Goal: Task Accomplishment & Management: Manage account settings

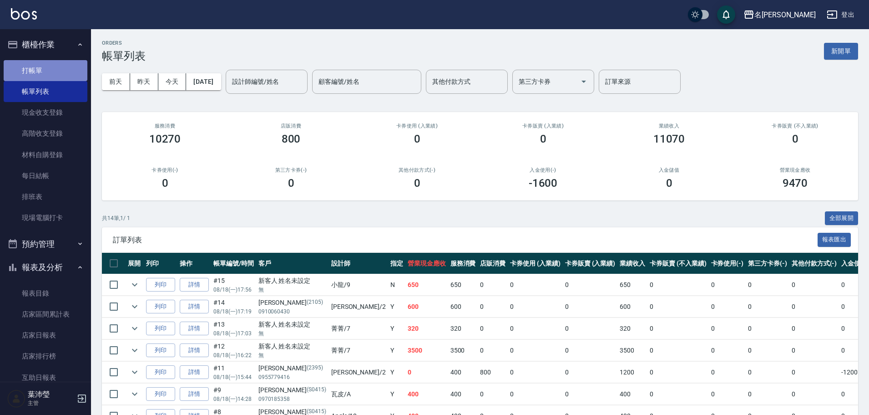
click at [56, 67] on link "打帳單" at bounding box center [46, 70] width 84 height 21
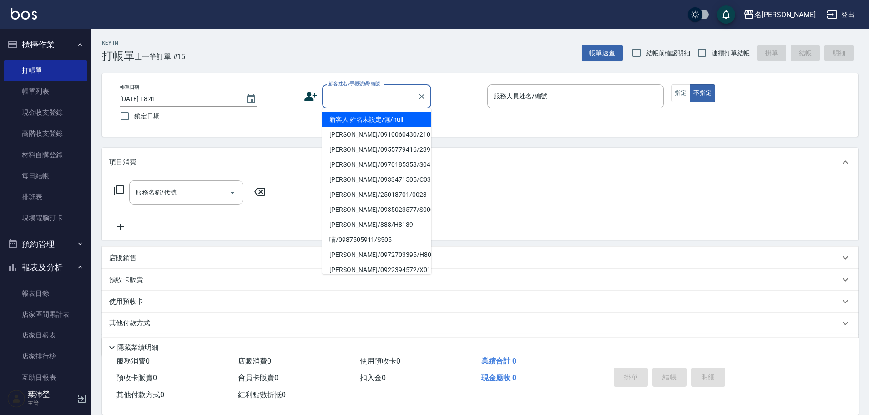
click at [334, 92] on input "顧客姓名/手機號碼/編號" at bounding box center [369, 96] width 87 height 16
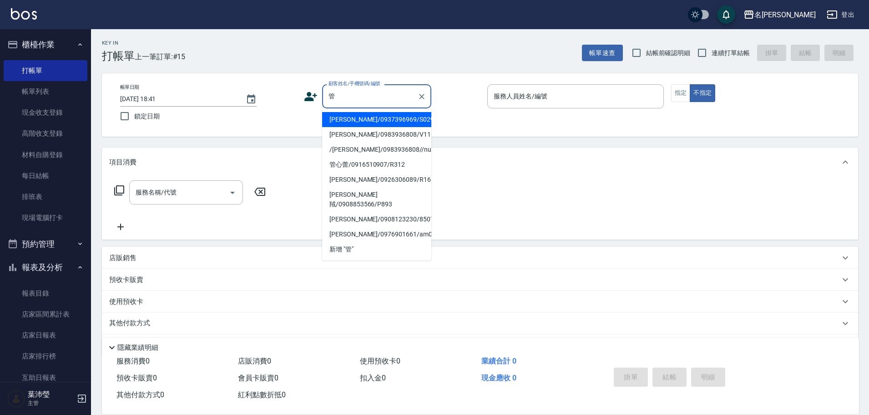
click at [375, 117] on li "[PERSON_NAME]/0937396969/S0295" at bounding box center [376, 119] width 109 height 15
type input "[PERSON_NAME]/0937396969/S0295"
type input "Angle-10"
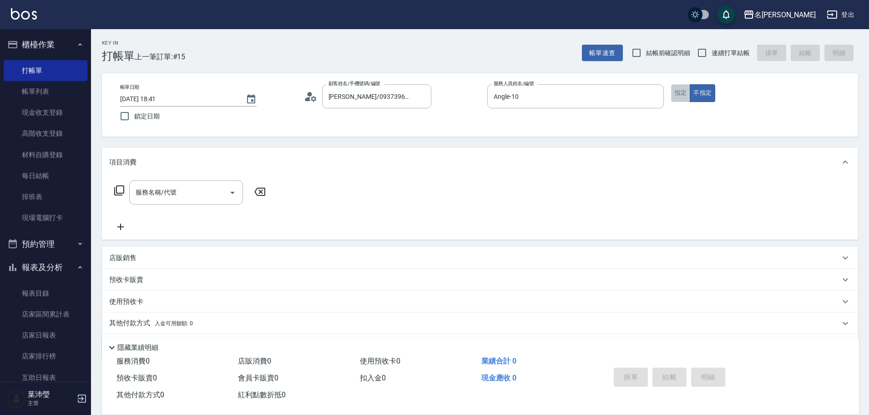
click at [412, 87] on button "指定" at bounding box center [681, 93] width 20 height 18
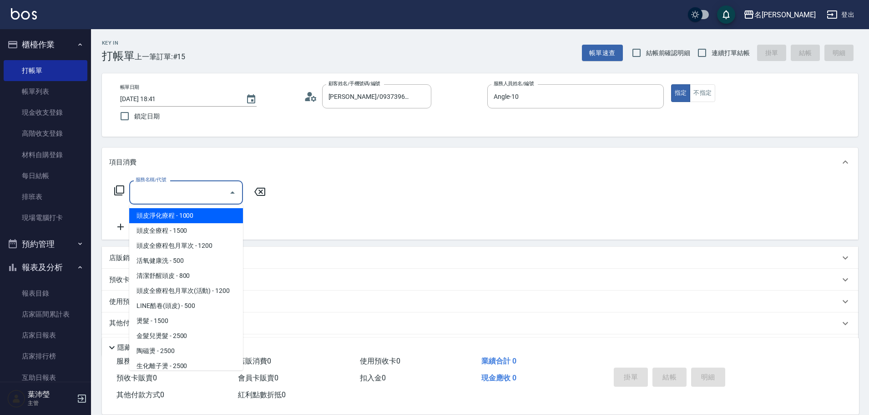
click at [204, 157] on input "服務名稱/代號" at bounding box center [179, 192] width 92 height 16
click at [122, 157] on icon at bounding box center [119, 190] width 11 height 11
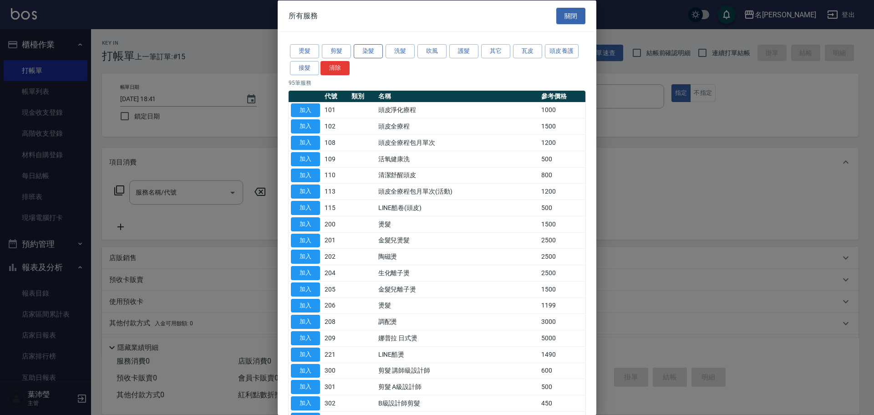
click at [368, 50] on button "染髮" at bounding box center [368, 51] width 29 height 14
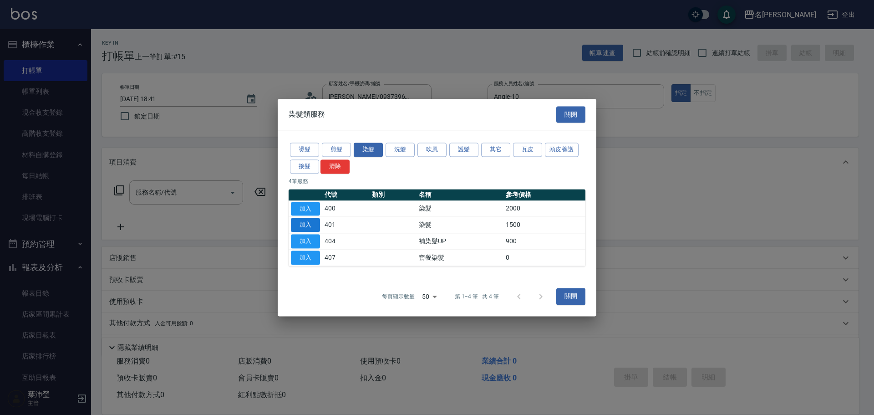
click at [316, 157] on button "加入" at bounding box center [305, 225] width 29 height 14
type input "染髮(401)"
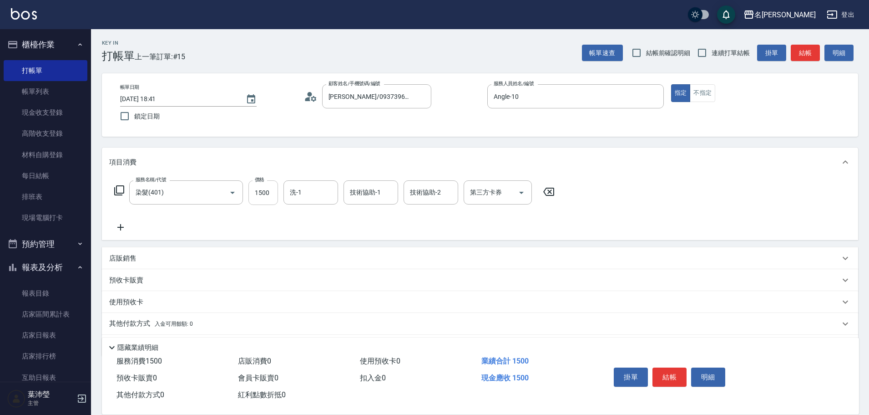
click at [271, 157] on input "1500" at bounding box center [263, 192] width 30 height 25
type input "1200"
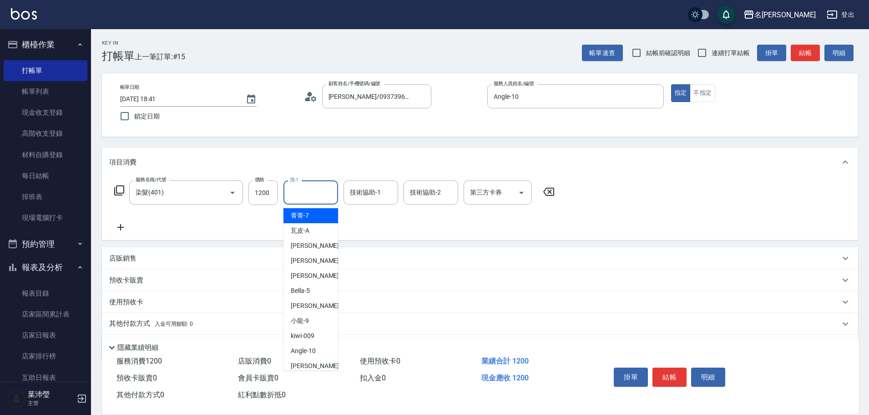
click at [294, 157] on input "洗-1" at bounding box center [311, 192] width 46 height 16
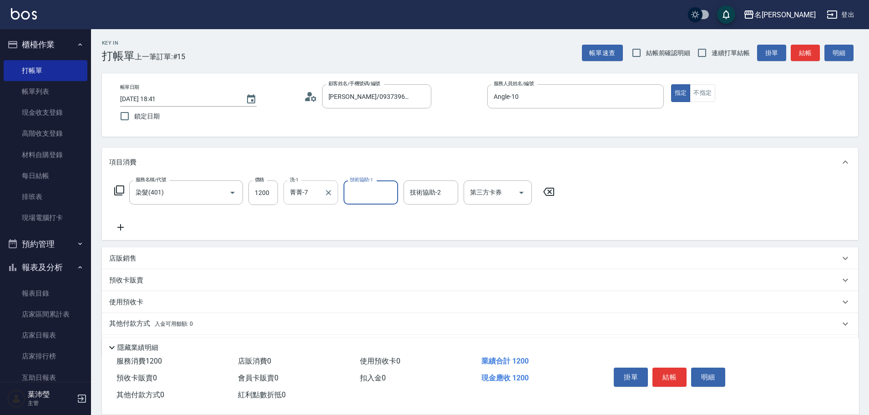
click at [319, 157] on input "菁菁-7" at bounding box center [304, 192] width 33 height 16
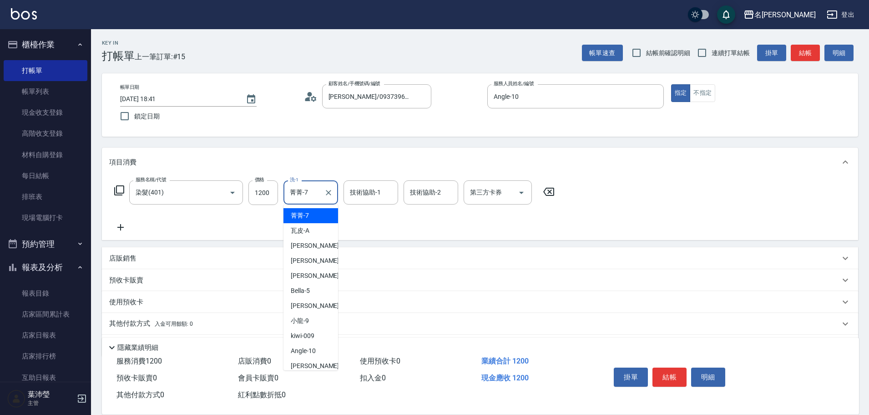
click at [317, 157] on input "菁菁-7" at bounding box center [304, 192] width 33 height 16
click at [316, 157] on input "菁菁-7" at bounding box center [304, 192] width 33 height 16
click at [315, 157] on input "菁菁-7" at bounding box center [304, 192] width 33 height 16
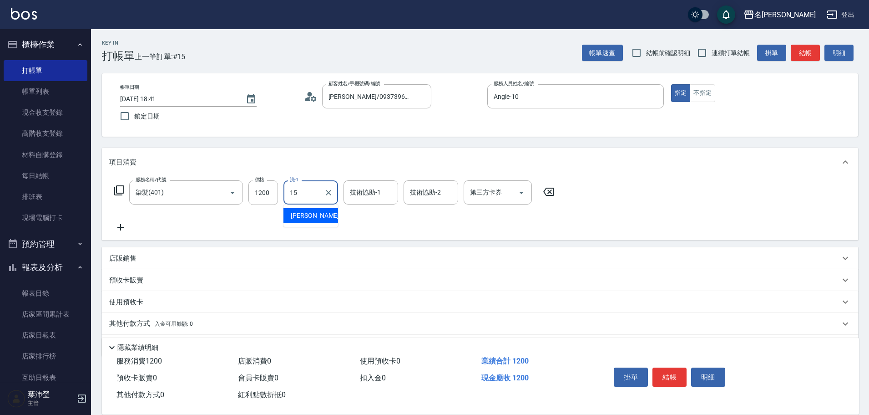
type input "慈均-15"
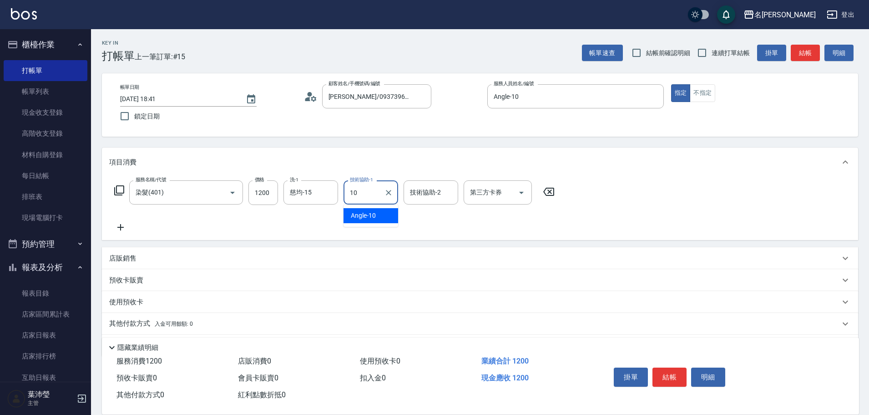
type input "Angle-10"
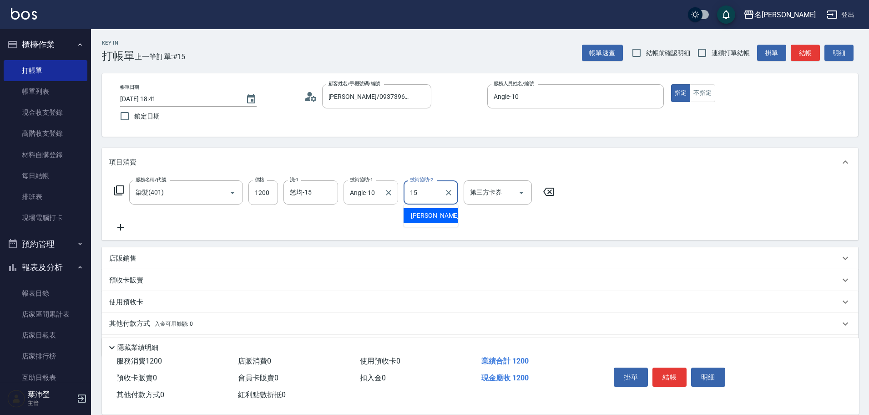
type input "慈均-15"
click at [412, 157] on button "結帳" at bounding box center [670, 376] width 34 height 19
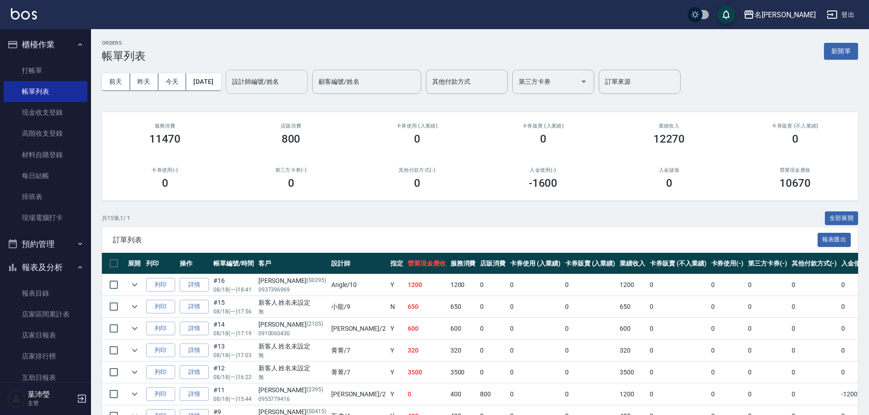
click at [278, 82] on input "設計師編號/姓名" at bounding box center [267, 82] width 74 height 16
click at [39, 65] on link "打帳單" at bounding box center [46, 70] width 84 height 21
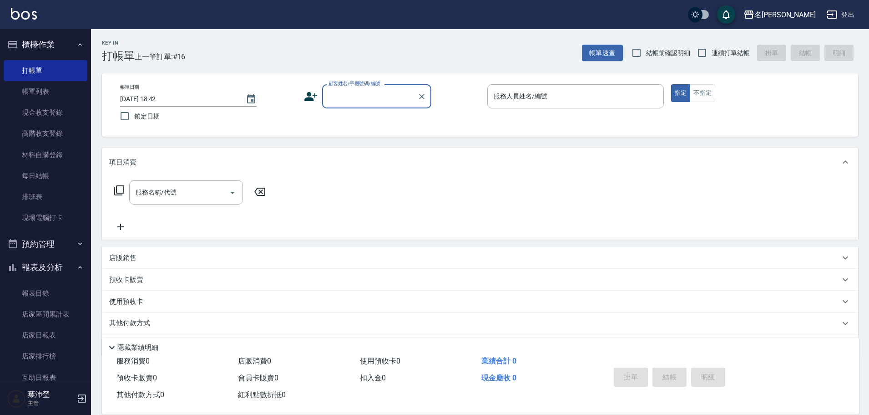
click at [355, 85] on label "顧客姓名/手機號碼/編號" at bounding box center [355, 83] width 52 height 7
click at [355, 88] on input "顧客姓名/手機號碼/編號" at bounding box center [369, 96] width 87 height 16
click at [357, 90] on input "顧客姓名/手機號碼/編號" at bounding box center [369, 96] width 87 height 16
click at [352, 117] on li "[PERSON_NAME]/0966209618/" at bounding box center [376, 119] width 109 height 15
type input "[PERSON_NAME]/0966209618/"
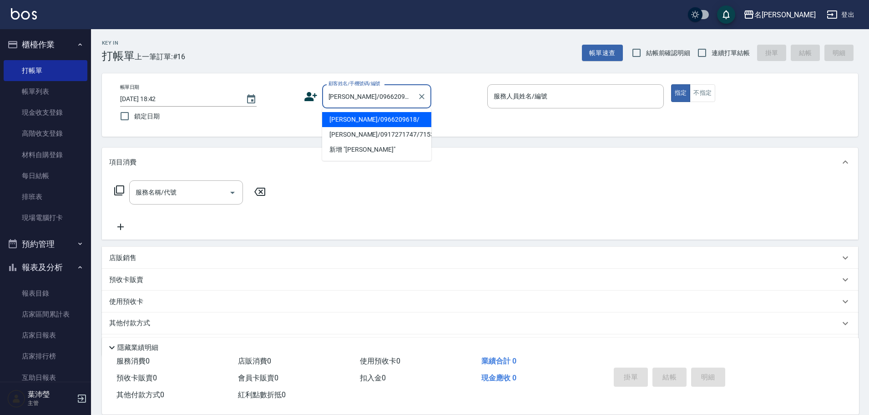
type input "Angle-10"
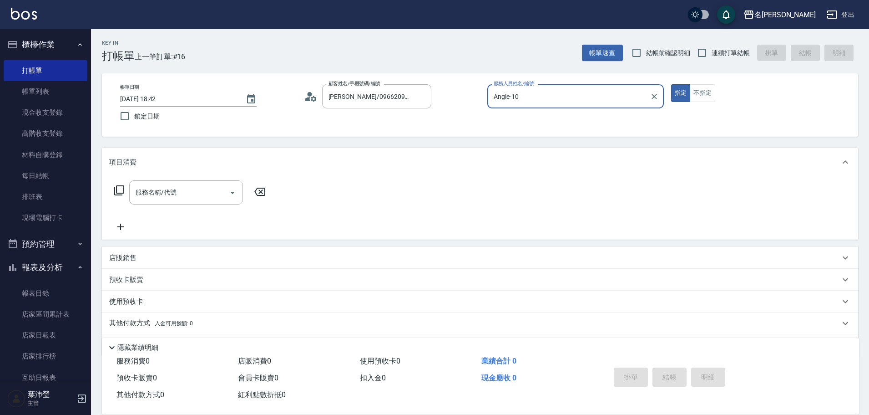
click at [205, 157] on div "項目消費" at bounding box center [480, 161] width 756 height 29
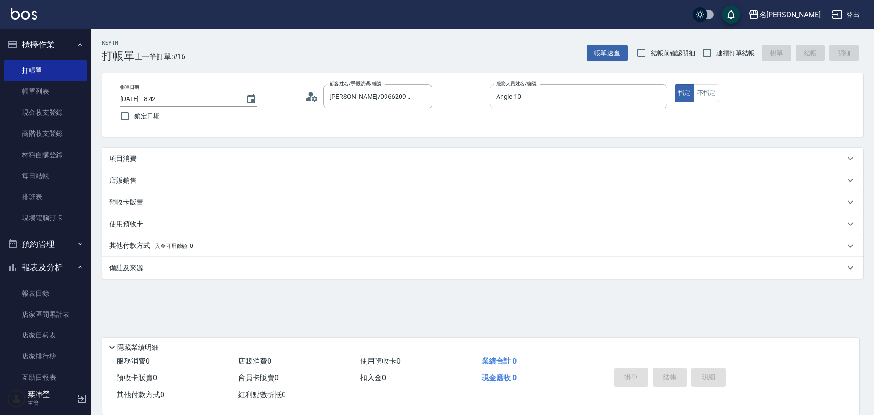
click at [175, 157] on div "項目消費" at bounding box center [476, 159] width 735 height 10
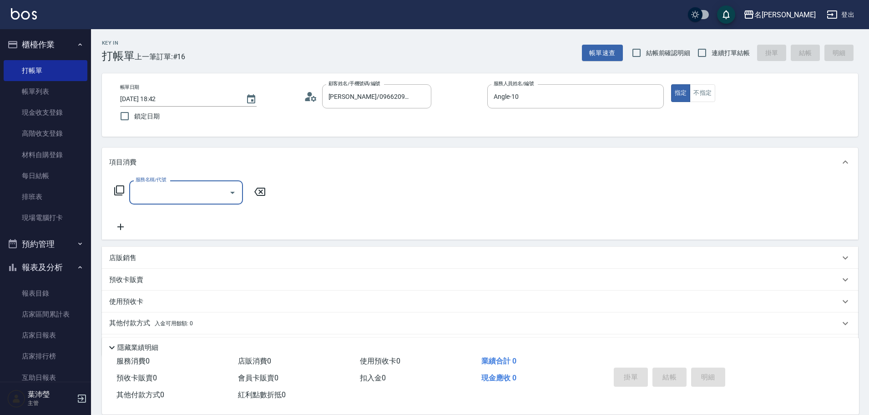
click at [176, 157] on input "服務名稱/代號" at bounding box center [179, 192] width 92 height 16
click at [119, 157] on icon at bounding box center [119, 190] width 11 height 11
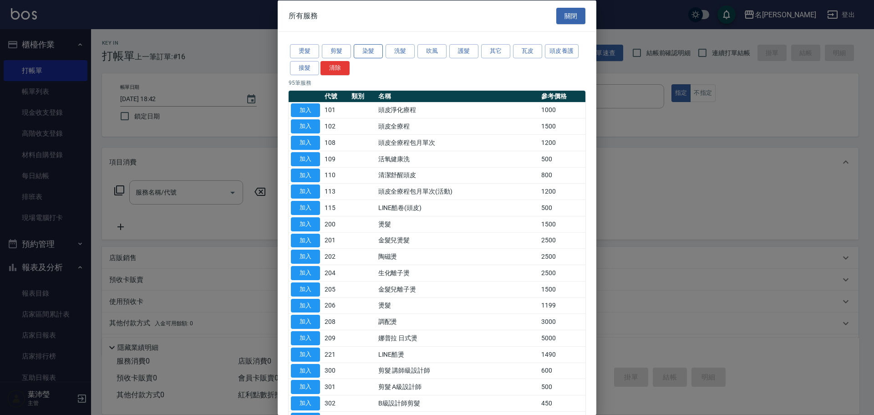
click at [359, 48] on button "染髮" at bounding box center [368, 51] width 29 height 14
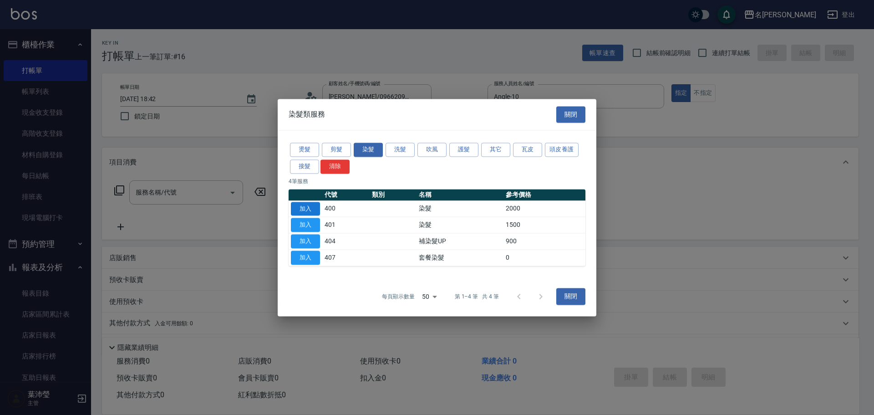
click at [313, 157] on button "加入" at bounding box center [305, 209] width 29 height 14
type input "染髮(400)"
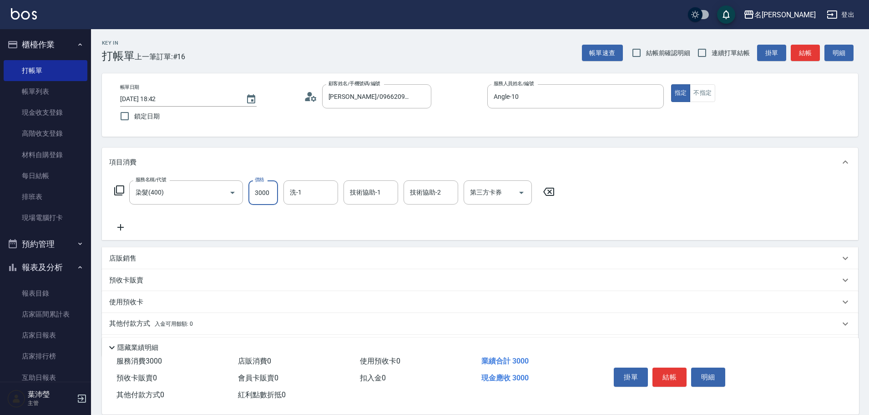
type input "3000"
type input "慈均-15"
type input "Angle-10"
click at [122, 157] on icon at bounding box center [119, 190] width 11 height 11
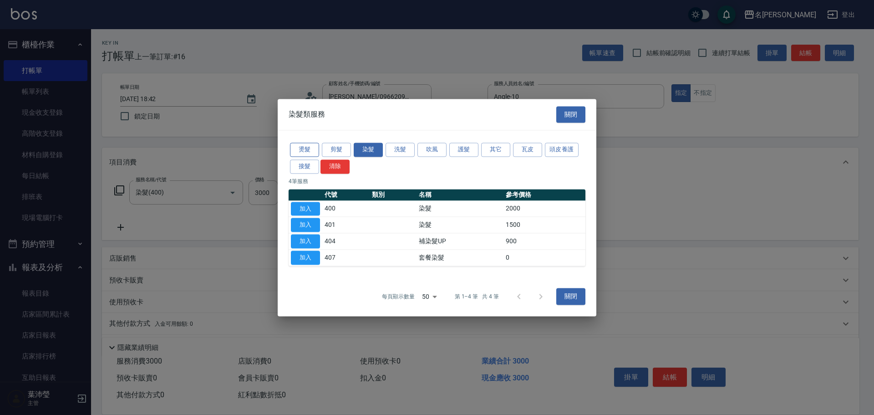
click at [299, 151] on button "燙髮" at bounding box center [304, 149] width 29 height 14
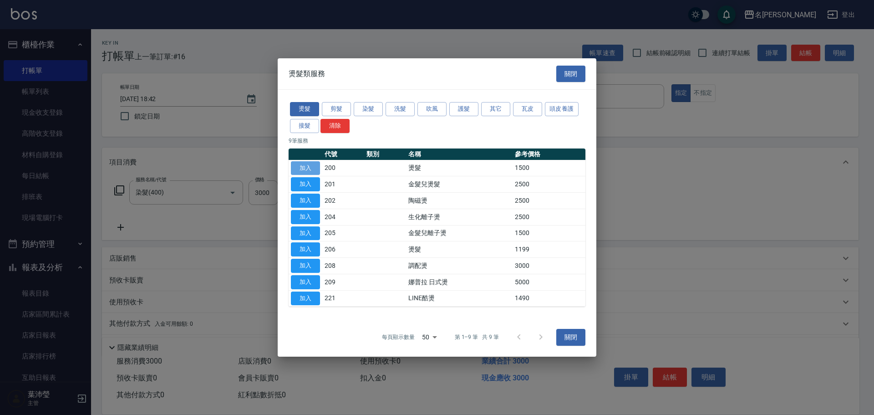
click at [310, 157] on button "加入" at bounding box center [305, 168] width 29 height 14
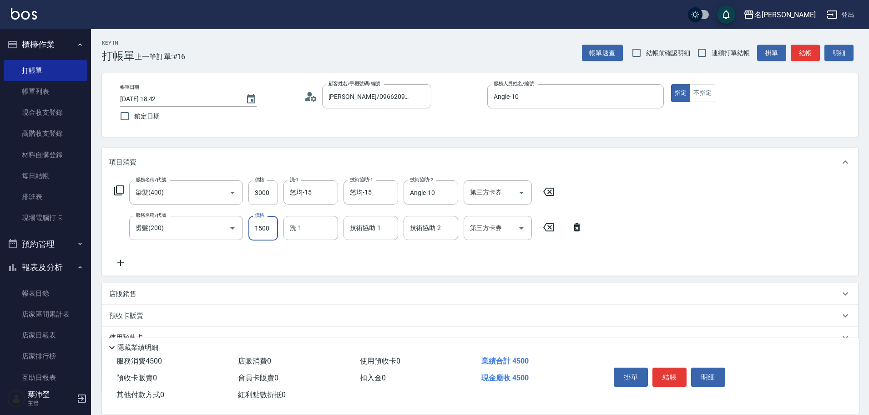
click at [265, 157] on input "1500" at bounding box center [263, 228] width 30 height 25
type input "1200"
type input "慈均-15"
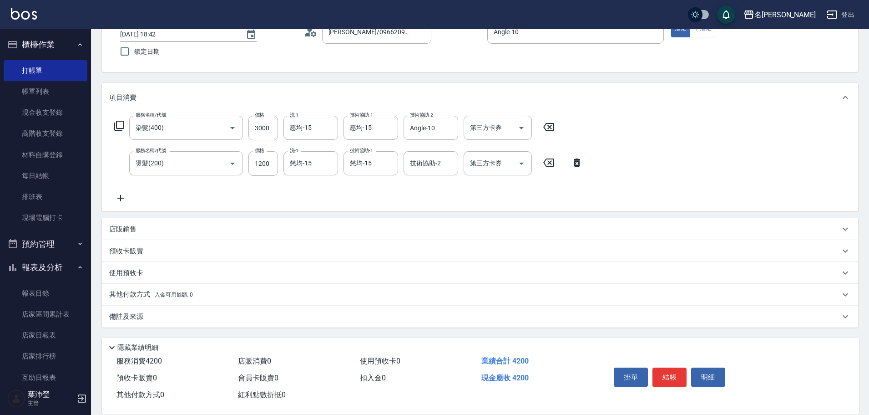
click at [136, 157] on p "店販銷售" at bounding box center [122, 229] width 27 height 10
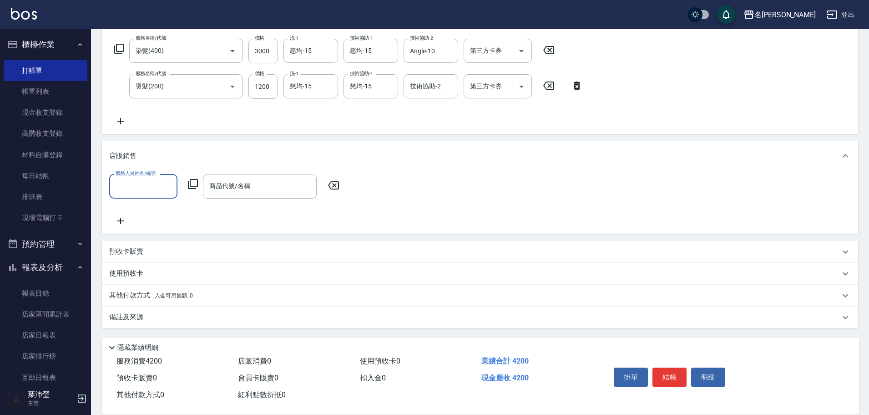
scroll to position [142, 0]
click at [119, 122] on icon at bounding box center [120, 120] width 23 height 11
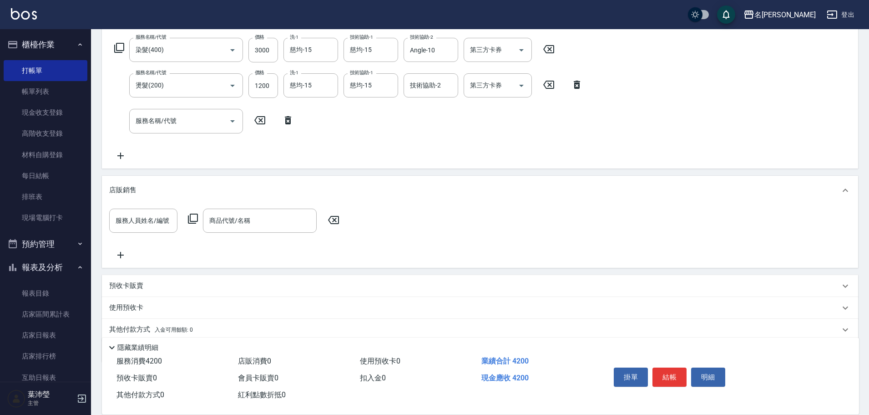
click at [119, 51] on icon at bounding box center [119, 48] width 10 height 10
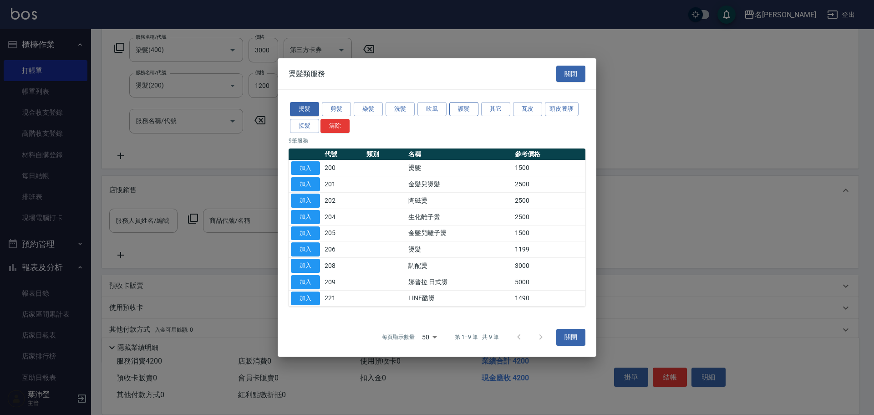
click at [412, 111] on button "護髮" at bounding box center [463, 109] width 29 height 14
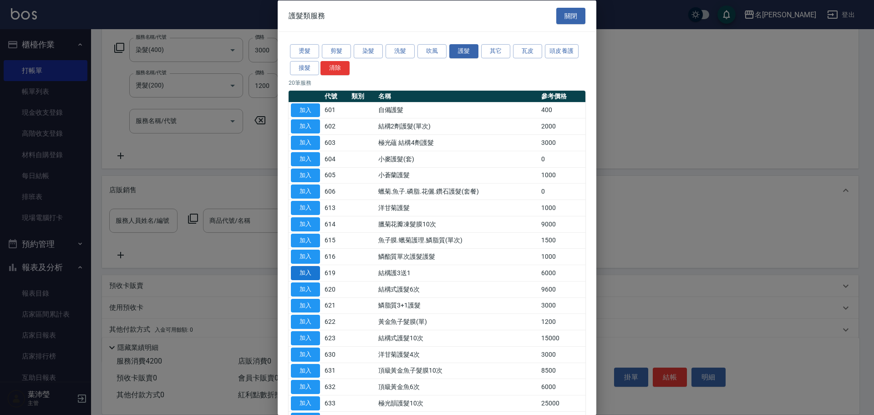
click at [315, 157] on button "加入" at bounding box center [305, 273] width 29 height 14
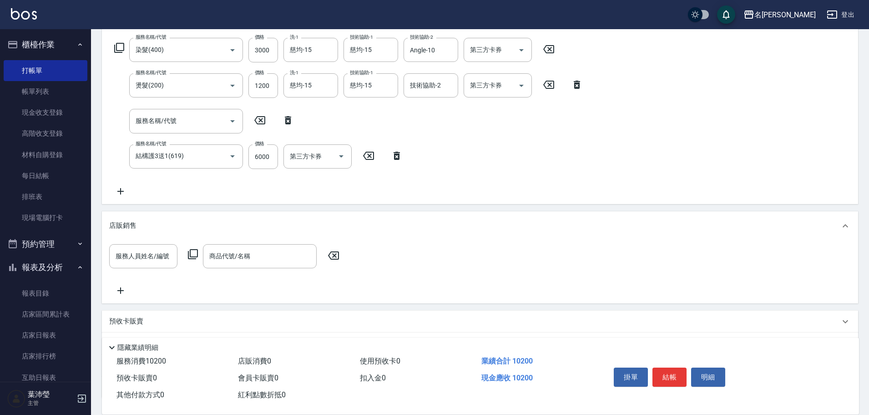
click at [399, 152] on icon at bounding box center [397, 156] width 6 height 8
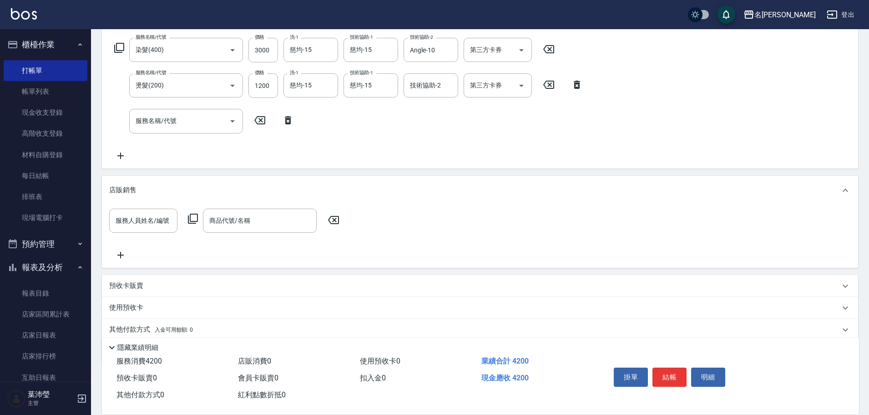
click at [285, 121] on icon at bounding box center [288, 120] width 23 height 11
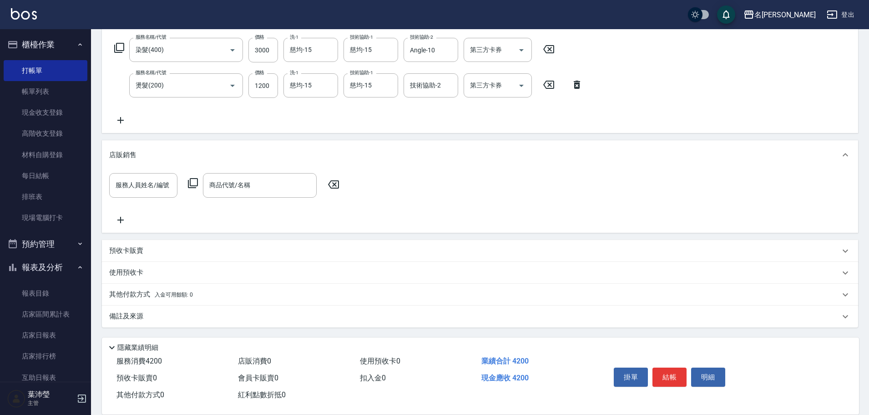
click at [122, 124] on icon at bounding box center [120, 120] width 23 height 11
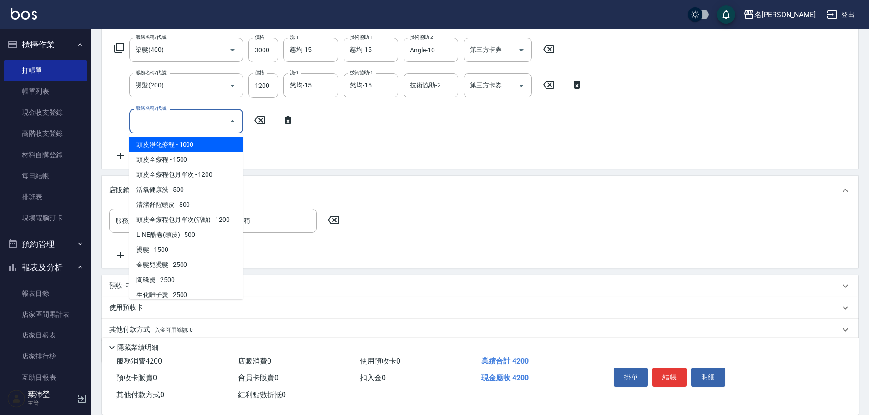
click at [163, 118] on input "服務名稱/代號" at bounding box center [179, 121] width 92 height 16
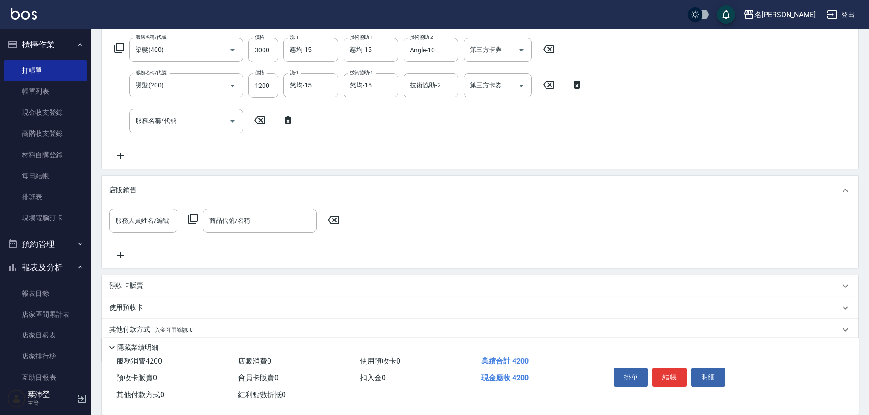
drag, startPoint x: 285, startPoint y: 120, endPoint x: 287, endPoint y: 83, distance: 36.5
click at [276, 106] on div "服務名稱/代號 染髮(400) 服務名稱/代號 價格 3000 價格 洗-1 慈均-15 洗-1 技術協助-1 慈均-15 技術協助-1 技術協助-2 Ang…" at bounding box center [348, 99] width 479 height 123
click at [290, 117] on icon at bounding box center [288, 120] width 6 height 8
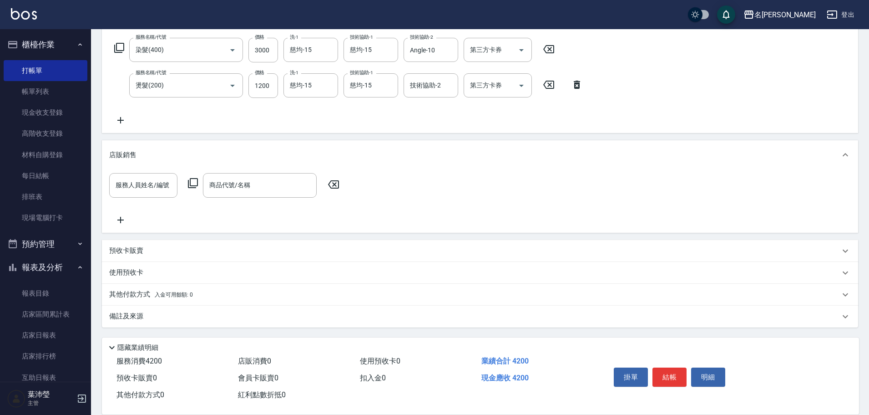
click at [119, 49] on icon at bounding box center [119, 47] width 11 height 11
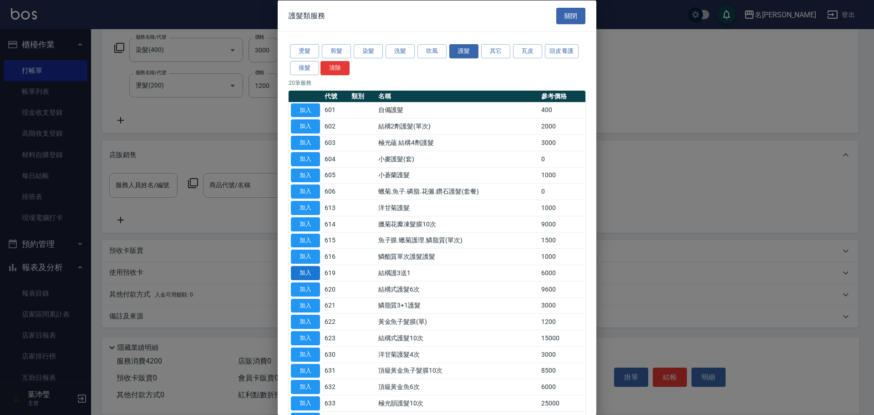
click at [300, 157] on button "加入" at bounding box center [305, 273] width 29 height 14
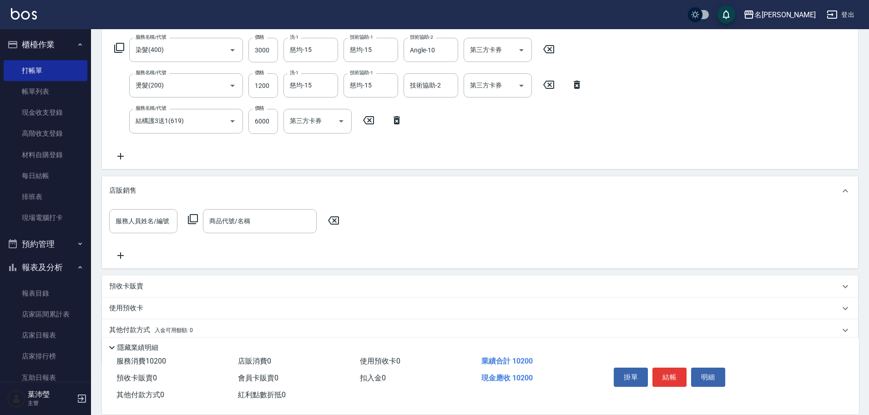
click at [119, 46] on icon at bounding box center [119, 47] width 11 height 11
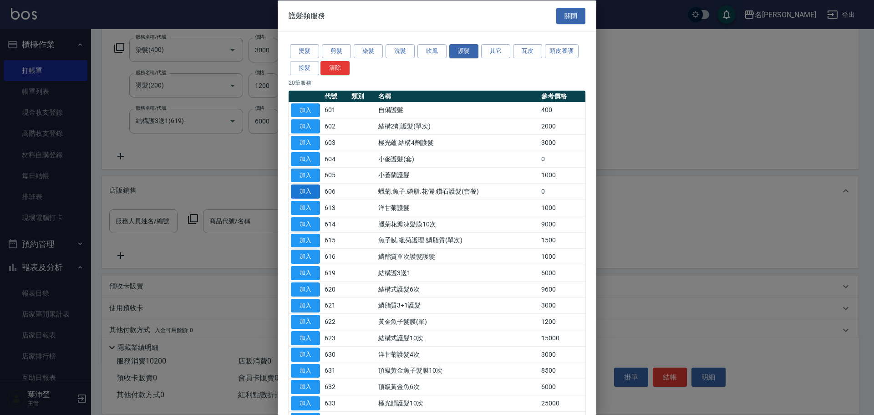
click at [314, 157] on button "加入" at bounding box center [305, 191] width 29 height 14
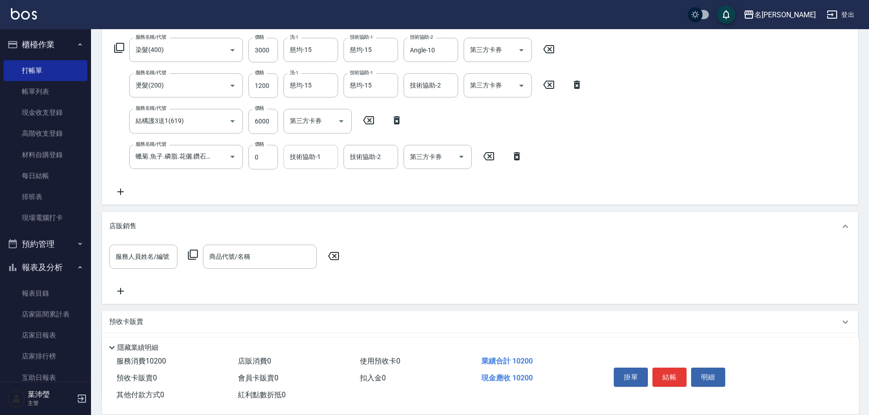
drag, startPoint x: 309, startPoint y: 162, endPoint x: 303, endPoint y: 166, distance: 6.6
click at [307, 157] on input "技術協助-1" at bounding box center [311, 157] width 46 height 16
type input "慈均-15"
click at [412, 157] on button "結帳" at bounding box center [670, 376] width 34 height 19
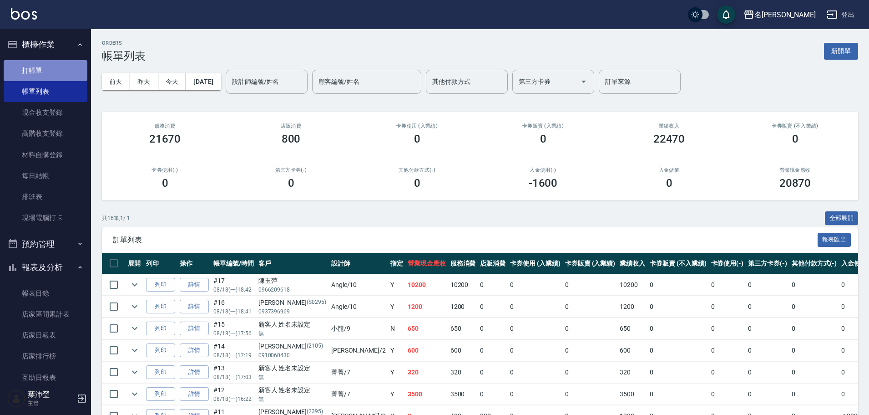
click at [63, 70] on link "打帳單" at bounding box center [46, 70] width 84 height 21
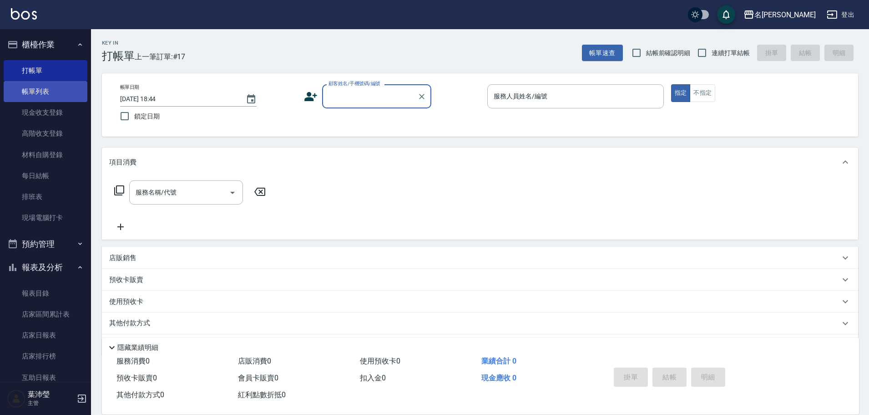
click at [38, 84] on link "帳單列表" at bounding box center [46, 91] width 84 height 21
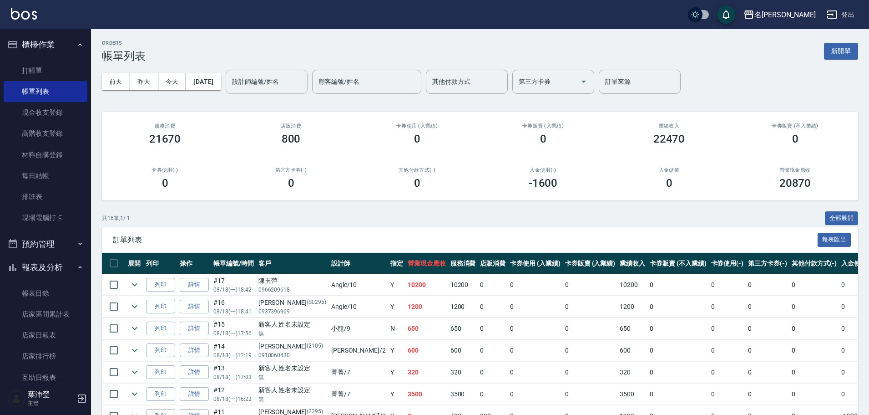
click at [284, 88] on input "設計師編號/姓名" at bounding box center [267, 82] width 74 height 16
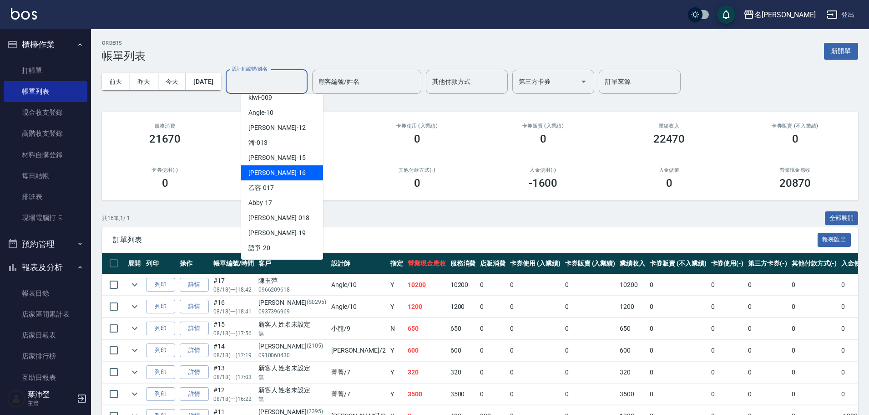
scroll to position [182, 0]
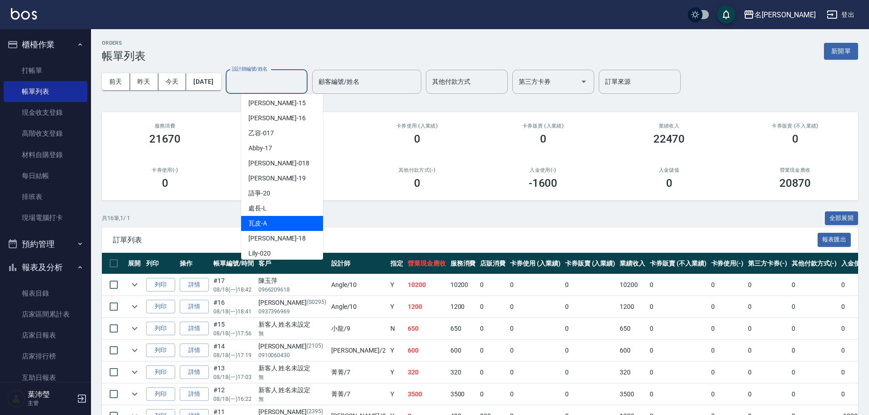
click at [289, 157] on div "瓦皮 -A" at bounding box center [282, 223] width 82 height 15
type input "瓦皮-A"
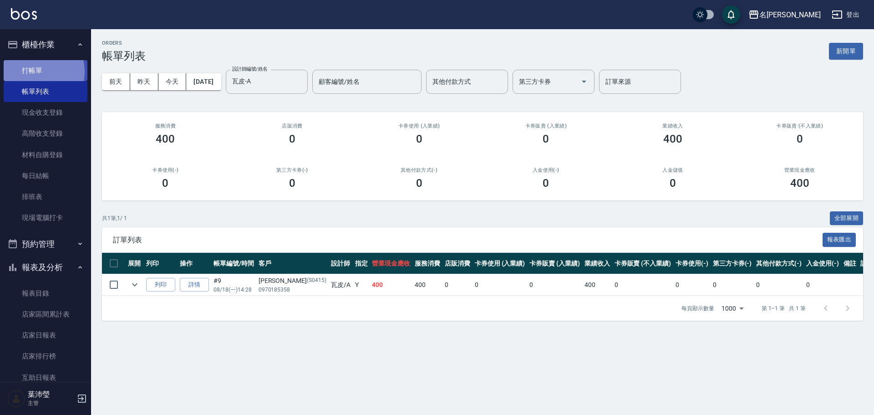
click at [34, 71] on link "打帳單" at bounding box center [46, 70] width 84 height 21
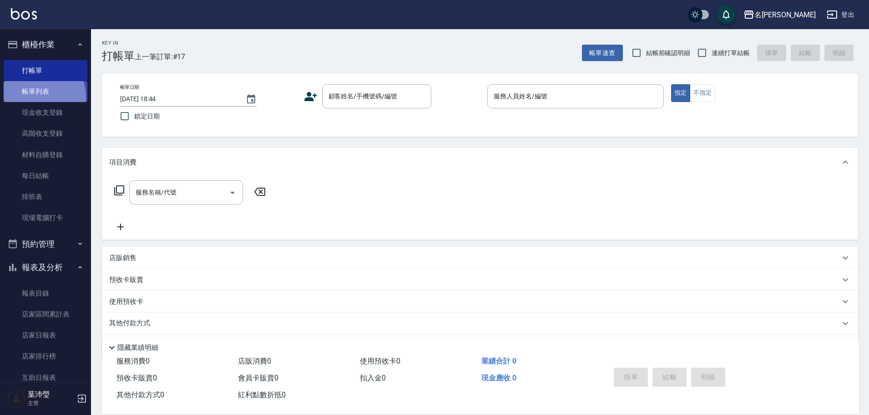
click at [37, 97] on link "帳單列表" at bounding box center [46, 91] width 84 height 21
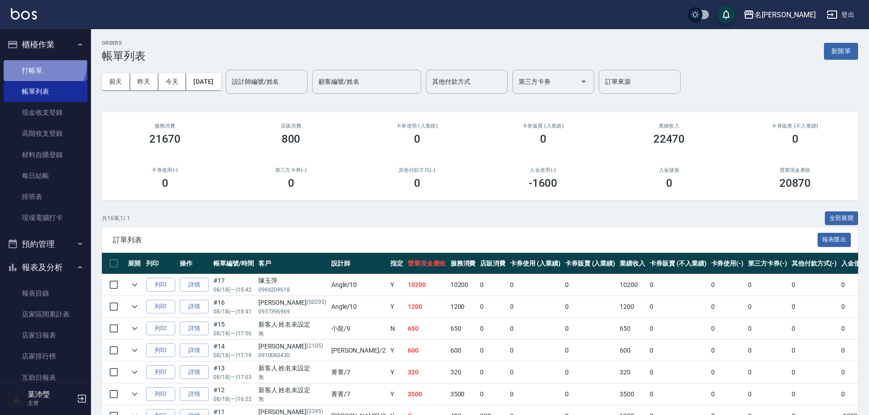
click at [41, 64] on link "打帳單" at bounding box center [46, 70] width 84 height 21
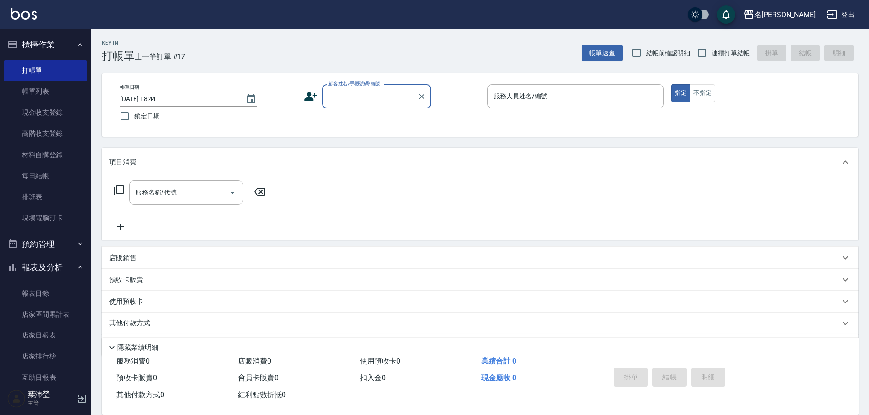
click at [350, 95] on input "顧客姓名/手機號碼/編號" at bounding box center [369, 96] width 87 height 16
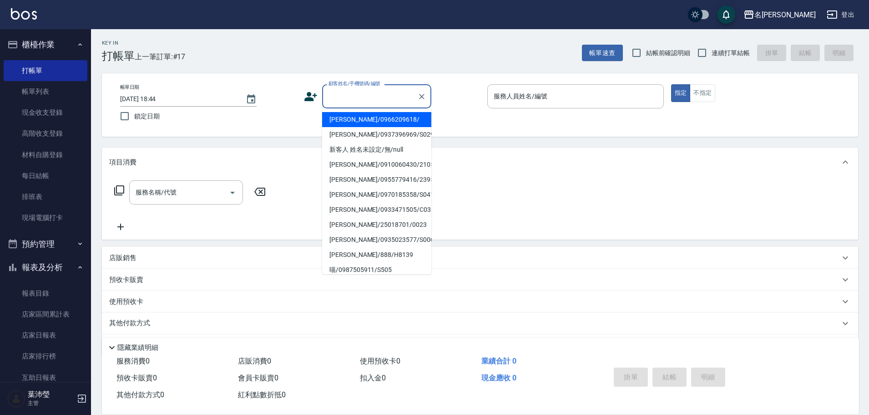
click at [379, 122] on li "[PERSON_NAME]/0966209618/" at bounding box center [376, 119] width 109 height 15
type input "[PERSON_NAME]/0966209618/"
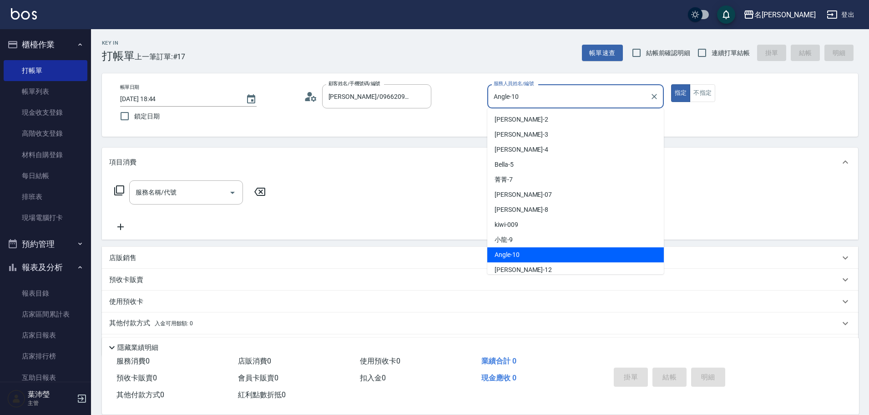
click at [412, 95] on input "Angle-10" at bounding box center [568, 96] width 155 height 16
click at [412, 99] on input "Angle-10" at bounding box center [568, 96] width 155 height 16
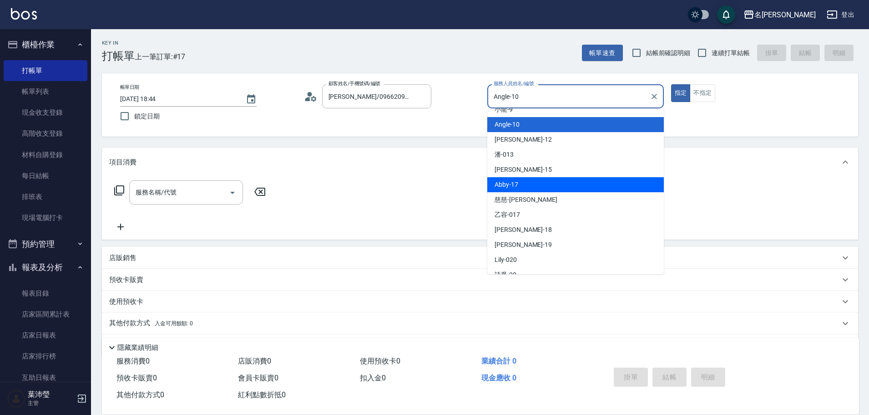
scroll to position [182, 0]
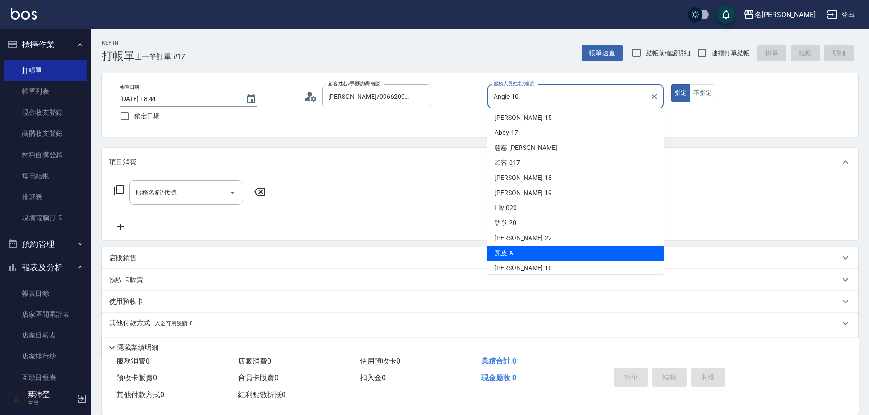
click at [412, 157] on ul "[PERSON_NAME] -2 [PERSON_NAME]-3 [PERSON_NAME]-4 Bella -5 菁菁 -7 雅君 -07 [PERSON_…" at bounding box center [575, 191] width 177 height 166
click at [412, 157] on div "瓦皮 -A" at bounding box center [575, 252] width 177 height 15
type input "瓦皮-A"
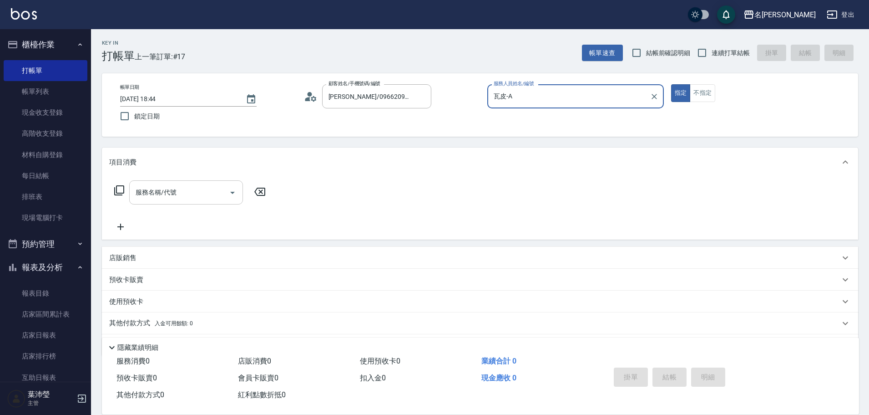
click at [175, 157] on input "服務名稱/代號" at bounding box center [179, 192] width 92 height 16
click at [123, 157] on icon at bounding box center [119, 190] width 10 height 10
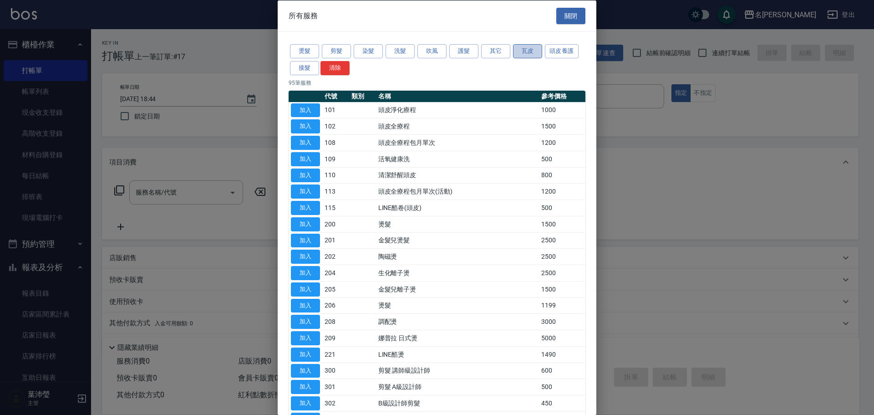
click at [412, 51] on button "瓦皮" at bounding box center [527, 51] width 29 height 14
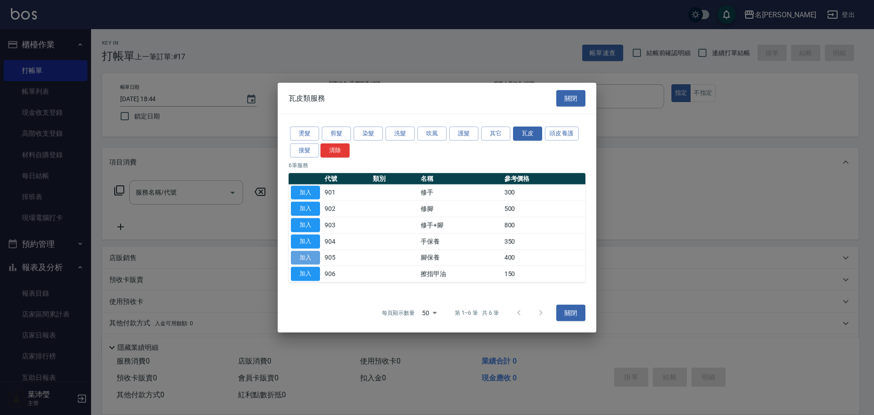
click at [296, 157] on button "加入" at bounding box center [305, 257] width 29 height 14
type input "腳保養(905)"
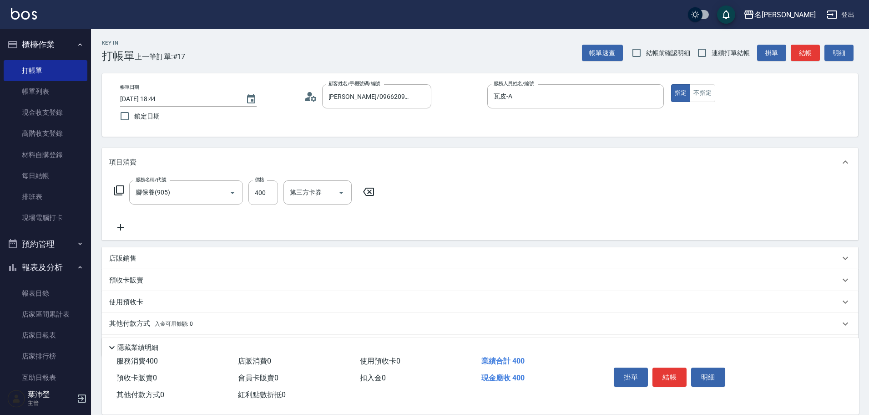
click at [412, 157] on button "結帳" at bounding box center [670, 376] width 34 height 19
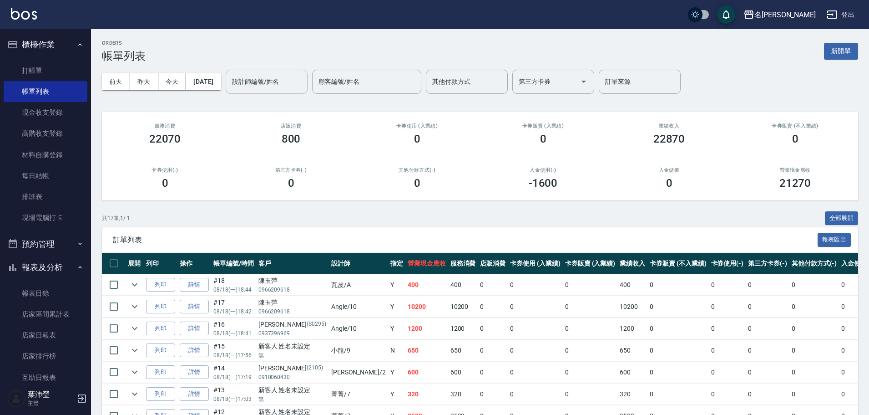
click at [273, 83] on input "設計師編號/姓名" at bounding box center [267, 82] width 74 height 16
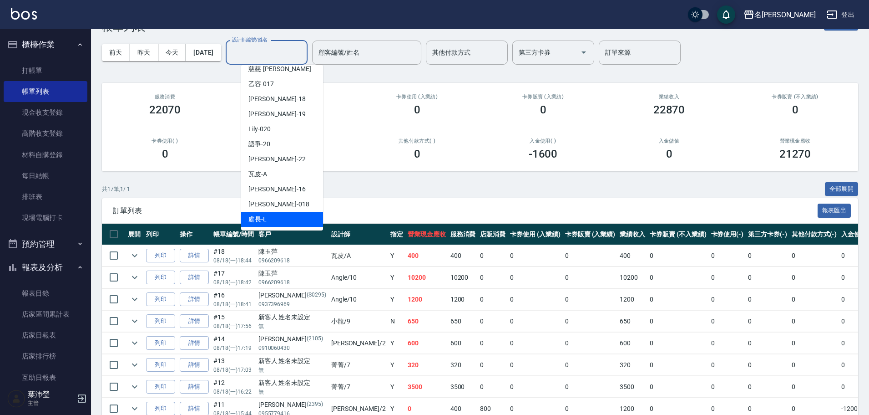
scroll to position [46, 0]
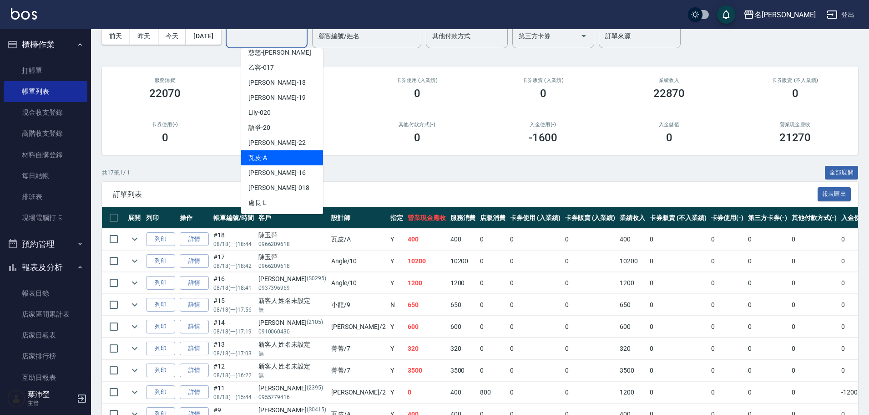
click at [271, 157] on div "瓦皮 -A" at bounding box center [282, 157] width 82 height 15
type input "瓦皮-A"
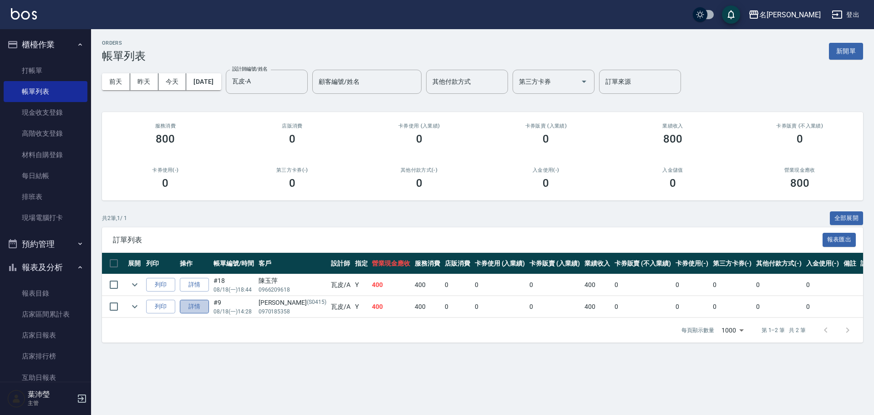
click at [182, 157] on link "詳情" at bounding box center [194, 306] width 29 height 14
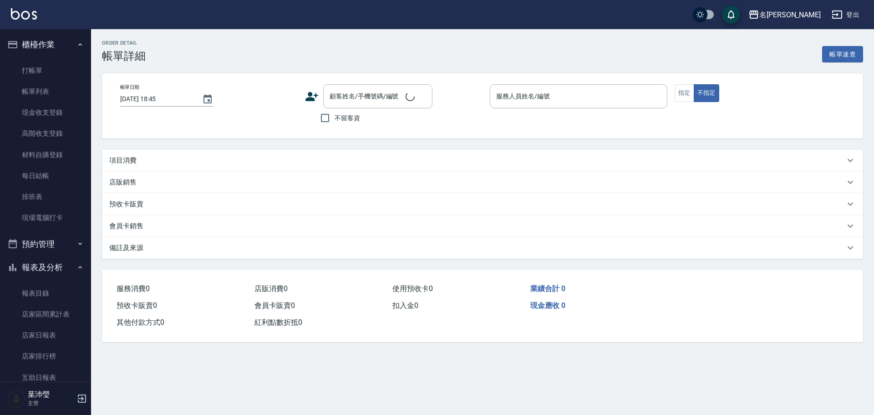
type input "[DATE] 14:28"
type input "瓦皮-A"
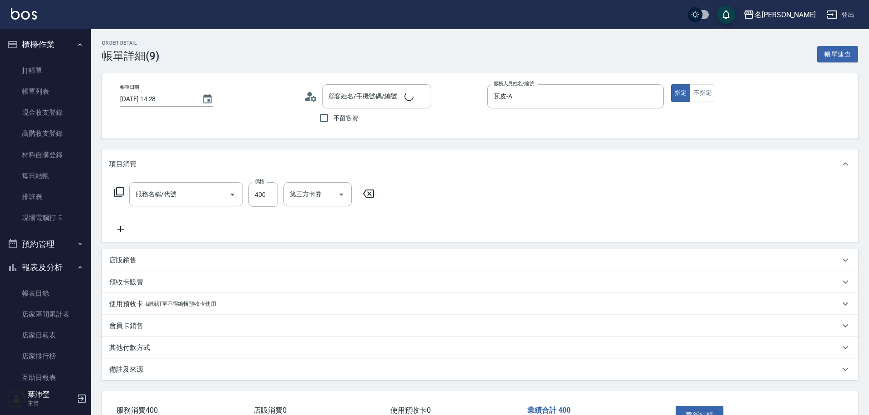
type input "[PERSON_NAME]/0970185358/S0415"
type input "修手(901)"
click at [268, 157] on input "400" at bounding box center [263, 194] width 30 height 25
type input "300"
click at [121, 157] on icon at bounding box center [119, 192] width 11 height 11
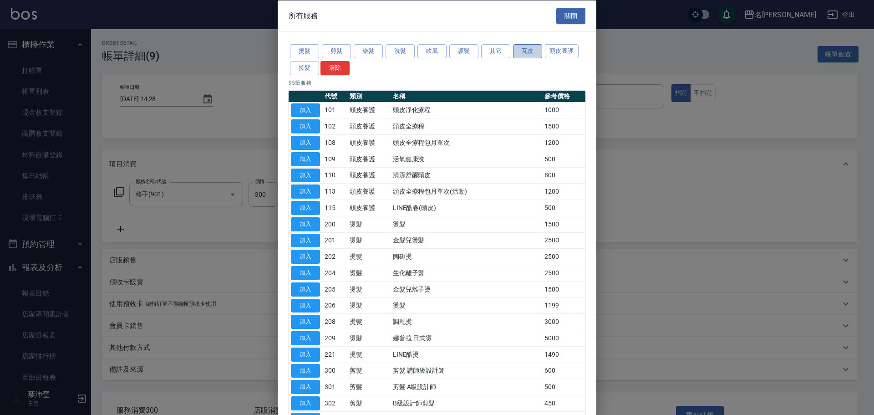
click at [412, 50] on button "瓦皮" at bounding box center [527, 51] width 29 height 14
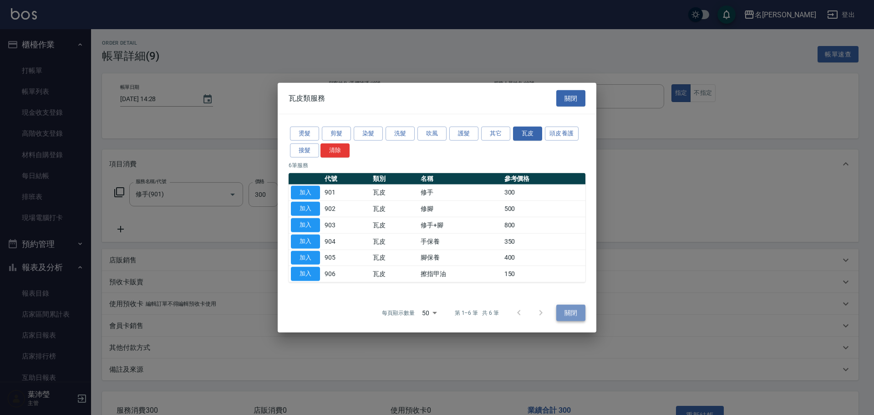
click at [412, 157] on button "關閉" at bounding box center [570, 312] width 29 height 17
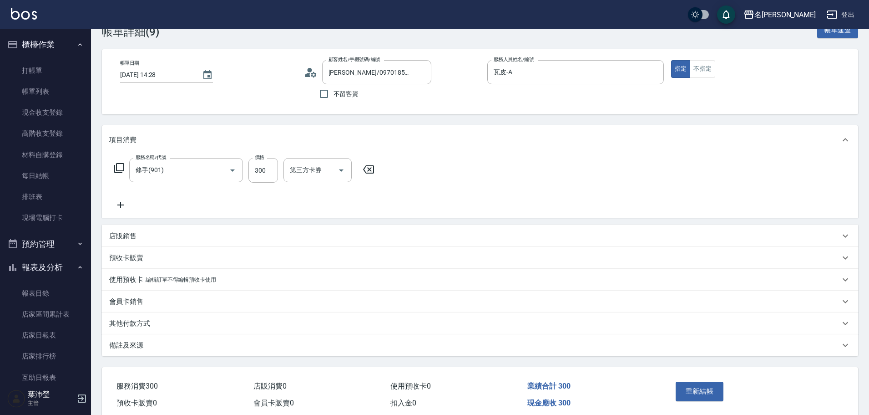
scroll to position [46, 0]
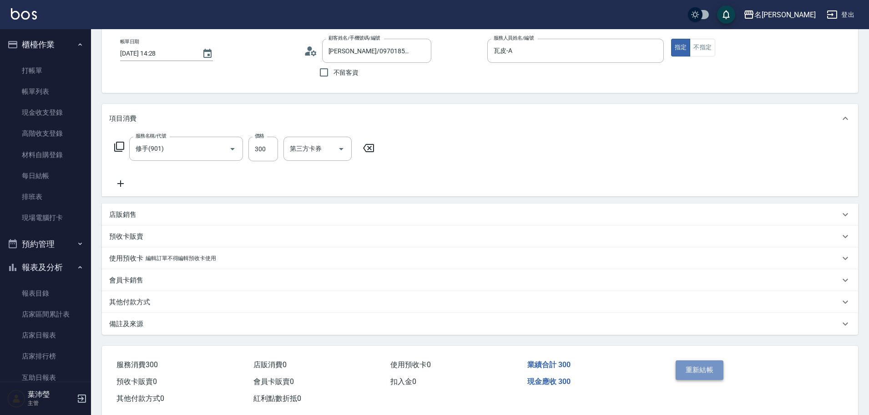
click at [412, 157] on button "重新結帳" at bounding box center [700, 369] width 48 height 19
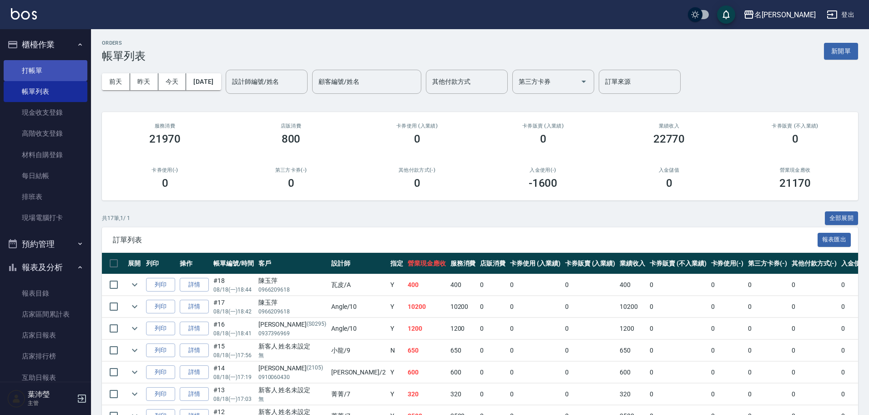
click at [40, 72] on link "打帳單" at bounding box center [46, 70] width 84 height 21
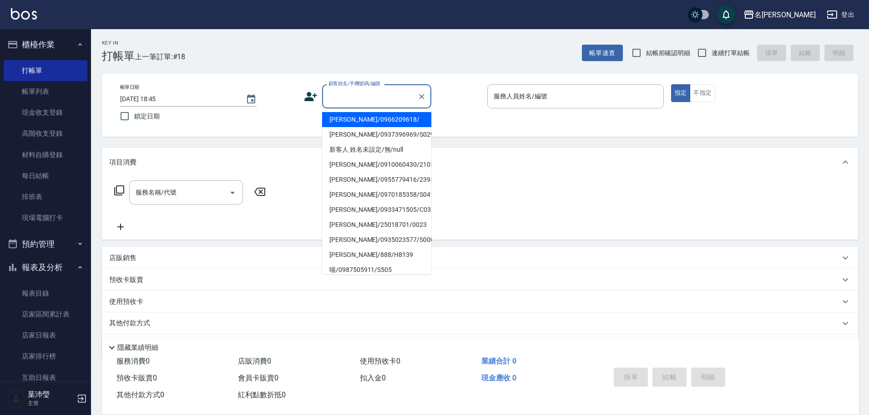
click at [334, 95] on input "顧客姓名/手機號碼/編號" at bounding box center [369, 96] width 87 height 16
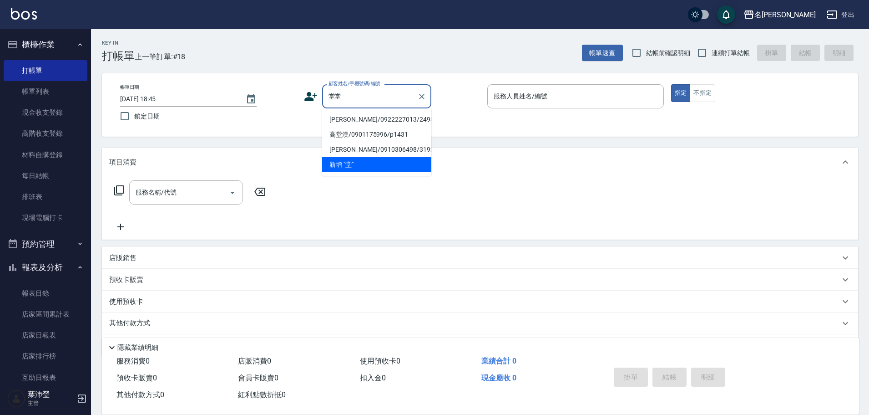
click at [357, 88] on div "堂堂 顧客姓名/手機號碼/編號" at bounding box center [376, 96] width 109 height 24
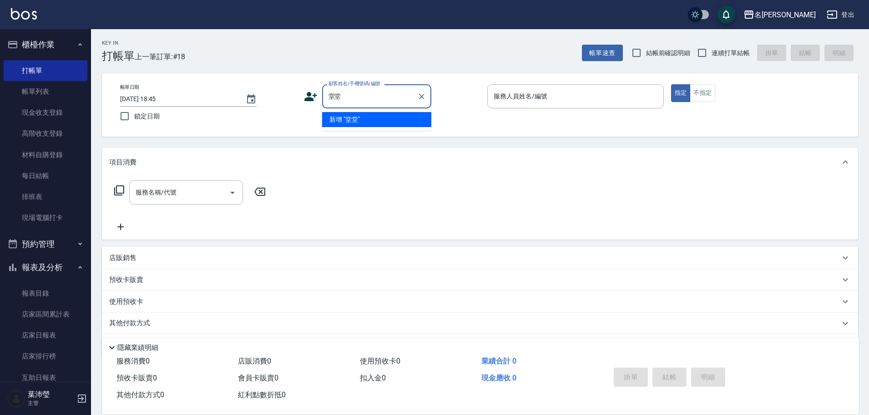
drag, startPoint x: 353, startPoint y: 91, endPoint x: 320, endPoint y: 94, distance: 32.4
click at [320, 94] on div "顧客姓名/手機號碼/編號 堂堂 顧客姓名/手機號碼/編號" at bounding box center [392, 96] width 177 height 24
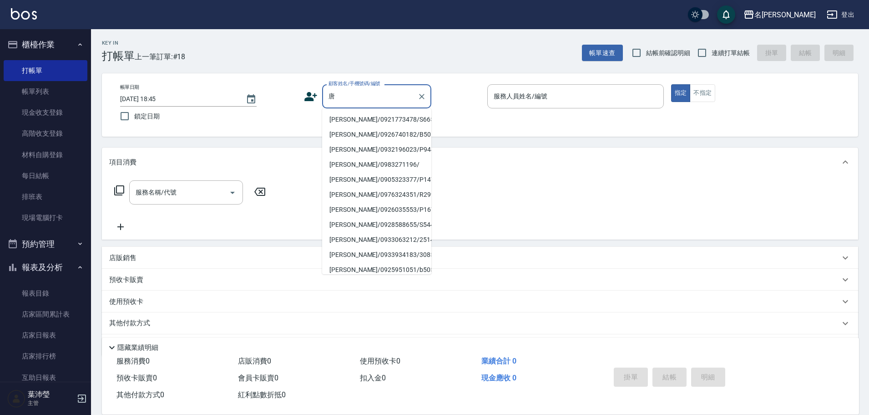
click at [345, 118] on li "[PERSON_NAME]/0921773478/S665" at bounding box center [376, 119] width 109 height 15
type input "[PERSON_NAME]/0921773478/S665"
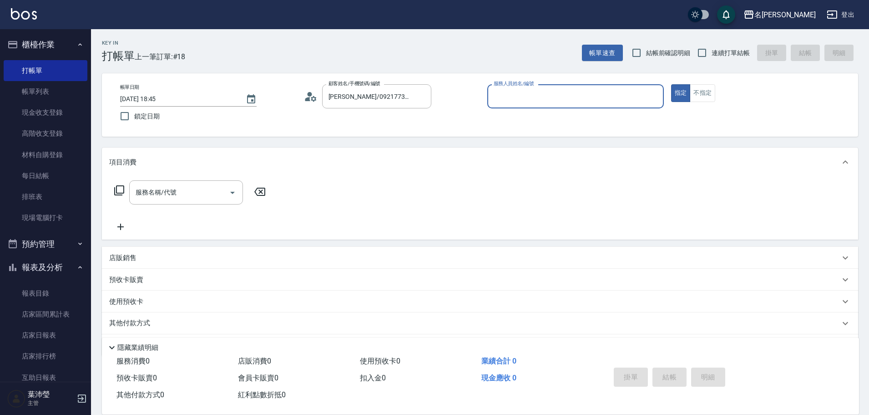
type input "Angle-10"
click at [120, 157] on icon at bounding box center [119, 190] width 11 height 11
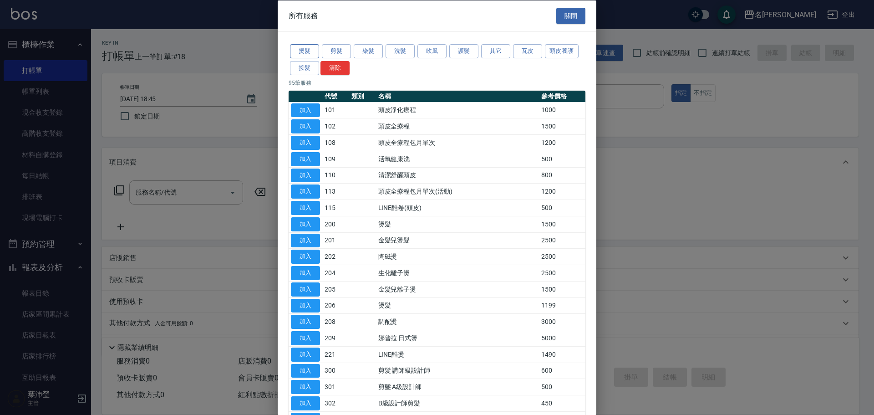
click at [307, 50] on button "燙髮" at bounding box center [304, 51] width 29 height 14
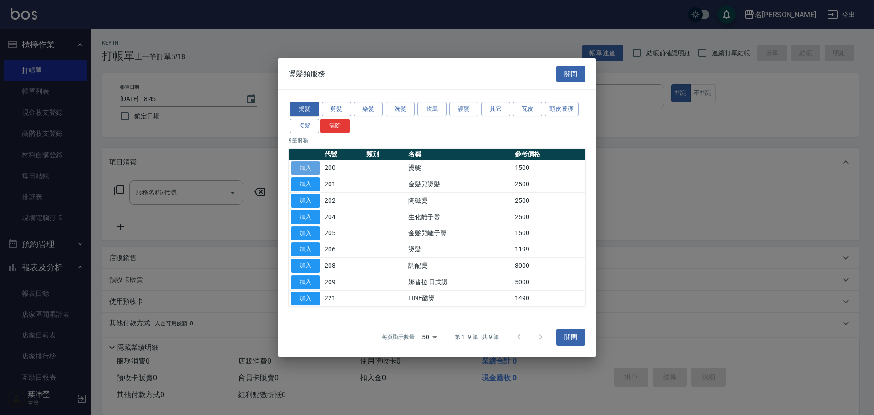
click at [304, 157] on button "加入" at bounding box center [305, 168] width 29 height 14
type input "燙髮(200)"
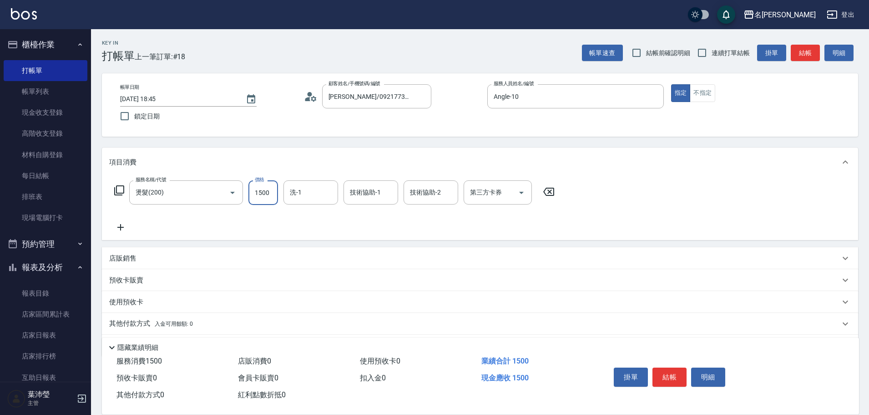
click at [273, 157] on input "1500" at bounding box center [263, 192] width 30 height 25
type input "6000"
click at [123, 157] on icon at bounding box center [120, 227] width 23 height 11
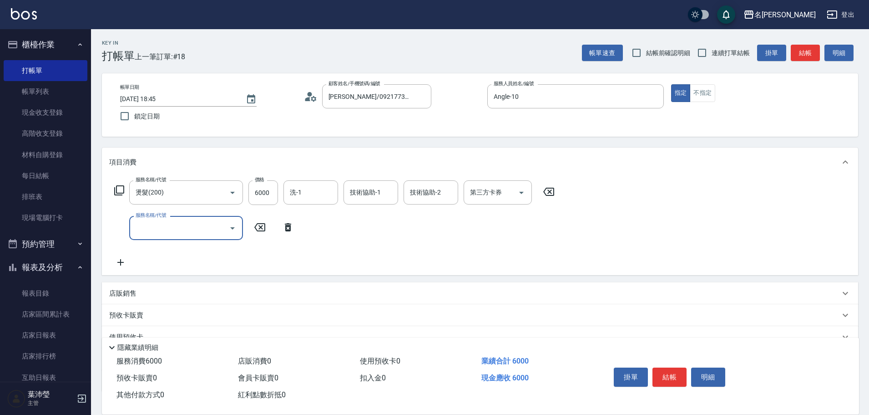
click at [118, 157] on icon at bounding box center [119, 190] width 11 height 11
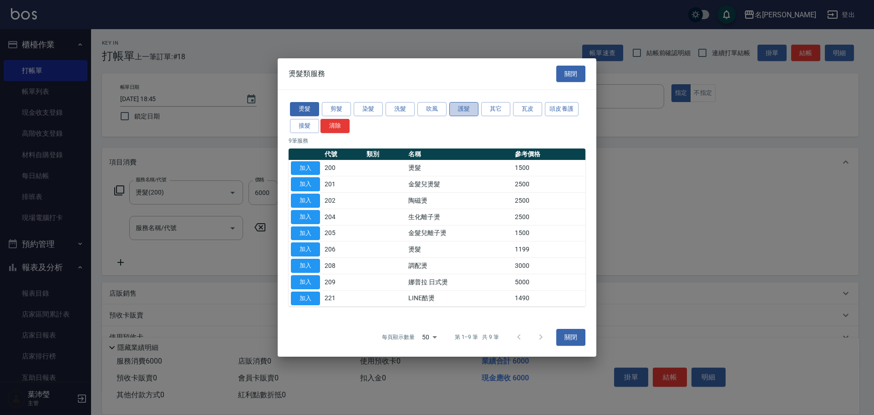
click at [412, 106] on button "護髮" at bounding box center [463, 109] width 29 height 14
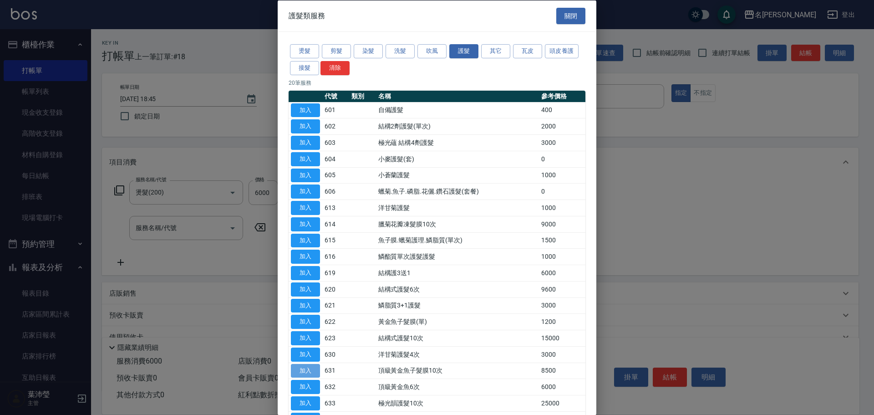
click at [312, 157] on button "加入" at bounding box center [305, 370] width 29 height 14
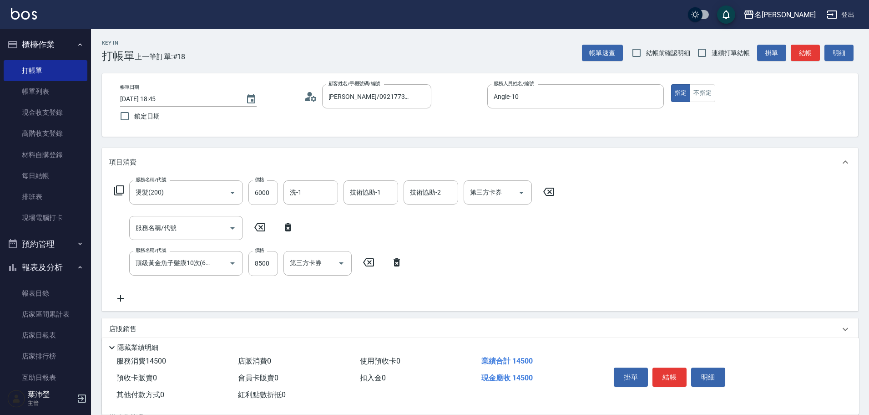
click at [285, 157] on icon at bounding box center [288, 227] width 23 height 11
type input "頂級黃金魚子髮膜10次(631)"
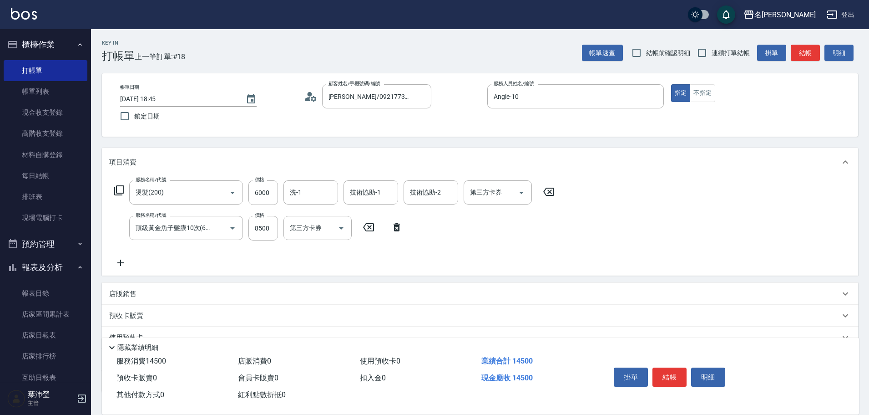
click at [119, 157] on icon at bounding box center [120, 262] width 23 height 11
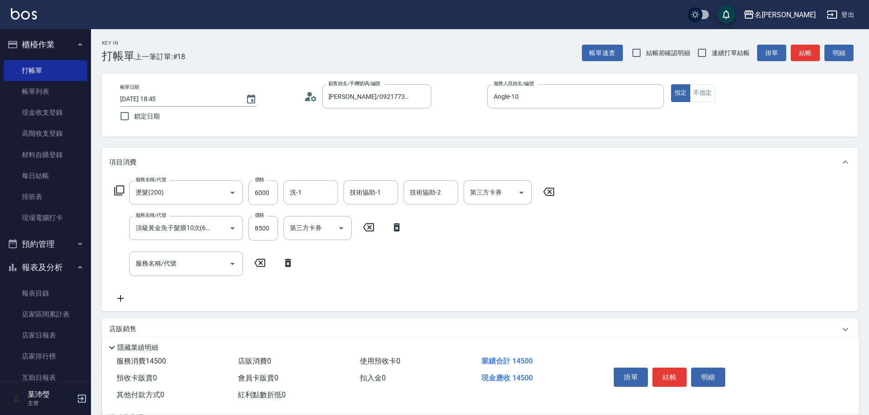
click at [122, 157] on icon at bounding box center [119, 190] width 11 height 11
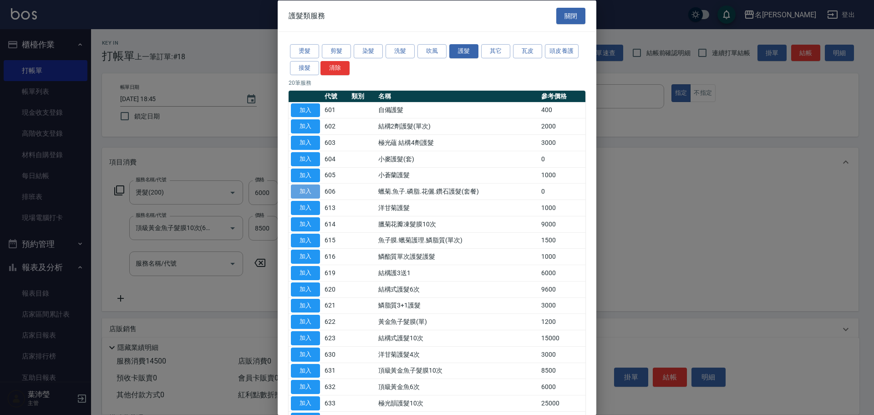
click at [306, 157] on button "加入" at bounding box center [305, 191] width 29 height 14
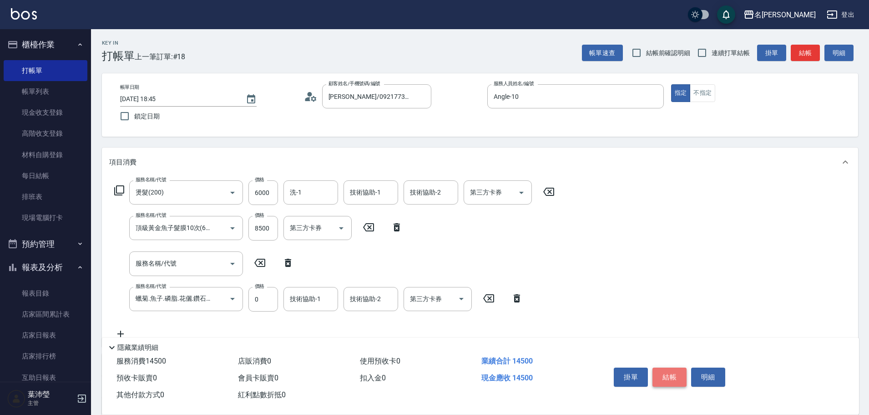
click at [412, 157] on button "結帳" at bounding box center [670, 376] width 34 height 19
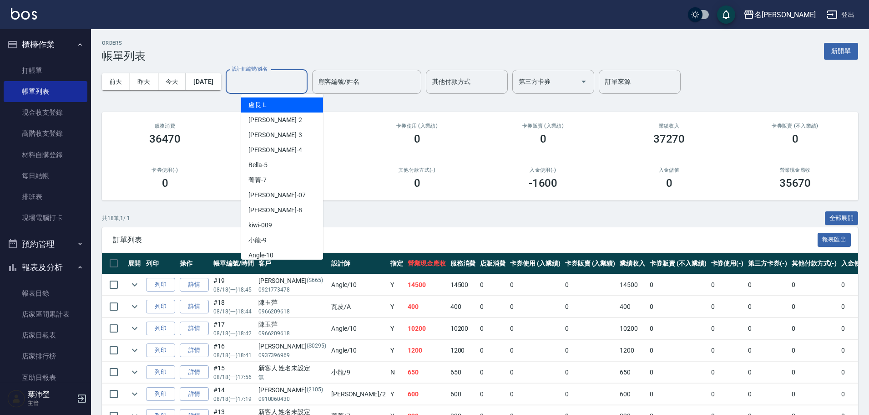
click at [284, 86] on input "設計師編號/姓名" at bounding box center [267, 82] width 74 height 16
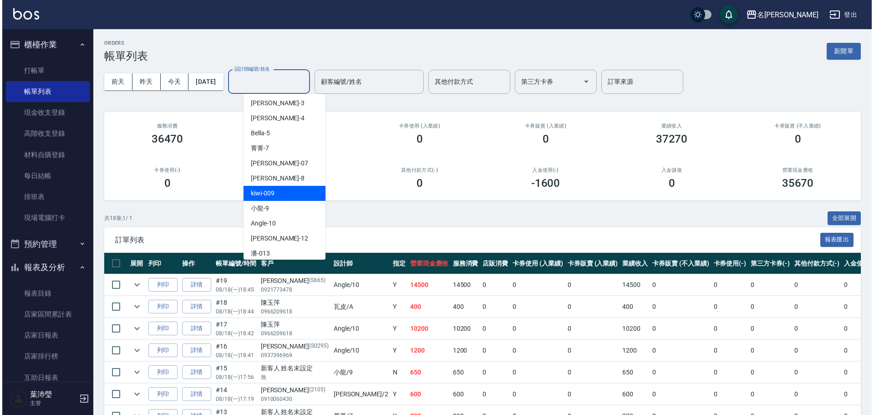
scroll to position [46, 0]
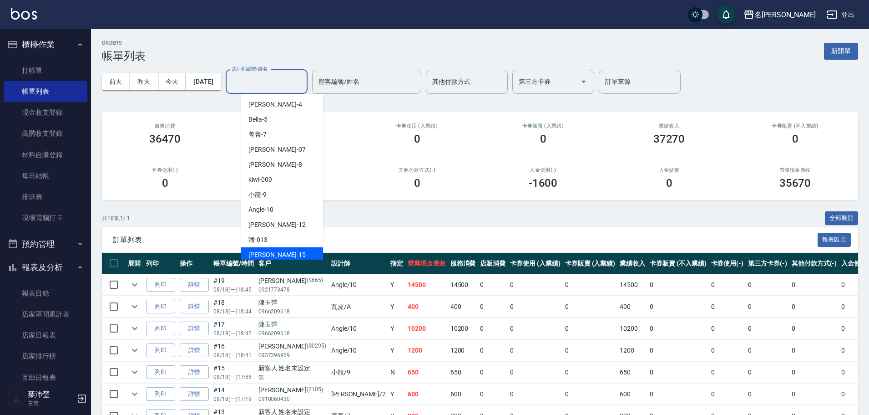
click at [277, 157] on div "慈均 -15" at bounding box center [282, 254] width 82 height 15
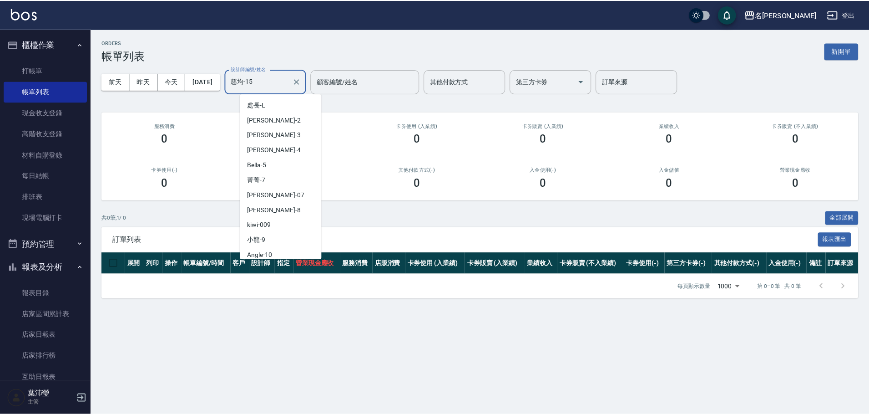
scroll to position [48, 0]
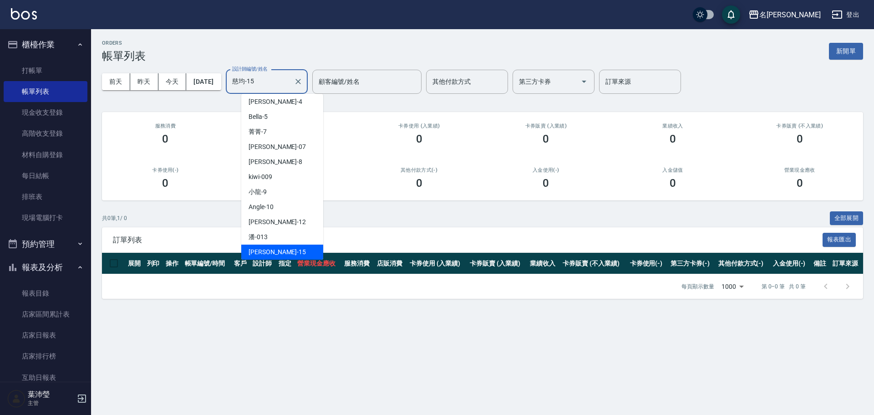
drag, startPoint x: 276, startPoint y: 83, endPoint x: 243, endPoint y: 91, distance: 33.9
click at [243, 91] on div "慈均-15 設計師編號/姓名" at bounding box center [267, 82] width 82 height 24
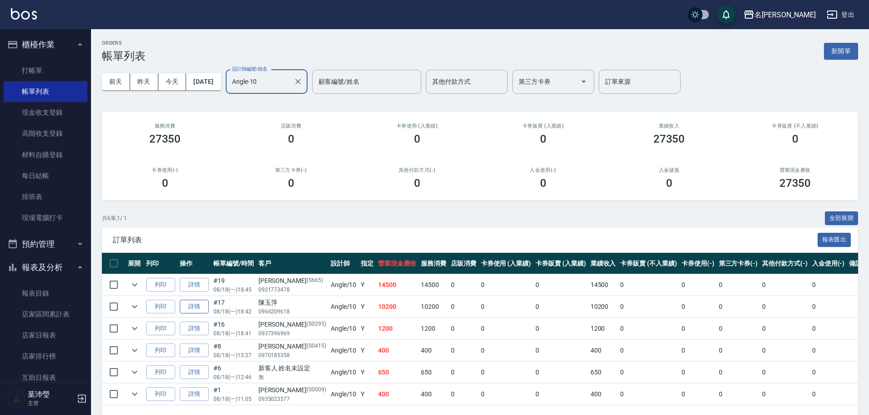
type input "Angle-10"
click at [196, 157] on link "詳情" at bounding box center [194, 306] width 29 height 14
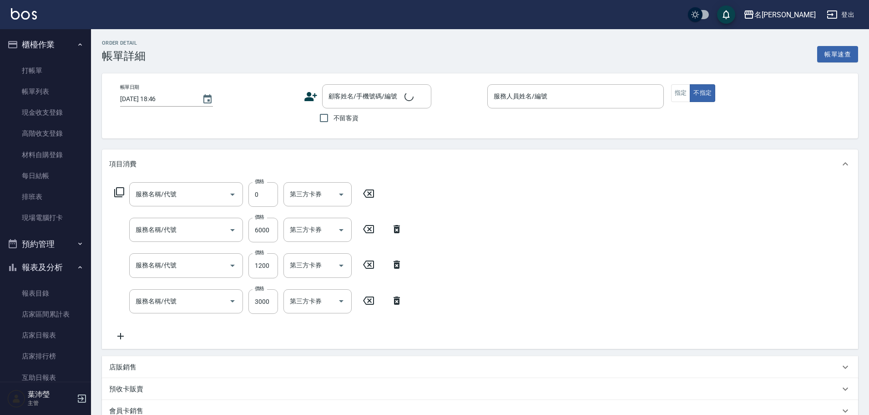
type input "[DATE] 18:42"
type input "Angle-10"
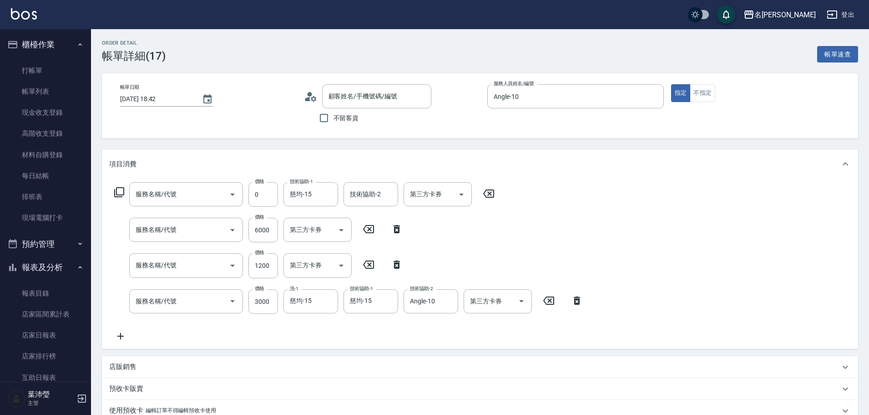
type input "蠟菊.魚子.磷脂.花儷.鑽石護髮(套餐)(606)"
type input "結構護3送1(619)"
type input "燙髮(200)"
type input "染髮(400)"
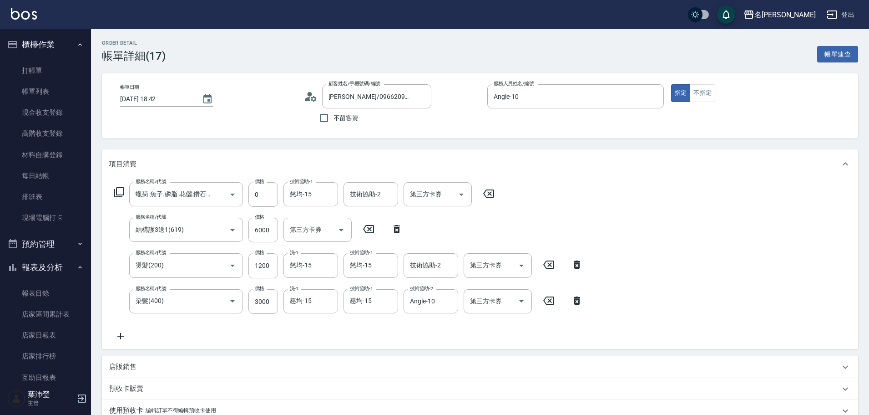
type input "[PERSON_NAME]/0966209618/"
click at [232, 157] on icon "Open" at bounding box center [232, 265] width 11 height 11
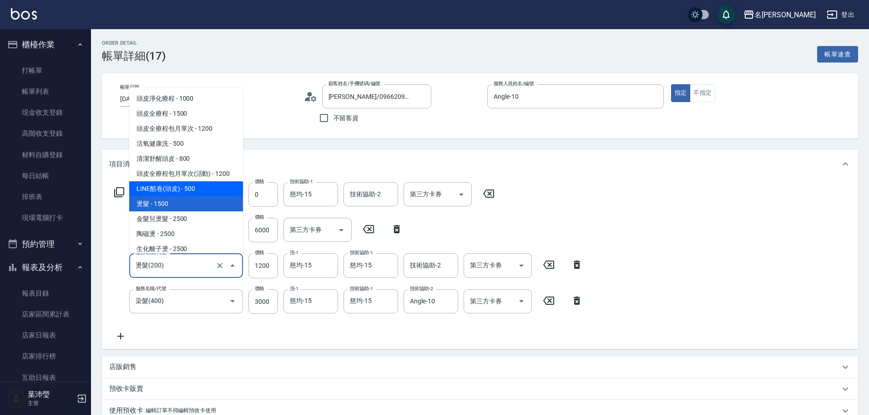
click at [121, 157] on icon at bounding box center [119, 192] width 11 height 11
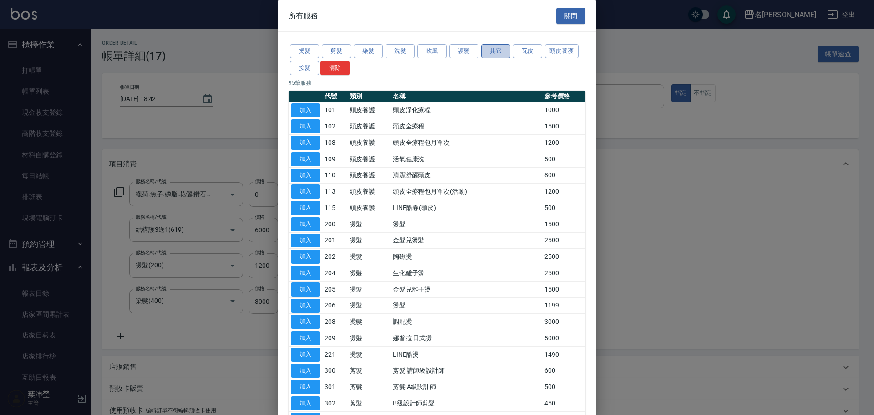
click at [412, 51] on button "其它" at bounding box center [495, 51] width 29 height 14
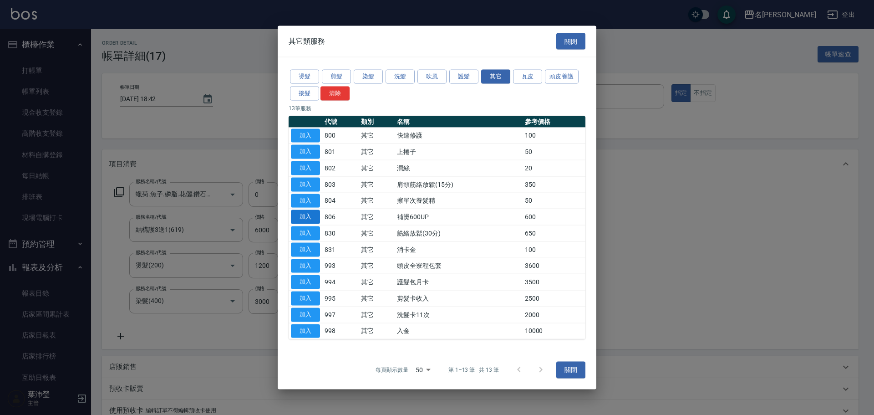
click at [304, 157] on button "加入" at bounding box center [305, 217] width 29 height 14
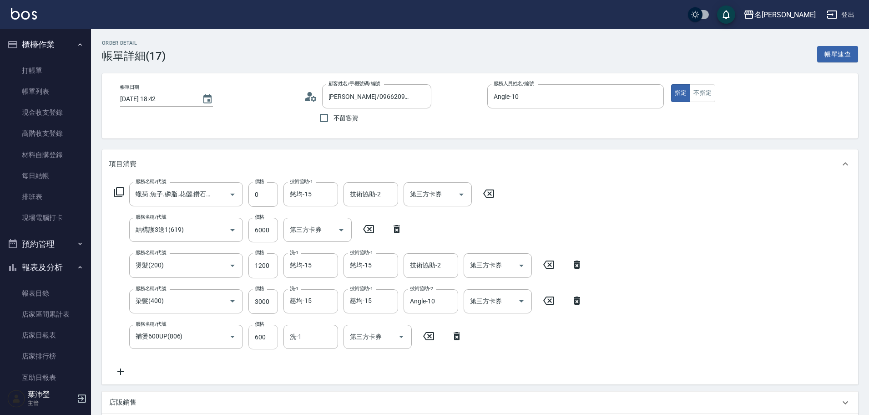
click at [261, 157] on input "600" at bounding box center [263, 336] width 30 height 25
type input "1200"
click at [313, 157] on input "洗-1" at bounding box center [311, 337] width 46 height 16
click at [412, 157] on icon at bounding box center [457, 336] width 6 height 8
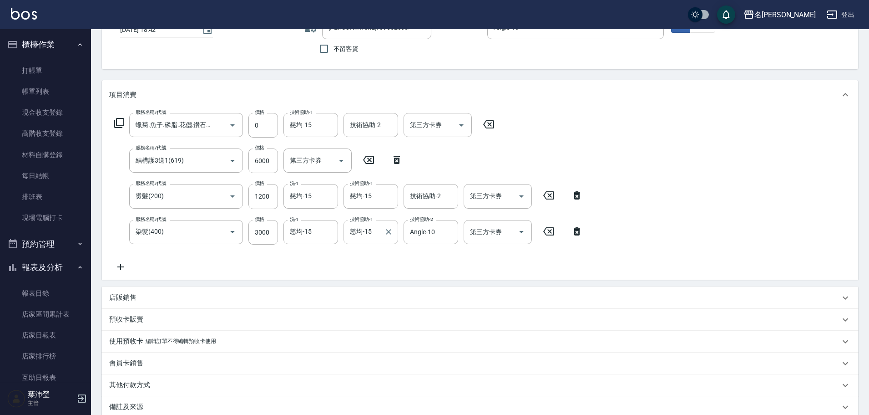
scroll to position [137, 0]
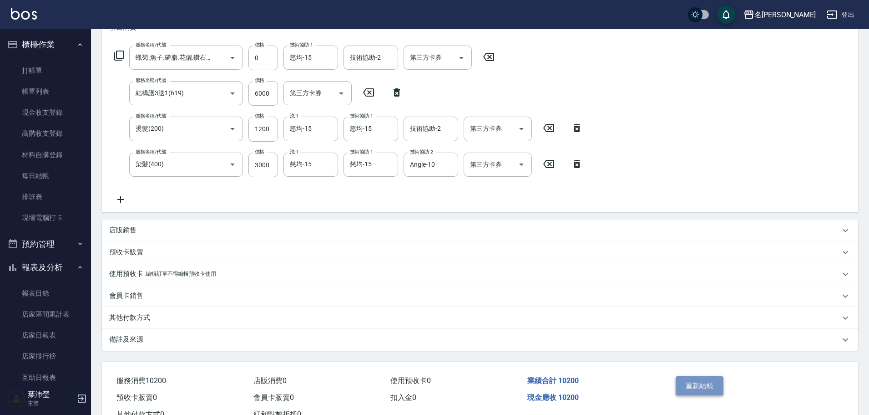
click at [412, 157] on button "重新結帳" at bounding box center [700, 385] width 48 height 19
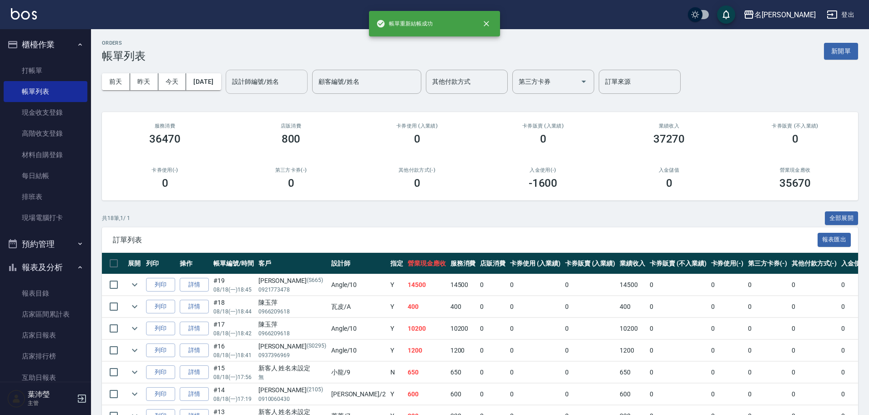
click at [291, 91] on div "設計師編號/姓名" at bounding box center [267, 82] width 82 height 24
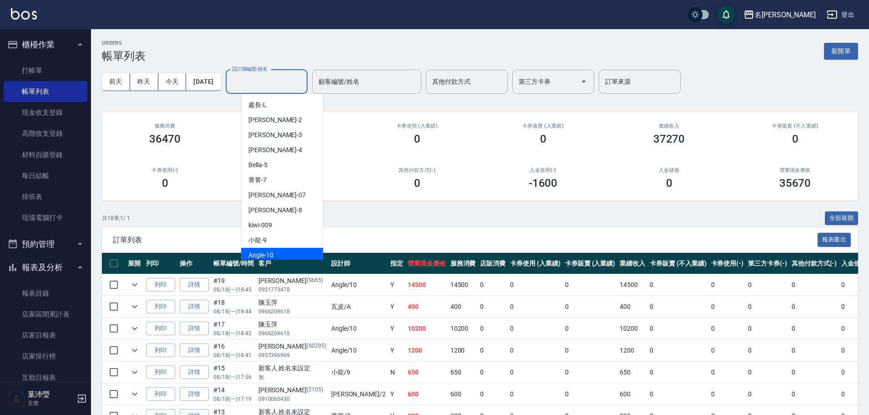
click at [274, 157] on div "Angle -10" at bounding box center [282, 255] width 82 height 15
type input "Angle-10"
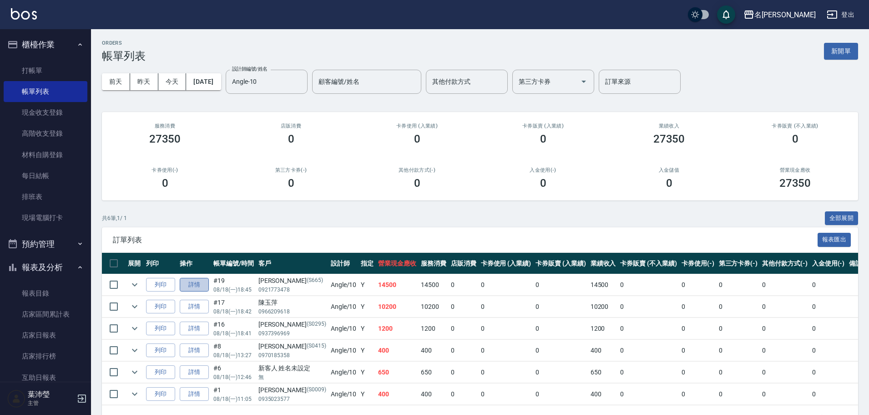
click at [197, 157] on link "詳情" at bounding box center [194, 285] width 29 height 14
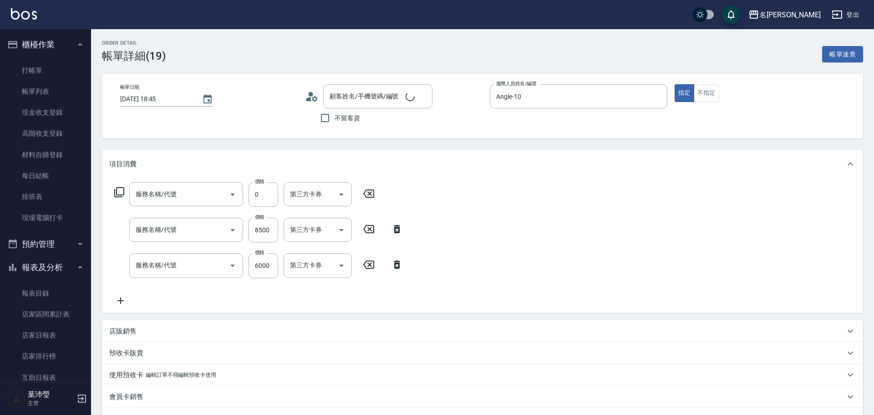
type input "[DATE] 18:45"
type input "Angle-10"
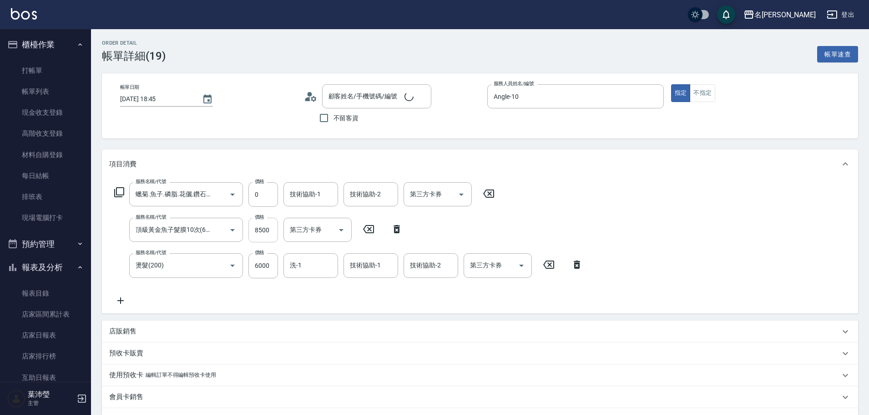
type input "蠟菊.魚子.磷脂.花儷.鑽石護髮(套餐)(606)"
type input "頂級黃金魚子髮膜10次(631)"
type input "燙髮(200)"
type input "[PERSON_NAME]/0921773478/S665"
click at [45, 93] on link "帳單列表" at bounding box center [46, 91] width 84 height 21
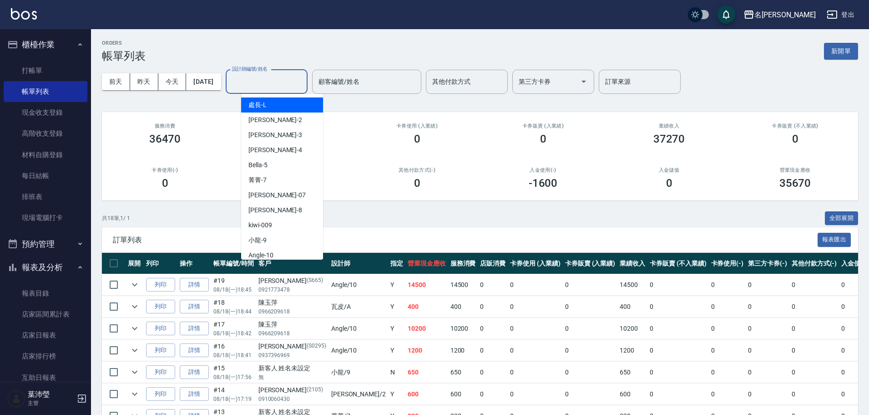
click at [263, 78] on input "設計師編號/姓名" at bounding box center [267, 82] width 74 height 16
click at [272, 157] on span "Angle -10" at bounding box center [260, 255] width 25 height 10
type input "Angle-10"
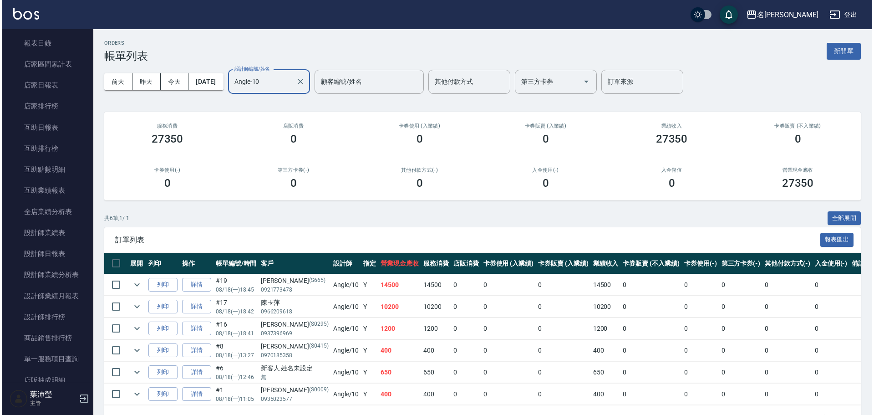
scroll to position [319, 0]
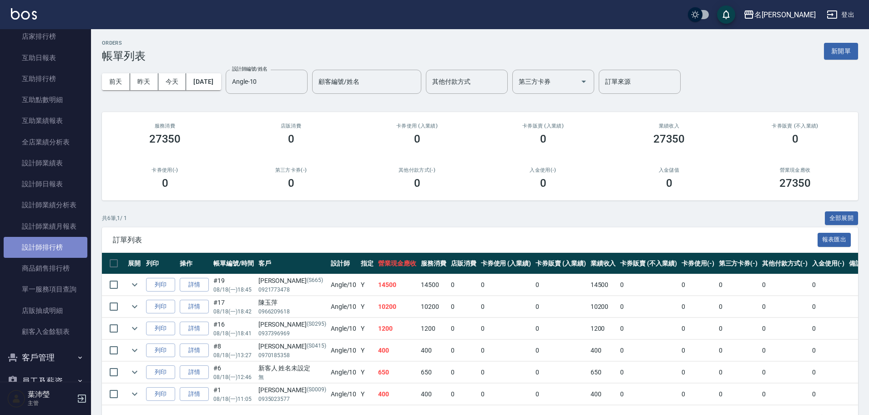
click at [45, 157] on link "設計師排行榜" at bounding box center [46, 247] width 84 height 21
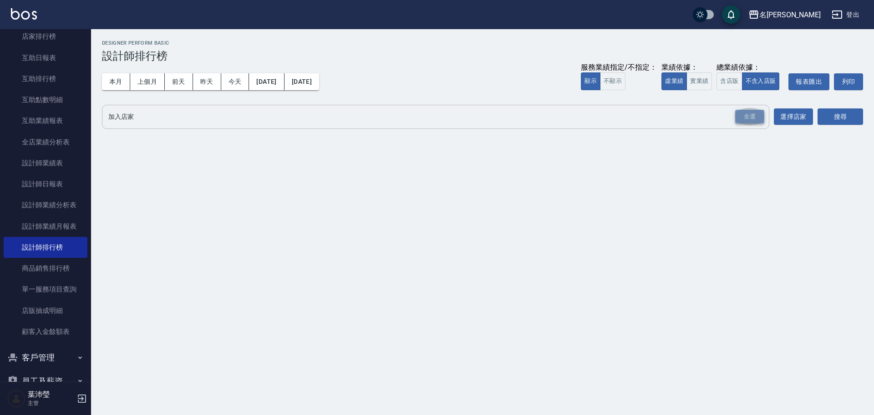
click at [412, 112] on div "全選" at bounding box center [749, 117] width 29 height 14
click at [412, 82] on button "實業績" at bounding box center [698, 81] width 25 height 18
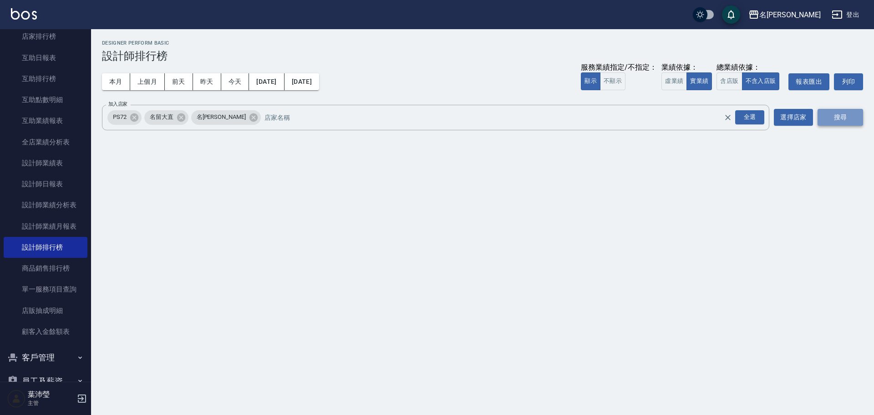
click at [412, 114] on button "搜尋" at bounding box center [840, 117] width 46 height 17
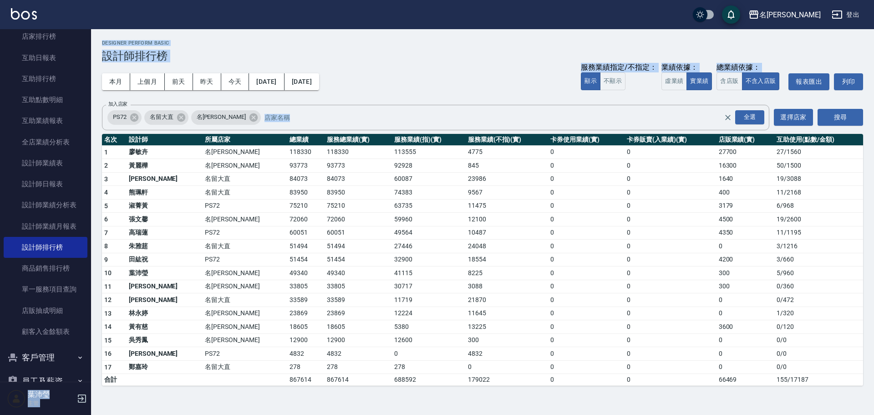
drag, startPoint x: 86, startPoint y: 201, endPoint x: 96, endPoint y: 156, distance: 45.6
click at [96, 156] on div "名留龍江 登出 櫃檯作業 打帳單 帳單列表 現金收支登錄 高階收支登錄 材料自購登錄 每日結帳 排班表 現場電腦打卡 預約管理 預約管理 單日預約紀錄 單週預…" at bounding box center [437, 207] width 874 height 415
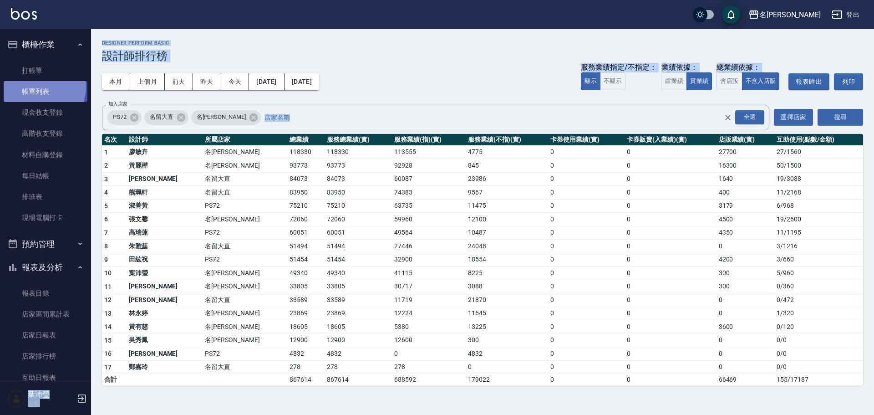
click at [40, 87] on link "帳單列表" at bounding box center [46, 91] width 84 height 21
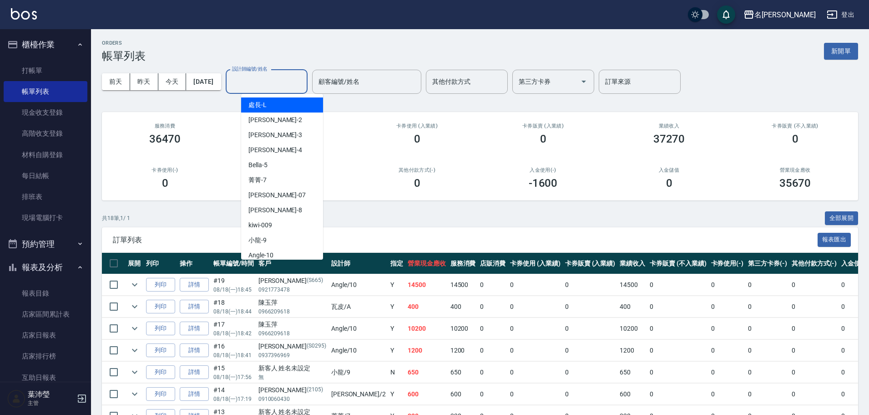
click at [269, 81] on input "設計師編號/姓名" at bounding box center [267, 82] width 74 height 16
click at [272, 157] on span "Angle -10" at bounding box center [260, 255] width 25 height 10
type input "Angle-10"
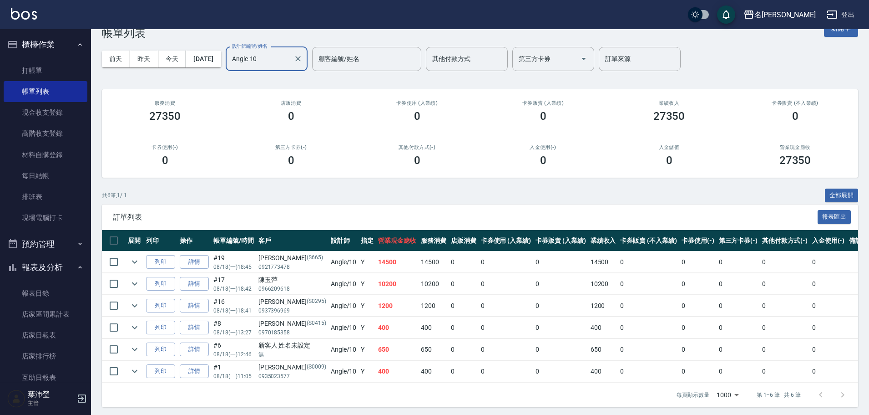
scroll to position [33, 0]
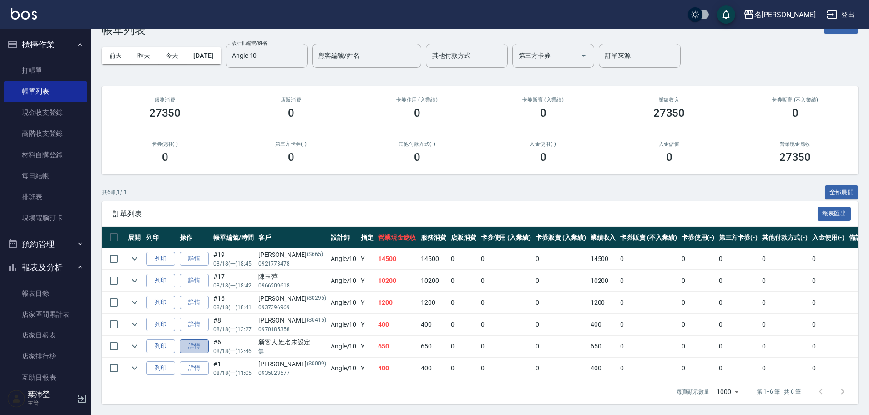
click at [198, 157] on link "詳情" at bounding box center [194, 346] width 29 height 14
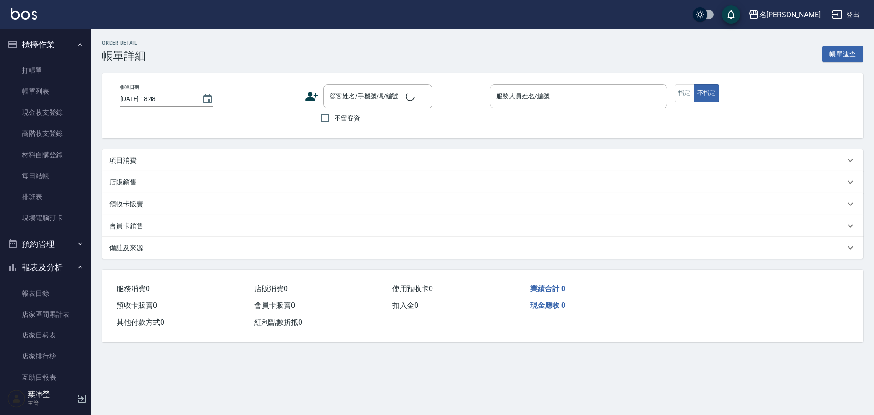
type input "[DATE] 12:46"
type input "Angle-10"
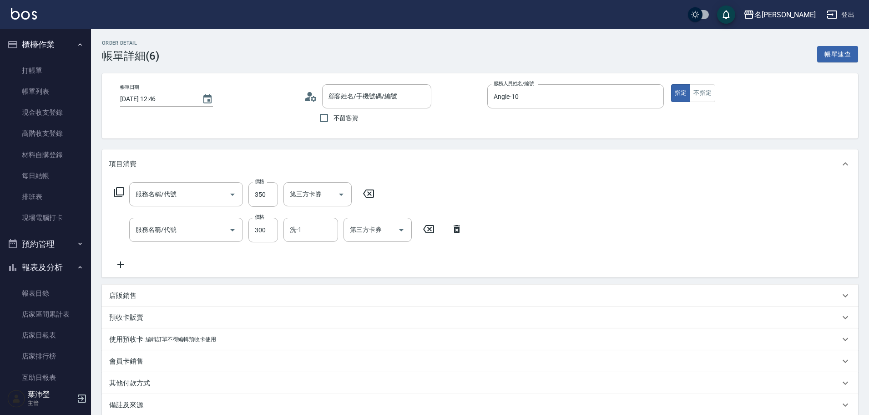
type input "新客人 姓名未設定/無/null"
type input "不指定剪髮(305)"
type input "洗髮(502)"
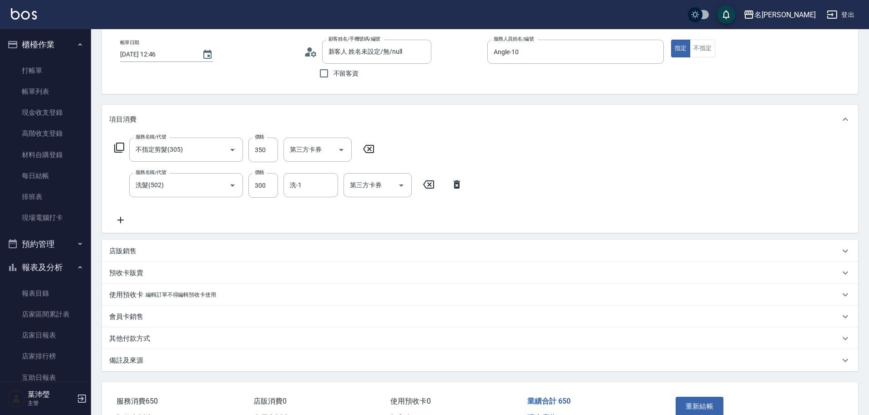
scroll to position [99, 0]
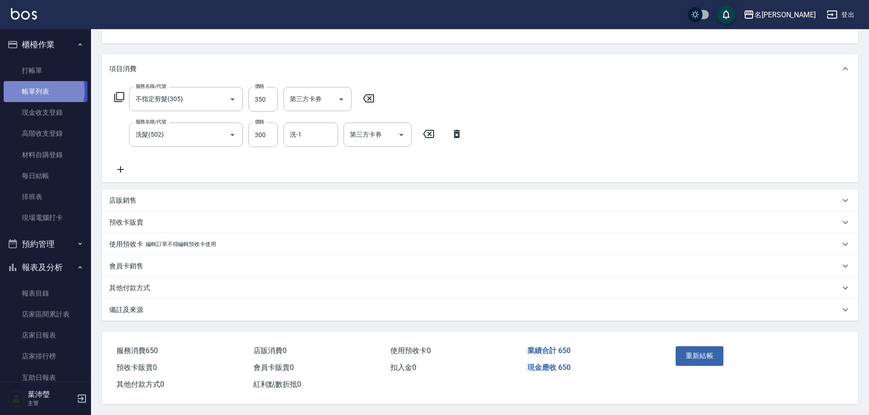
drag, startPoint x: 35, startPoint y: 91, endPoint x: 65, endPoint y: 99, distance: 31.1
click at [35, 91] on link "帳單列表" at bounding box center [46, 91] width 84 height 21
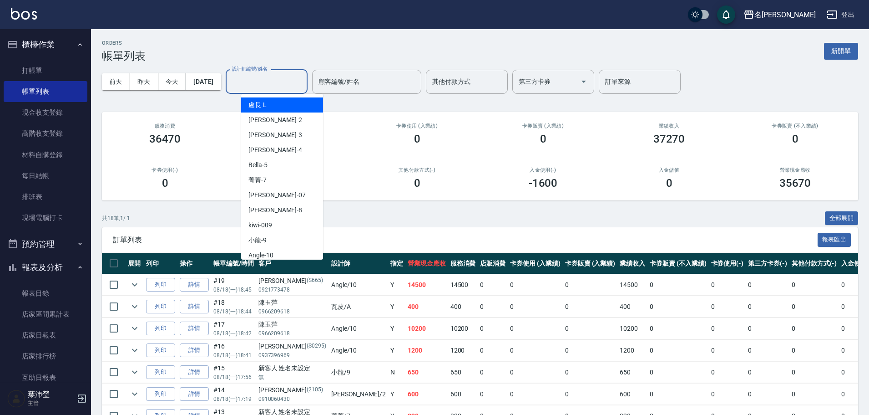
click at [259, 79] on input "設計師編號/姓名" at bounding box center [267, 82] width 74 height 16
click at [268, 157] on div "Angle -10" at bounding box center [282, 255] width 82 height 15
type input "Angle-10"
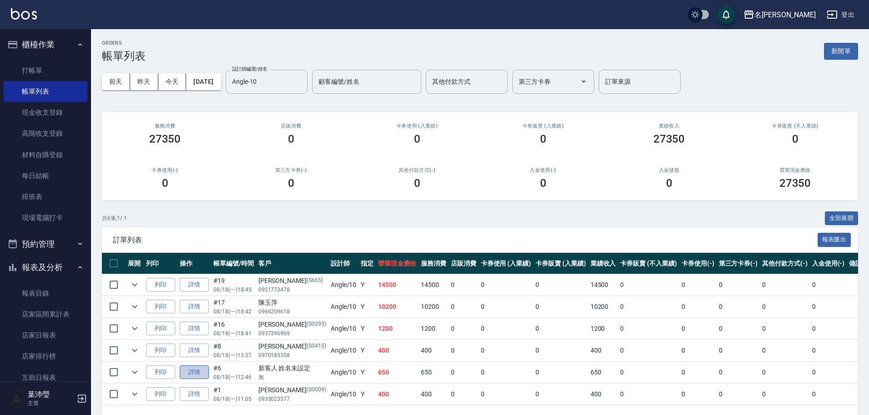
click at [199, 157] on link "詳情" at bounding box center [194, 372] width 29 height 14
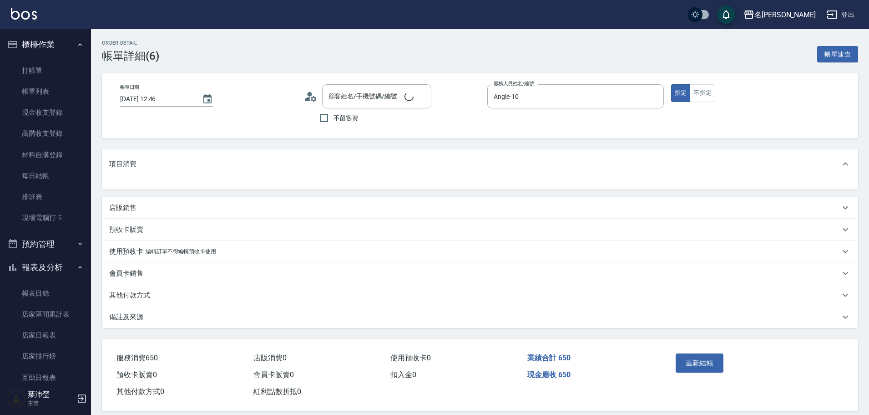
type input "新客人 姓名未設定/無/null"
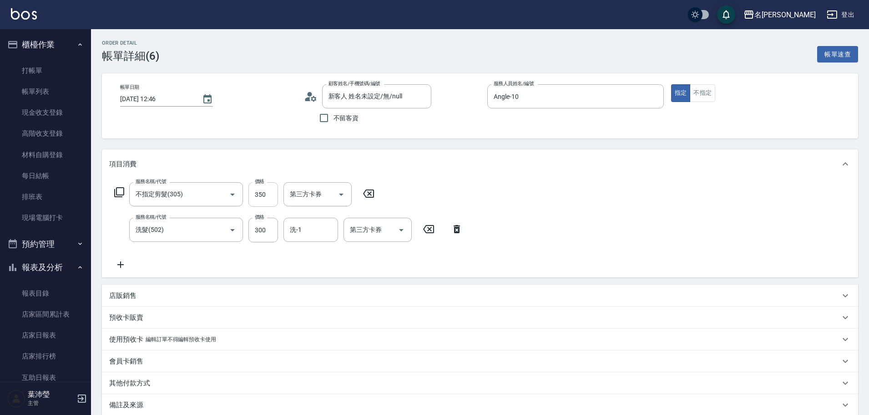
click at [264, 157] on input "350" at bounding box center [263, 194] width 30 height 25
type input "650"
click at [412, 157] on icon at bounding box center [457, 229] width 6 height 8
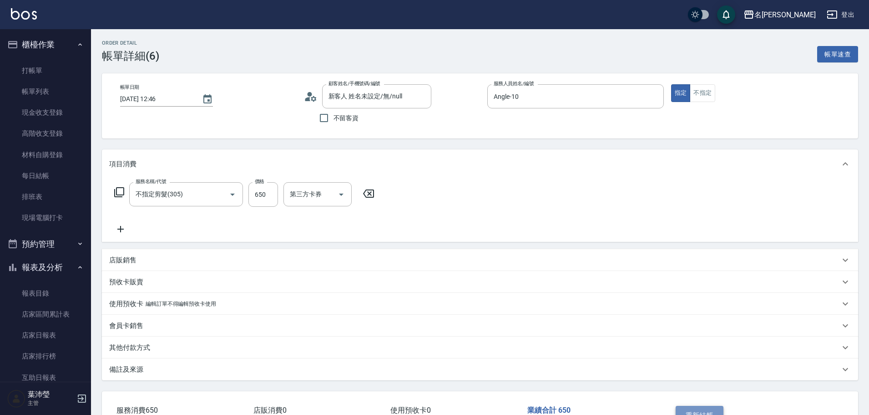
click at [412, 157] on button "重新結帳" at bounding box center [700, 414] width 48 height 19
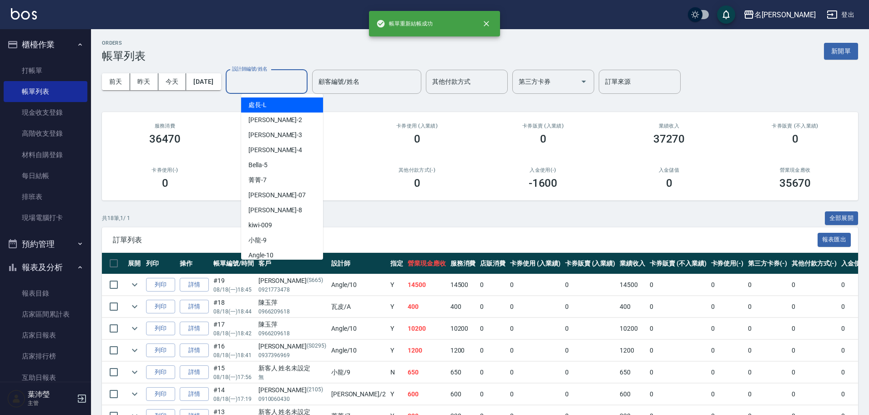
click at [282, 83] on input "設計師編號/姓名" at bounding box center [267, 82] width 74 height 16
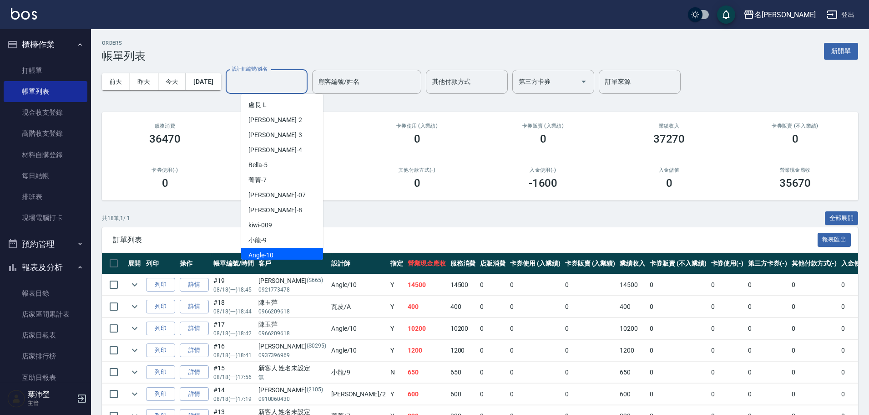
click at [275, 157] on div "Angle -10" at bounding box center [282, 255] width 82 height 15
type input "Angle-10"
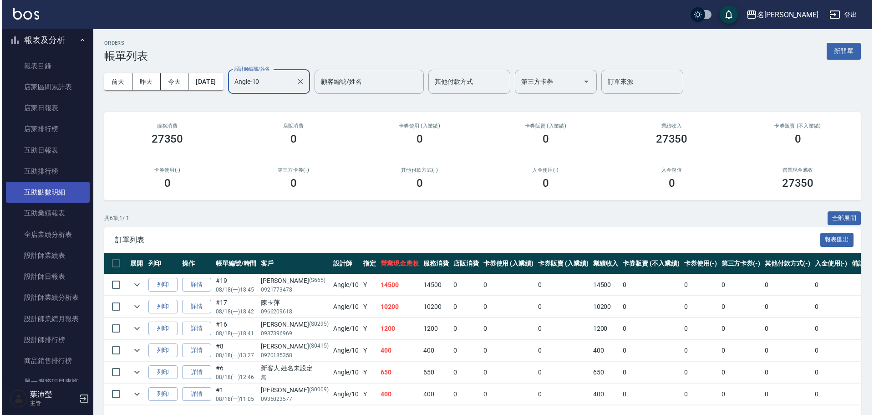
scroll to position [228, 0]
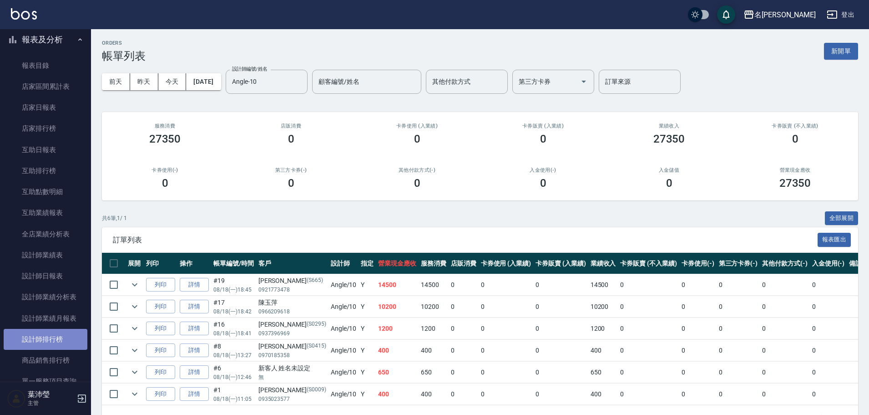
drag, startPoint x: 54, startPoint y: 337, endPoint x: 87, endPoint y: 282, distance: 64.3
click at [54, 157] on link "設計師排行榜" at bounding box center [46, 339] width 84 height 21
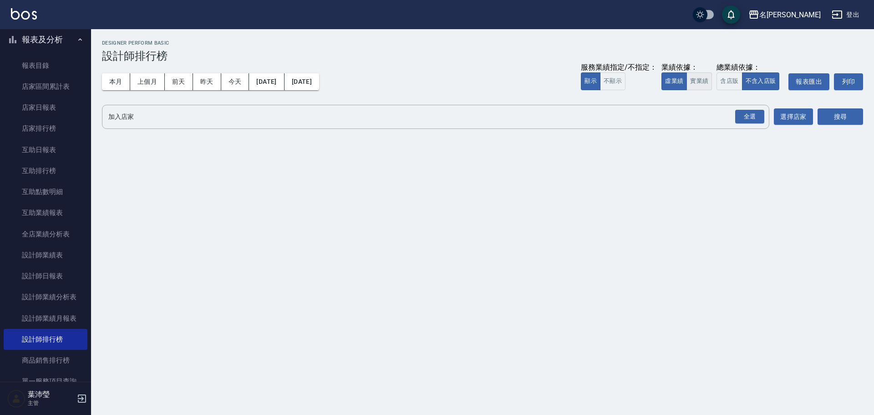
click at [412, 83] on button "實業績" at bounding box center [698, 81] width 25 height 18
click at [412, 118] on div "全選" at bounding box center [749, 117] width 29 height 14
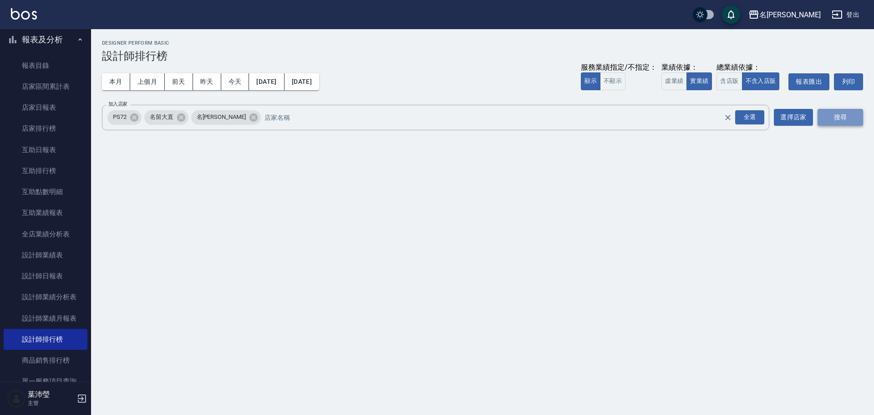
click at [412, 114] on button "搜尋" at bounding box center [840, 117] width 46 height 17
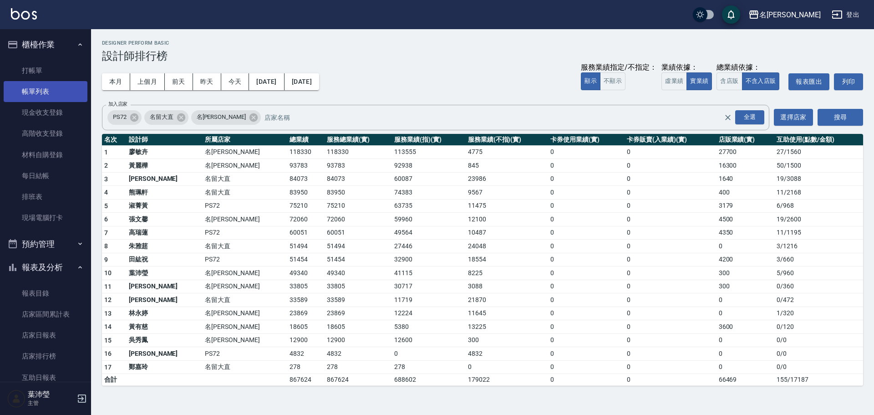
click at [34, 95] on link "帳單列表" at bounding box center [46, 91] width 84 height 21
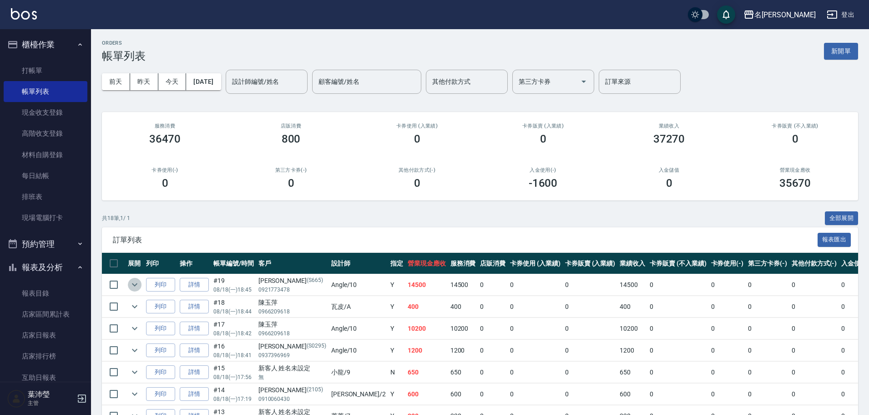
click at [131, 157] on icon "expand row" at bounding box center [134, 284] width 11 height 11
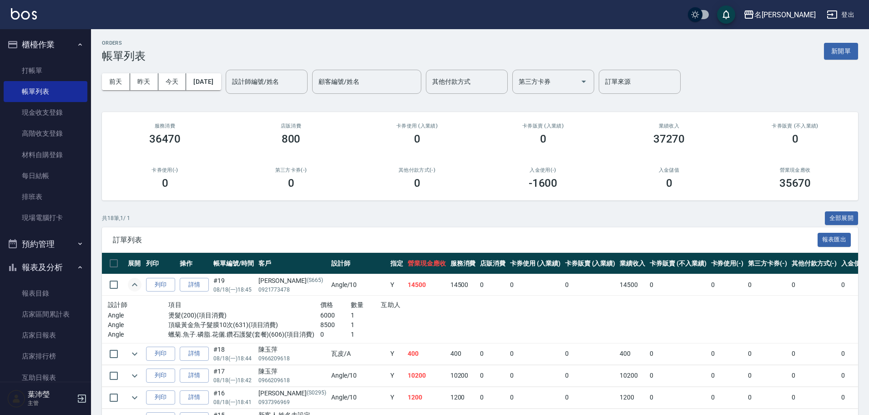
click at [405, 157] on td "400" at bounding box center [426, 353] width 43 height 21
click at [272, 89] on input "設計師編號/姓名" at bounding box center [267, 82] width 74 height 16
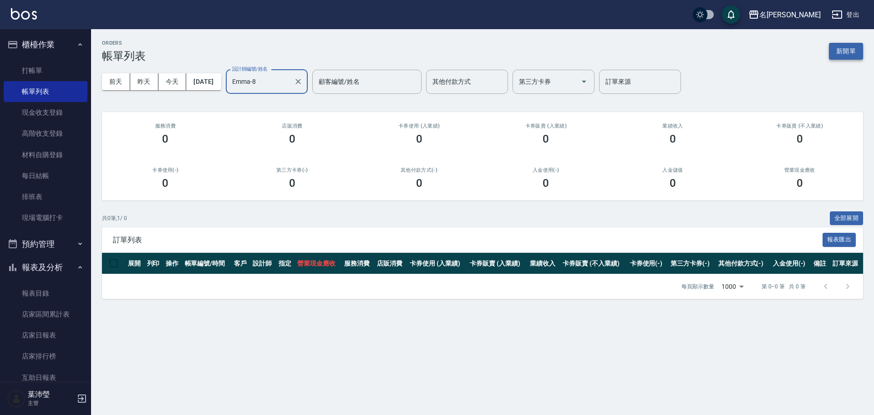
type input "Emma-8"
click at [412, 52] on button "新開單" at bounding box center [846, 51] width 34 height 17
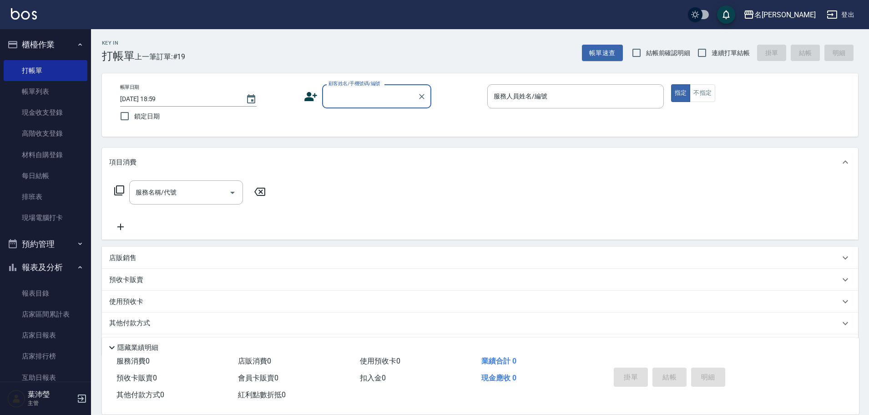
click at [412, 101] on input "顧客姓名/手機號碼/編號" at bounding box center [369, 96] width 87 height 16
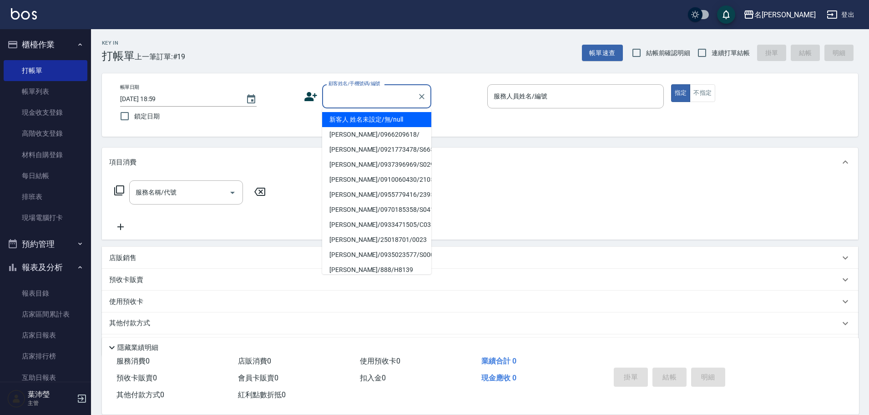
click at [393, 123] on li "新客人 姓名未設定/無/null" at bounding box center [376, 119] width 109 height 15
type input "新客人 姓名未設定/無/null"
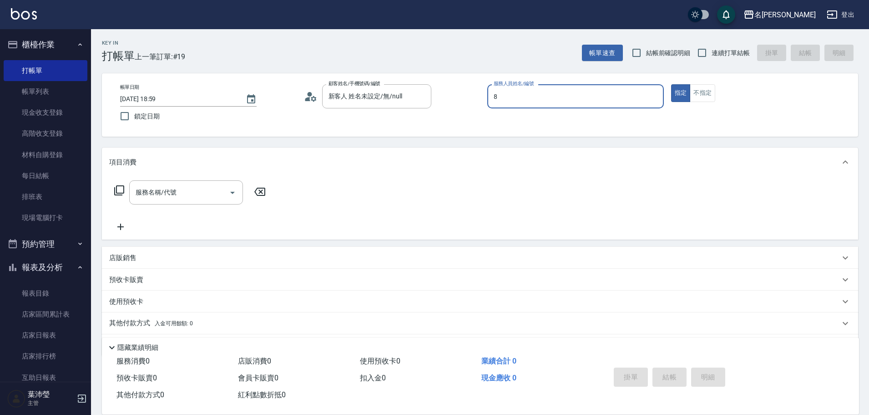
type input "Emma-8"
type button "true"
click at [412, 88] on button "不指定" at bounding box center [702, 93] width 25 height 18
click at [199, 157] on input "服務名稱/代號" at bounding box center [179, 192] width 92 height 16
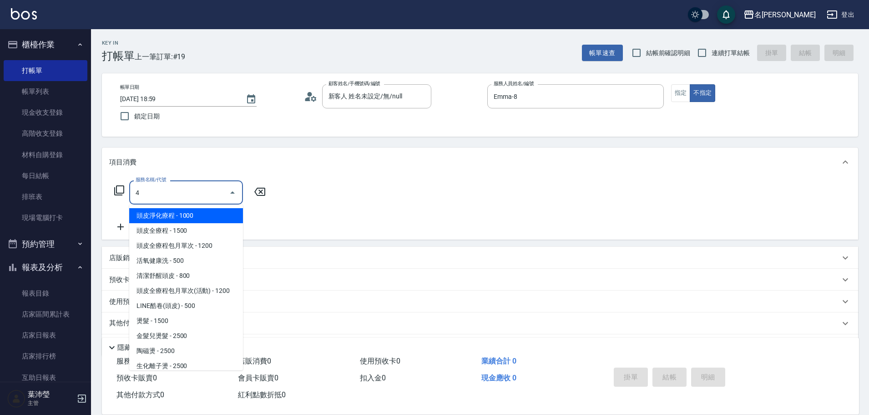
type input "40"
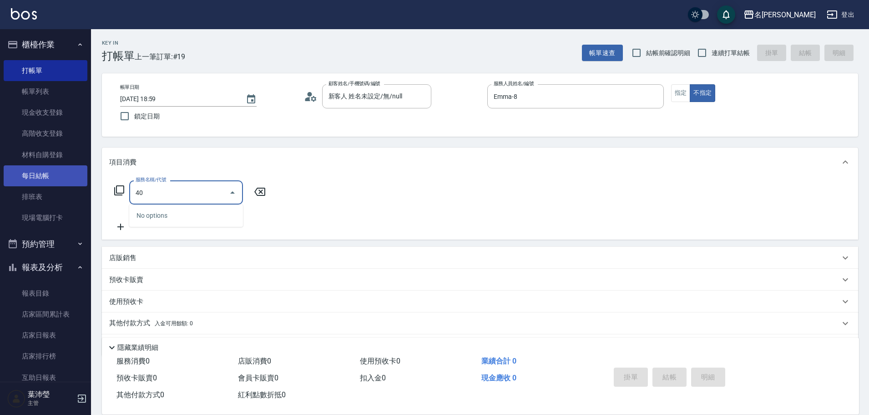
drag, startPoint x: 190, startPoint y: 193, endPoint x: 66, endPoint y: 185, distance: 124.0
click at [66, 157] on div "名留龍江 登出 櫃檯作業 打帳單 帳單列表 現金收支登錄 高階收支登錄 材料自購登錄 每日結帳 排班表 現場電腦打卡 預約管理 預約管理 單日預約紀錄 單週預…" at bounding box center [434, 221] width 869 height 443
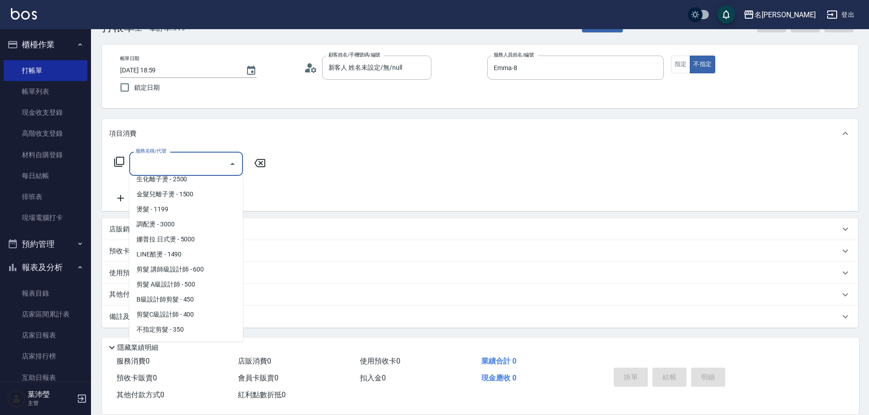
scroll to position [182, 0]
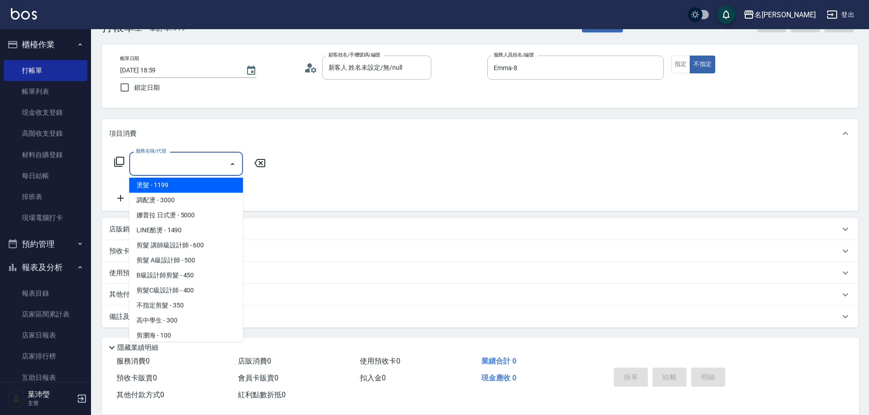
click at [203, 157] on span "燙髮 - 1199" at bounding box center [186, 184] width 114 height 15
type input "燙髮(206)"
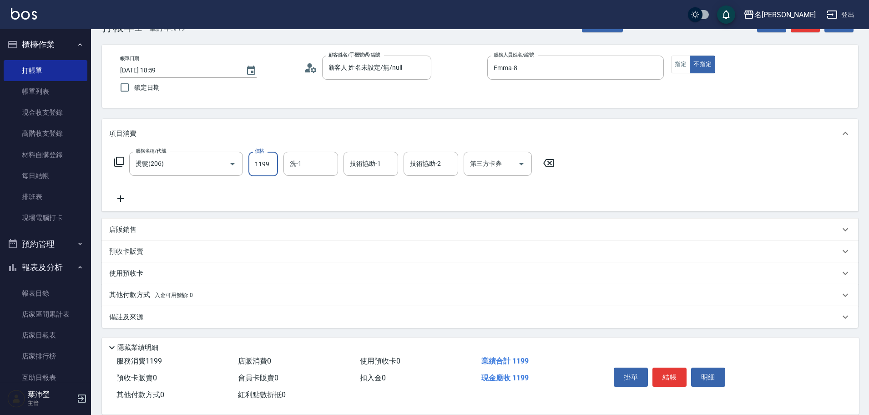
click at [250, 157] on input "1199" at bounding box center [263, 164] width 30 height 25
type input "1599"
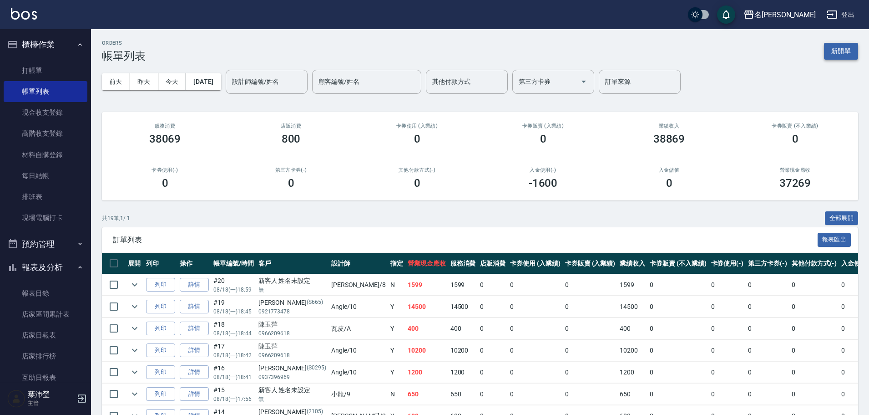
click at [412, 46] on button "新開單" at bounding box center [841, 51] width 34 height 17
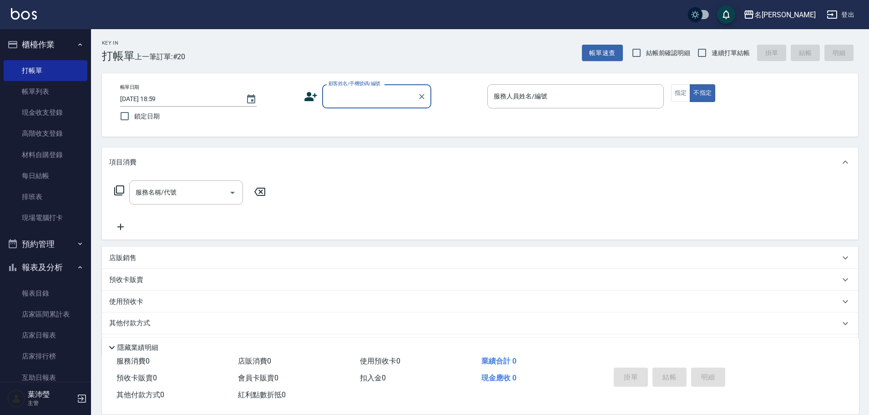
click at [377, 103] on input "顧客姓名/手機號碼/編號" at bounding box center [369, 96] width 87 height 16
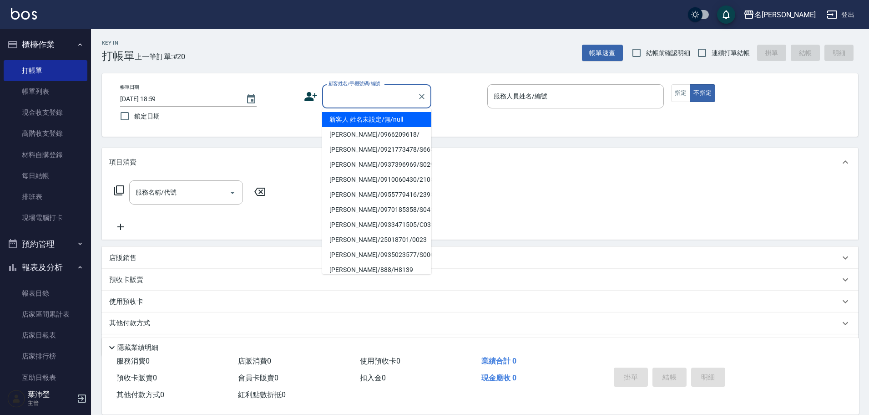
click at [375, 117] on li "新客人 姓名未設定/無/null" at bounding box center [376, 119] width 109 height 15
type input "新客人 姓名未設定/無/null"
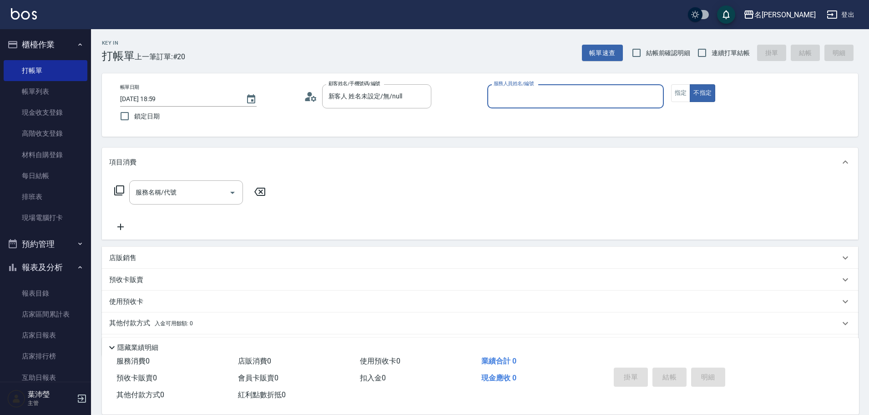
click at [412, 99] on input "服務人員姓名/編號" at bounding box center [575, 96] width 168 height 16
type input "Emma-8"
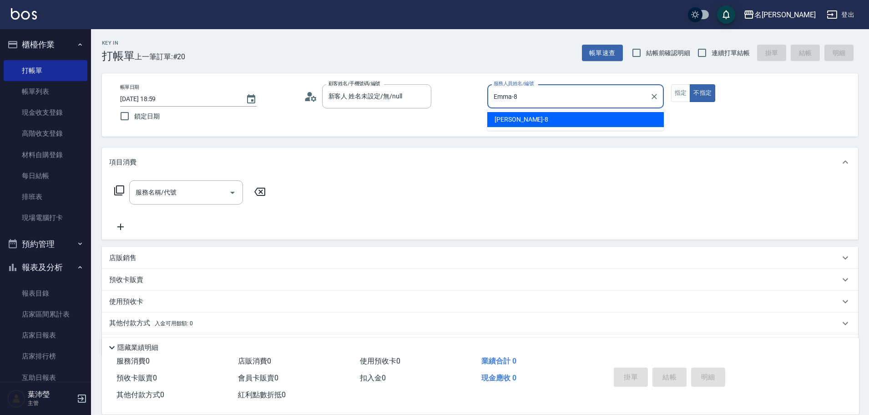
type button "false"
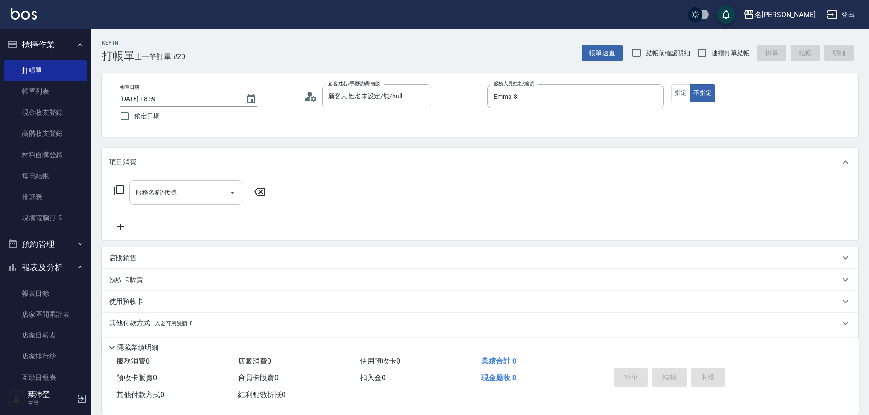
click at [205, 157] on input "服務名稱/代號" at bounding box center [179, 192] width 92 height 16
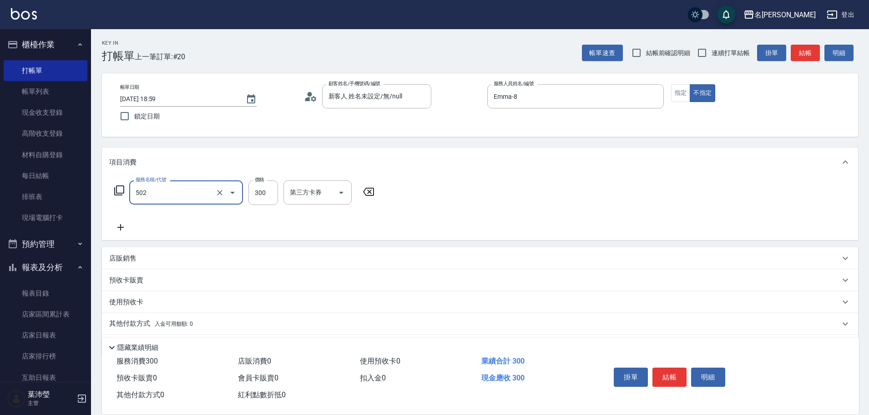
type input "洗髮(502)"
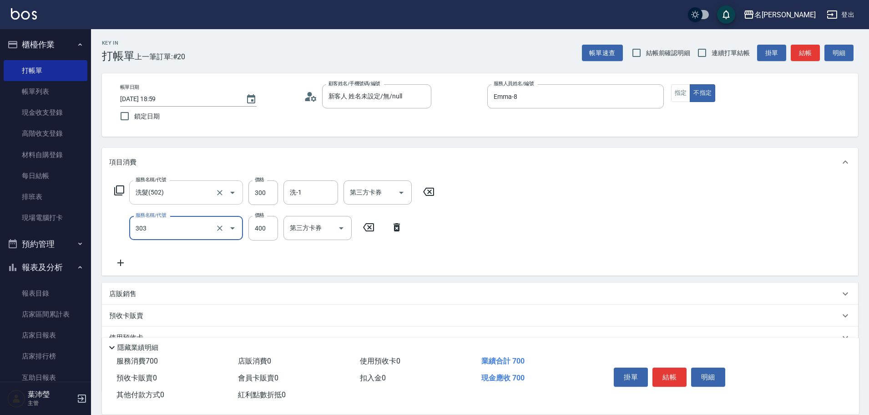
type input "剪髮C級設計師(303)"
type input "350"
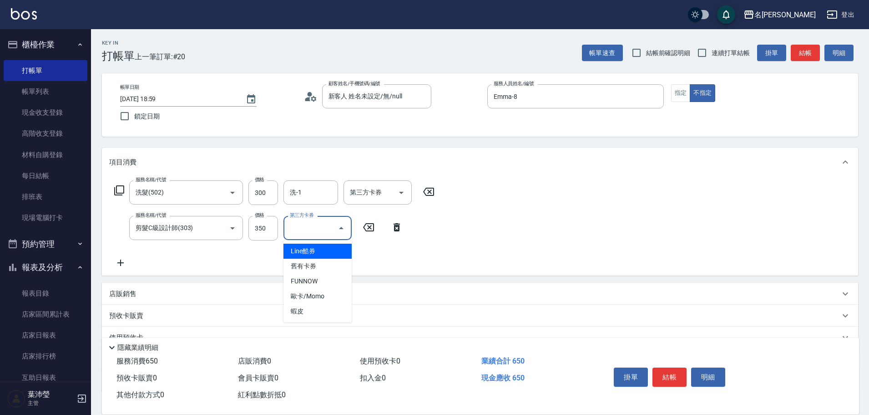
click at [324, 157] on input "第三方卡券" at bounding box center [311, 228] width 46 height 16
click at [307, 157] on span "蝦皮" at bounding box center [318, 311] width 68 height 15
type input "蝦皮"
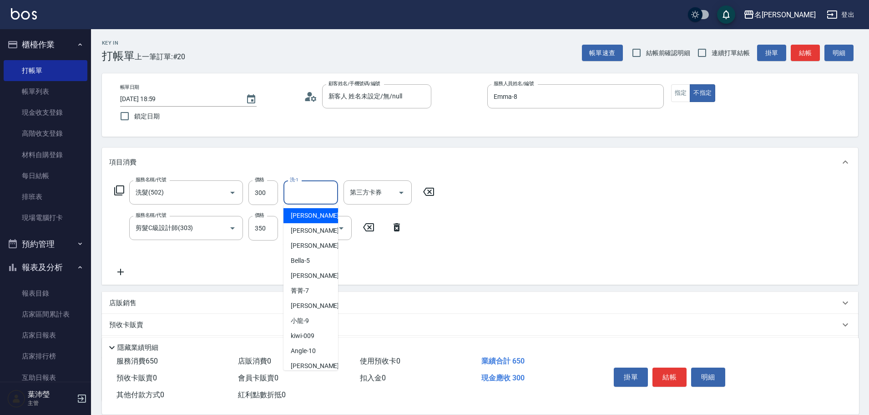
click at [311, 157] on input "洗-1" at bounding box center [311, 192] width 46 height 16
click at [374, 157] on input "第三方卡券" at bounding box center [371, 192] width 46 height 16
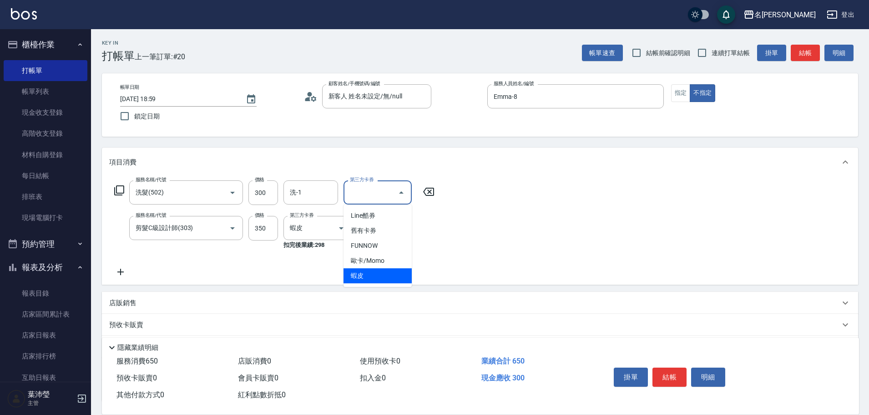
click at [366, 157] on span "蝦皮" at bounding box center [378, 275] width 68 height 15
type input "蝦皮"
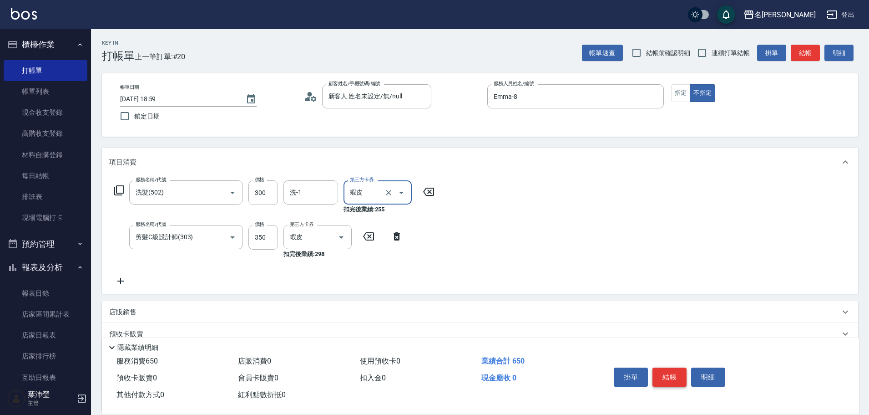
click at [412, 157] on button "結帳" at bounding box center [670, 376] width 34 height 19
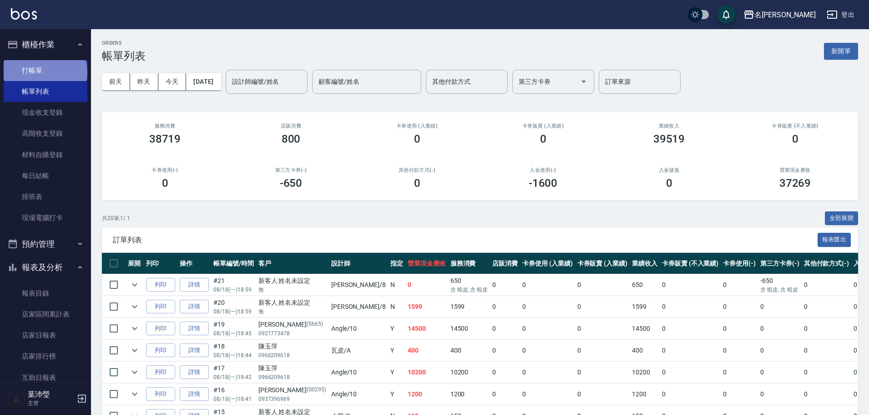
click at [44, 73] on link "打帳單" at bounding box center [46, 70] width 84 height 21
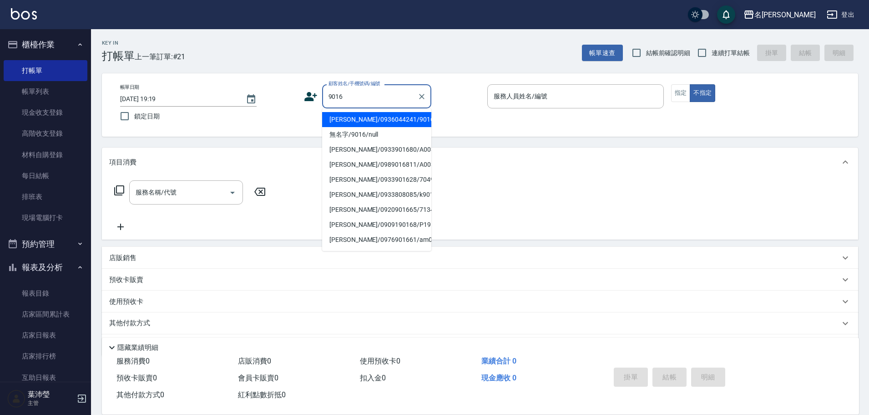
click at [364, 116] on li "[PERSON_NAME]/0936044241/9016" at bounding box center [376, 119] width 109 height 15
type input "[PERSON_NAME]/0936044241/9016"
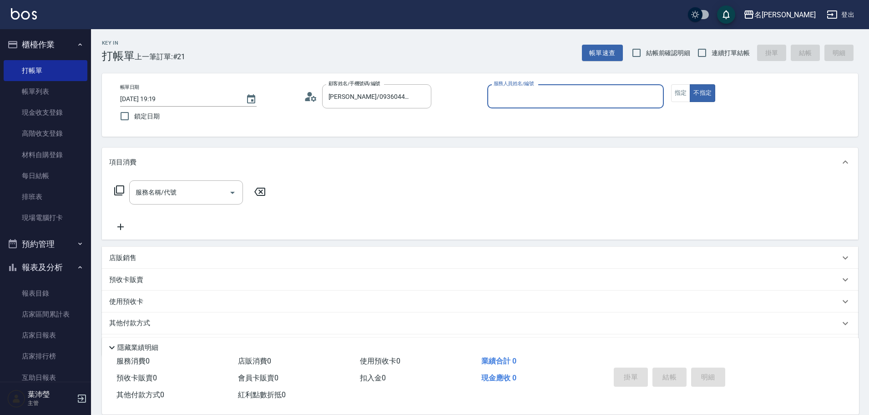
type input "敏卉-2"
click at [412, 97] on button "指定" at bounding box center [681, 93] width 20 height 18
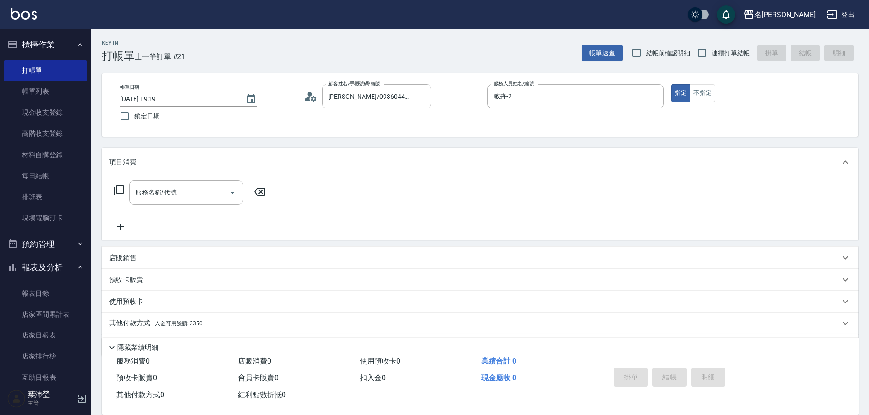
click at [122, 157] on icon at bounding box center [119, 190] width 11 height 11
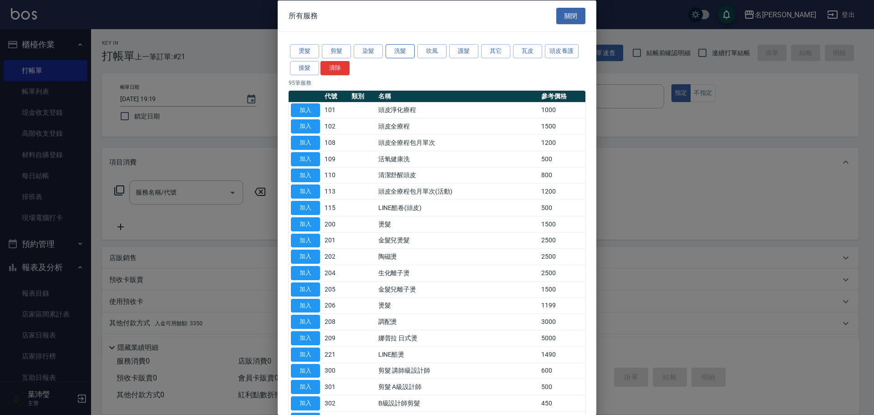
click at [395, 56] on button "洗髮" at bounding box center [399, 51] width 29 height 14
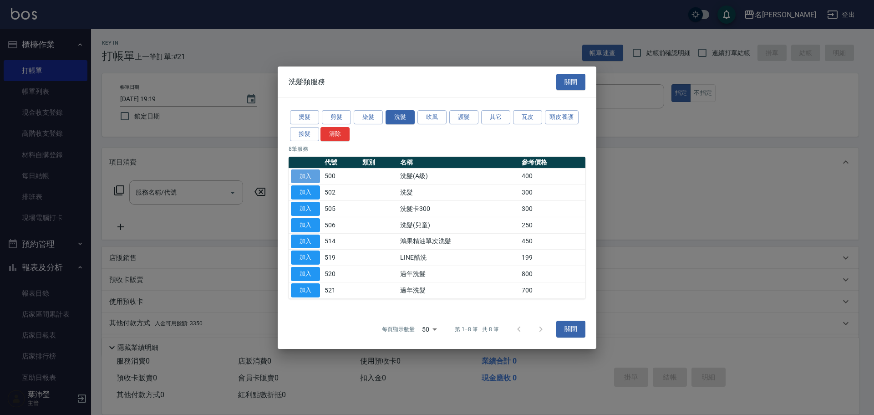
click at [317, 157] on button "加入" at bounding box center [305, 176] width 29 height 14
type input "洗髮(A級)(500)"
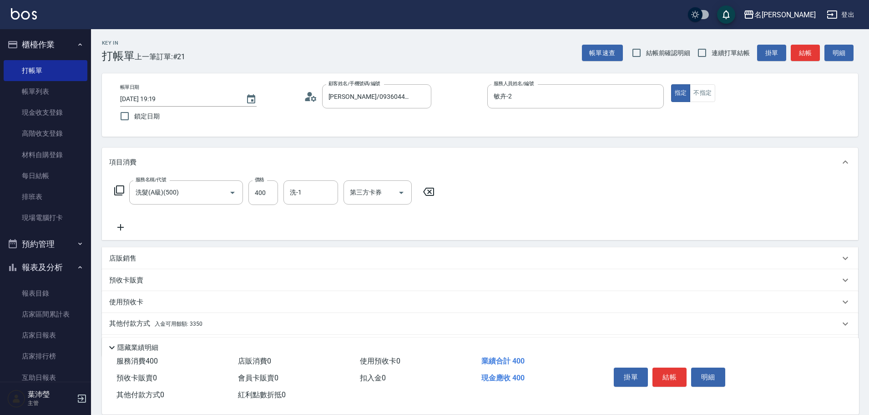
click at [136, 157] on div "其他付款方式 入金可用餘額: 3350" at bounding box center [480, 324] width 756 height 22
click at [412, 157] on div "Key In 打帳單 上一筆訂單:#21 帳單速查 結帳前確認明細 連續打單結帳 掛單 結帳 明細 帳單日期 [DATE] 19:19 鎖定日期 顧客姓名/手…" at bounding box center [480, 290] width 778 height 522
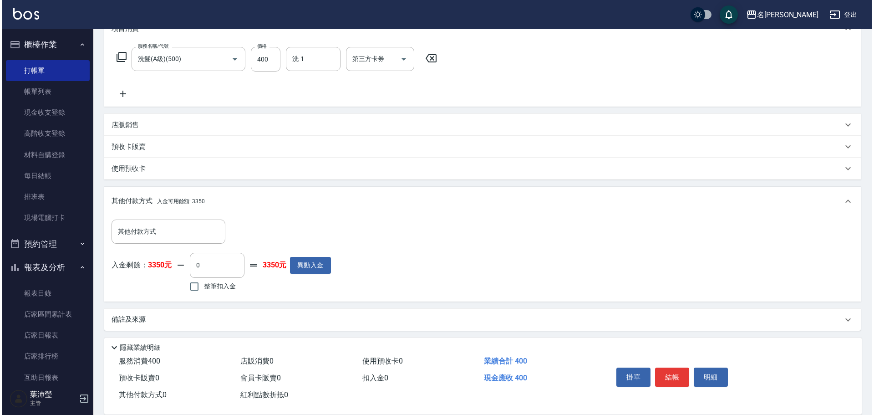
scroll to position [137, 0]
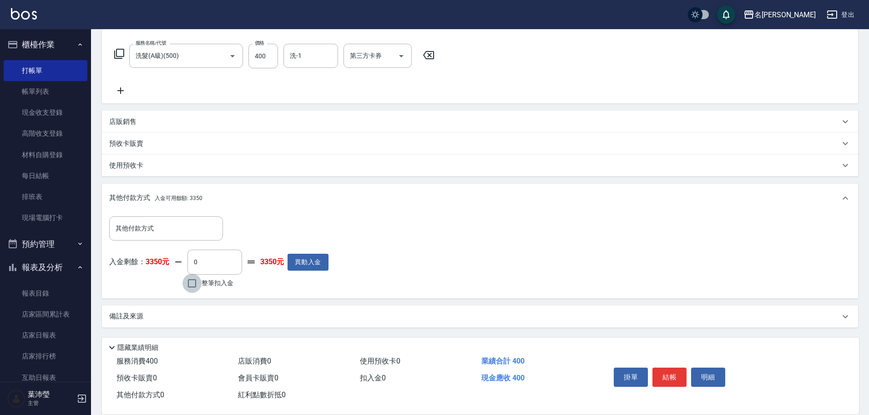
click at [195, 157] on input "整筆扣入金" at bounding box center [191, 282] width 19 height 19
checkbox input "true"
type input "400"
click at [412, 157] on button "明細" at bounding box center [708, 376] width 34 height 19
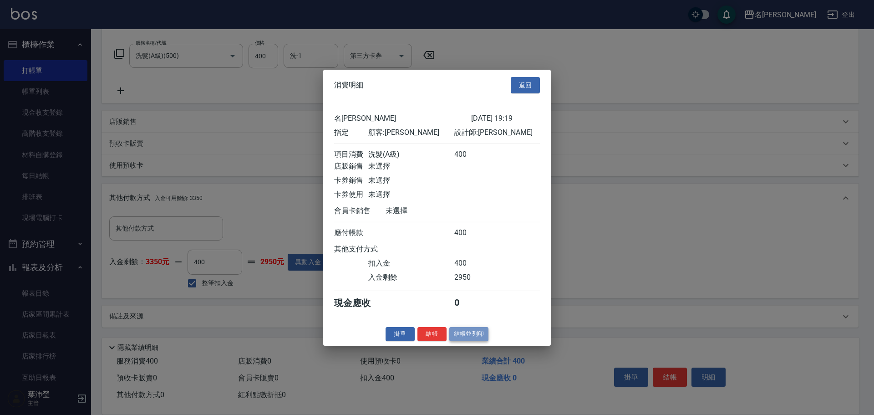
click at [412, 157] on button "結帳並列印" at bounding box center [469, 334] width 40 height 14
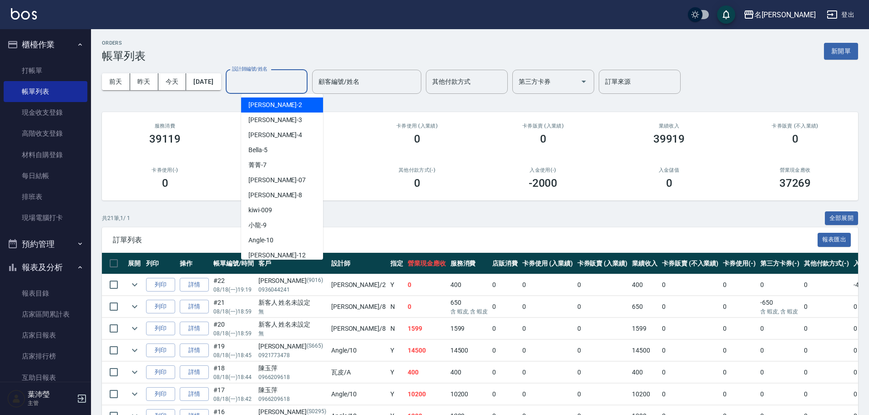
click at [262, 78] on input "設計師編號/姓名" at bounding box center [267, 82] width 74 height 16
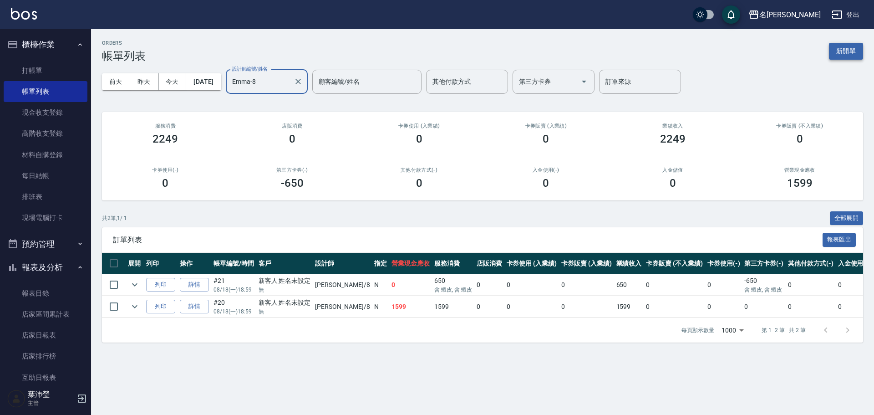
type input "Emma-8"
click at [412, 47] on button "新開單" at bounding box center [846, 51] width 34 height 17
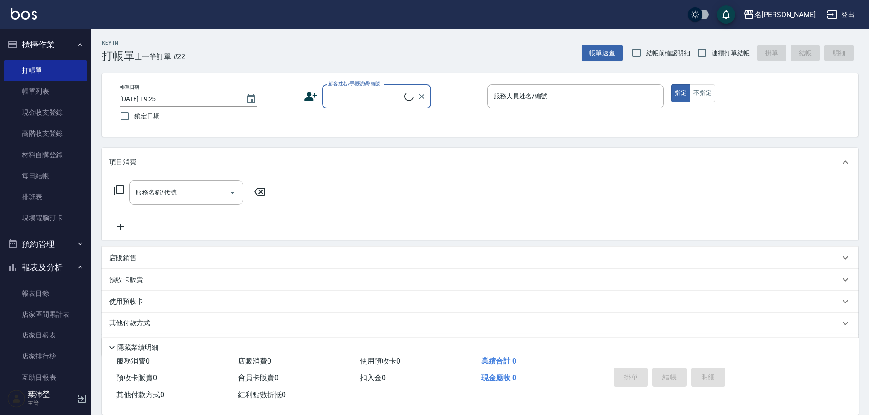
click at [375, 109] on div "帳單日期 [DATE] 19:25 鎖定日期 顧客姓名/手機號碼/編號 顧客姓名/手機號碼/編號 服務人員姓名/編號 服務人員姓名/編號 指定 不指定" at bounding box center [480, 104] width 734 height 41
click at [378, 101] on input "顧客姓名/手機號碼/編號" at bounding box center [369, 96] width 87 height 16
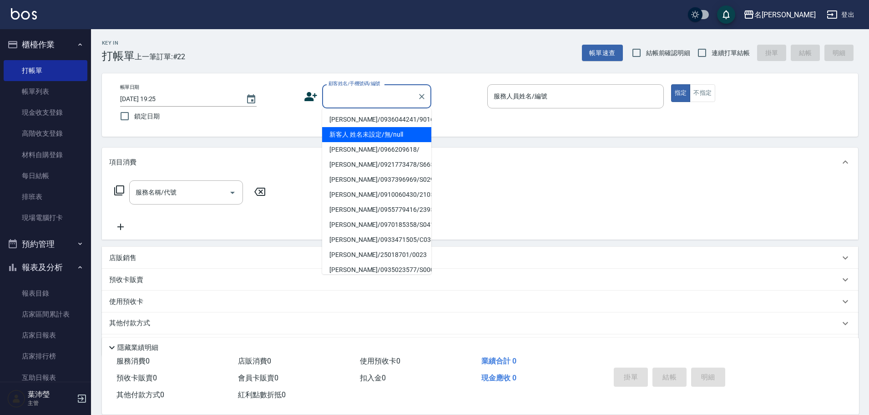
click at [378, 127] on li "新客人 姓名未設定/無/null" at bounding box center [376, 134] width 109 height 15
type input "新客人 姓名未設定/無/null"
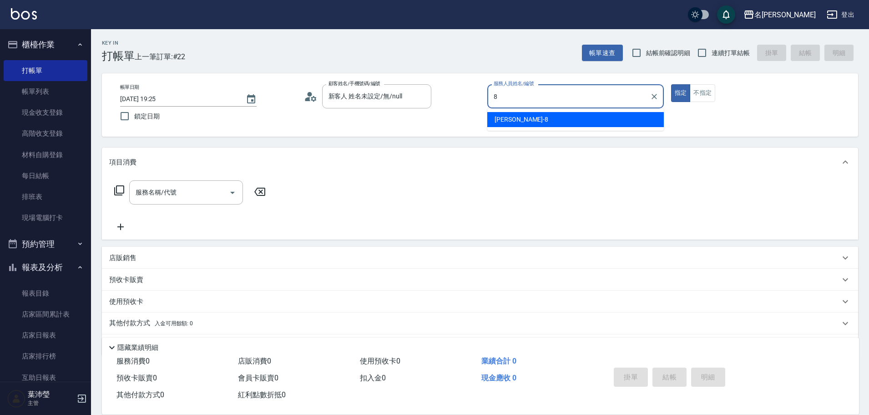
type input "Emma-8"
type button "true"
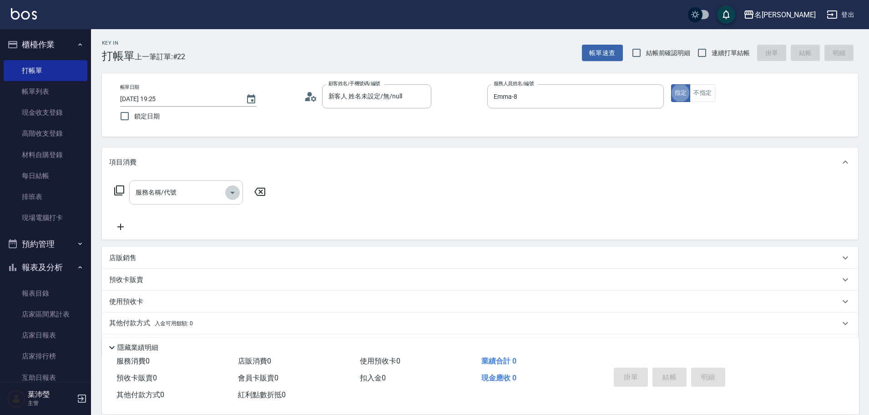
click at [229, 157] on icon "Open" at bounding box center [232, 192] width 11 height 11
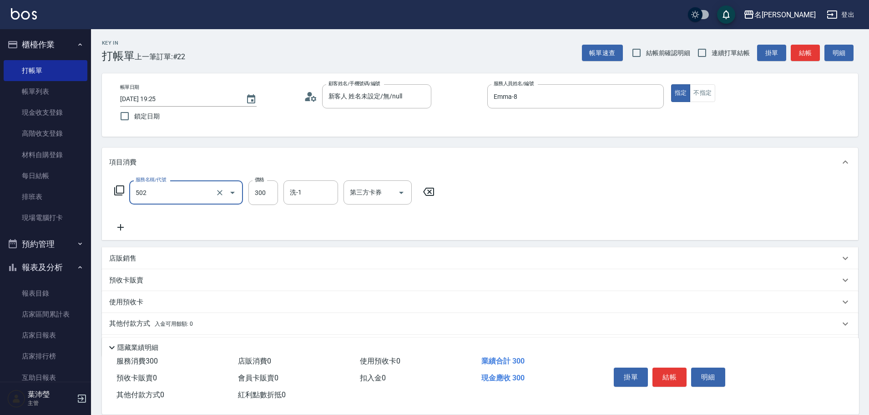
type input "洗髮(502)"
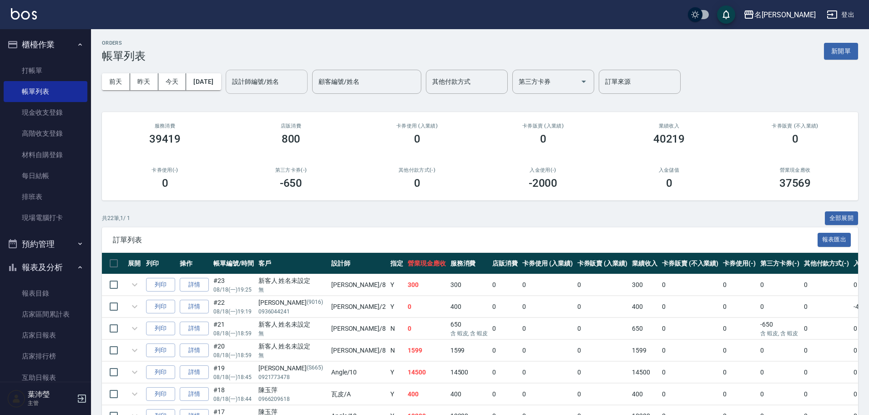
click at [275, 93] on div "設計師編號/姓名" at bounding box center [267, 82] width 82 height 24
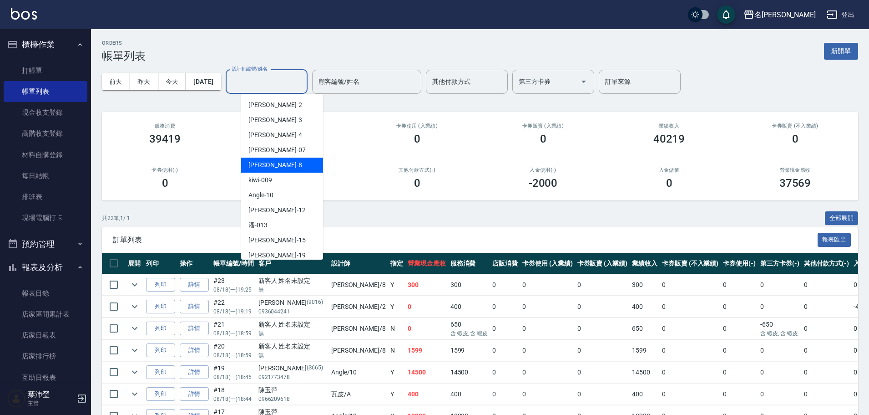
click at [262, 157] on span "Emma -8" at bounding box center [275, 165] width 54 height 10
type input "Emma-8"
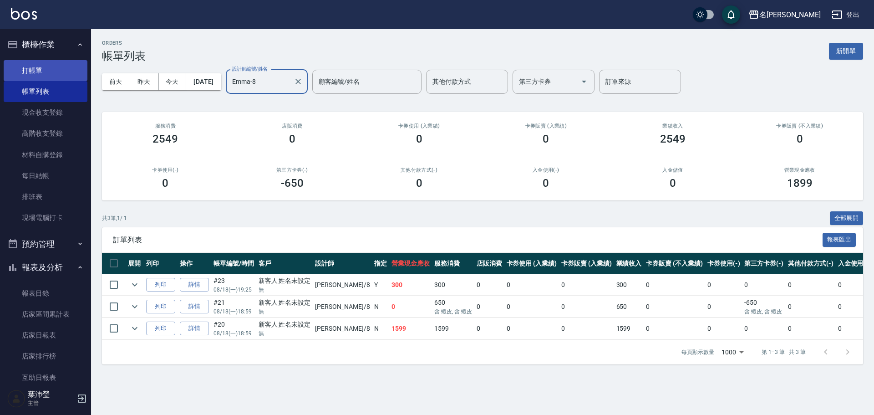
click at [56, 65] on link "打帳單" at bounding box center [46, 70] width 84 height 21
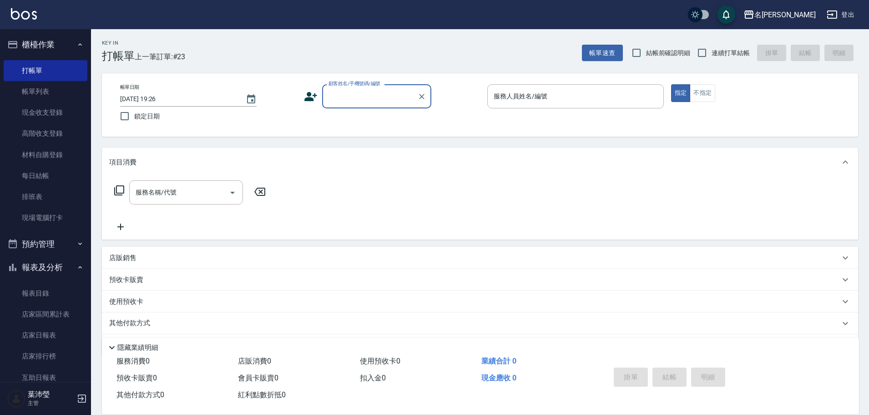
click at [365, 97] on input "顧客姓名/手機號碼/編號" at bounding box center [369, 96] width 87 height 16
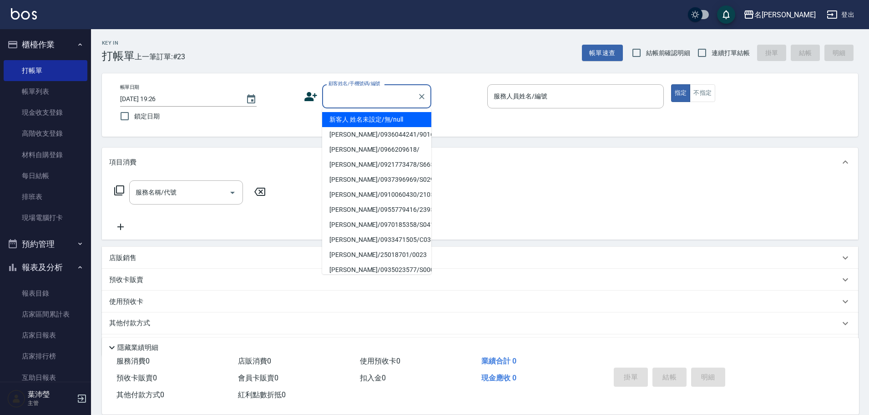
click at [363, 116] on li "新客人 姓名未設定/無/null" at bounding box center [376, 119] width 109 height 15
type input "新客人 姓名未設定/無/null"
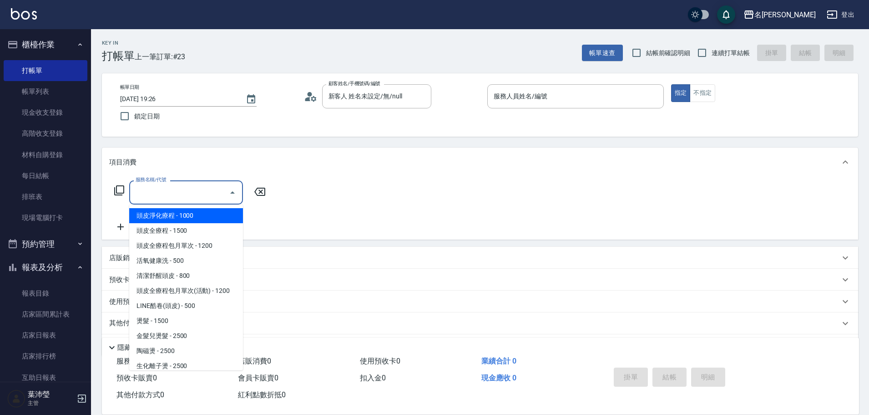
click at [199, 157] on input "服務名稱/代號" at bounding box center [179, 192] width 92 height 16
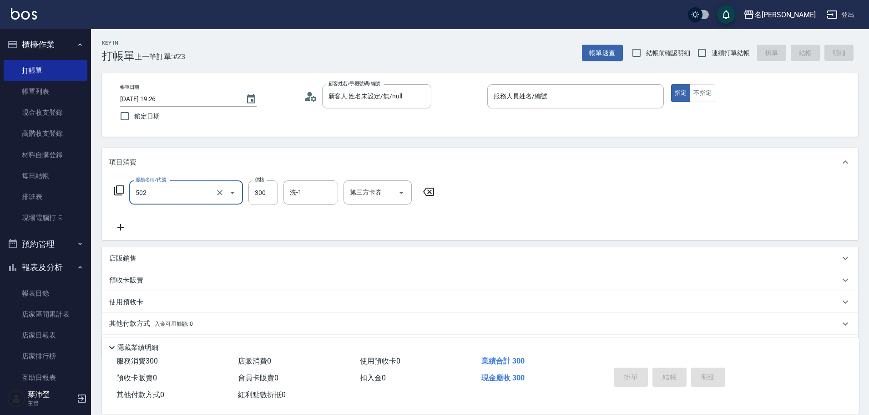
type input "洗髮(502)"
click at [115, 157] on icon at bounding box center [120, 227] width 23 height 11
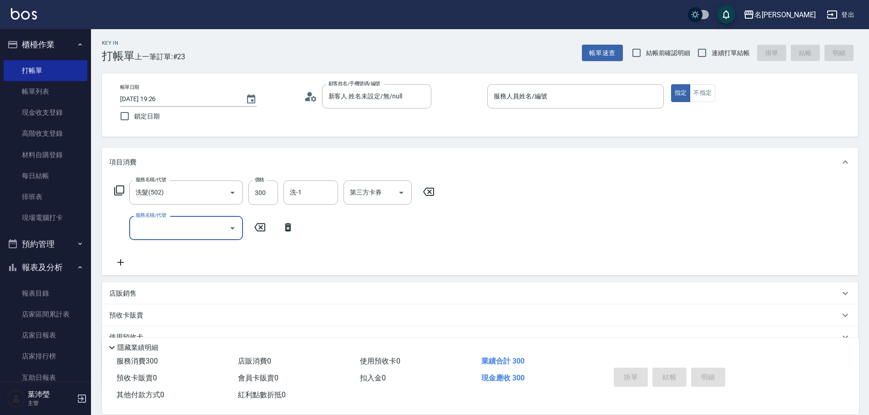
click at [141, 157] on input "服務名稱/代號" at bounding box center [179, 228] width 92 height 16
type input "快速修護(800)"
drag, startPoint x: 550, startPoint y: 109, endPoint x: 567, endPoint y: 98, distance: 20.6
click at [412, 108] on div "服務人員姓名/編號 服務人員姓名/編號" at bounding box center [575, 101] width 177 height 34
click at [412, 97] on input "服務人員姓名/編號" at bounding box center [575, 96] width 168 height 16
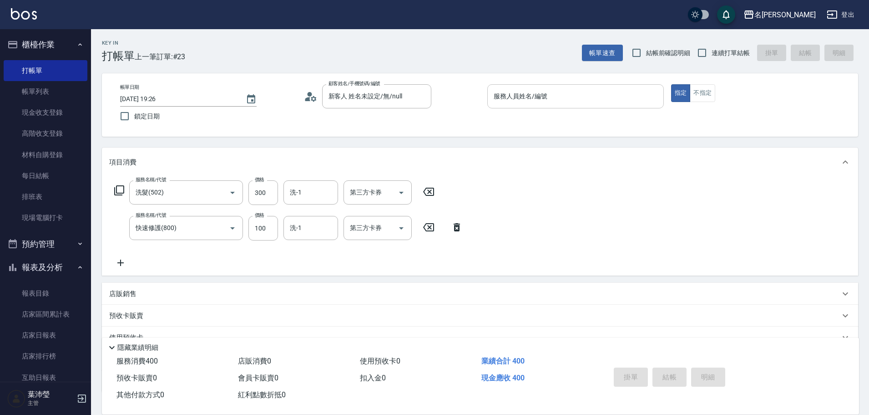
type input "菁菁-7"
type button "true"
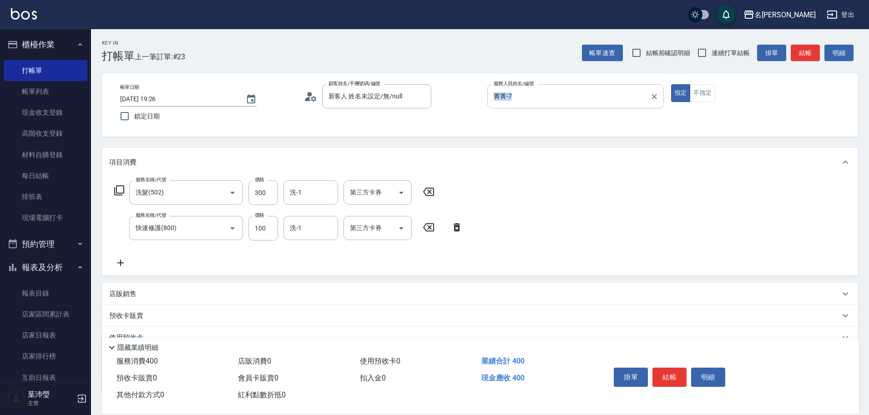
drag, startPoint x: 648, startPoint y: 96, endPoint x: 544, endPoint y: 105, distance: 104.6
click at [412, 105] on div "菁菁-7 服務人員姓名/編號" at bounding box center [575, 96] width 177 height 24
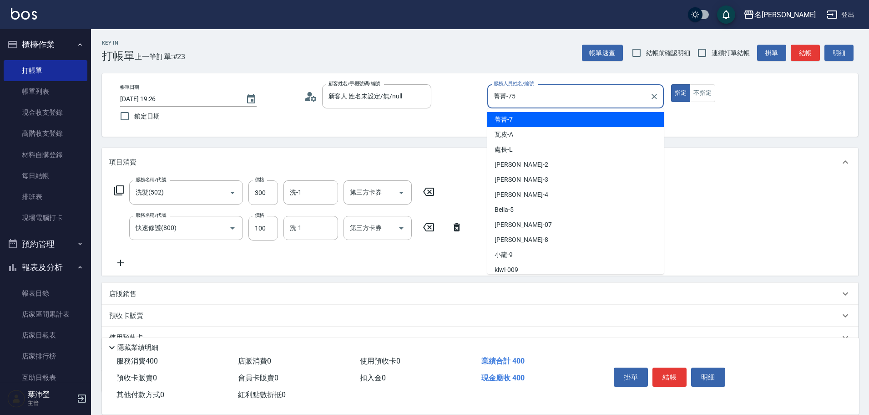
click at [412, 84] on button "指定" at bounding box center [681, 93] width 20 height 18
drag, startPoint x: 629, startPoint y: 98, endPoint x: 491, endPoint y: 112, distance: 139.1
click at [412, 109] on body "名留龍江 登出 櫃檯作業 打帳單 帳單列表 現金收支登錄 高階收支登錄 材料自購登錄 每日結帳 排班表 現場電腦打卡 預約管理 預約管理 單日預約紀錄 單週預…" at bounding box center [434, 239] width 869 height 479
type input "Bella-5"
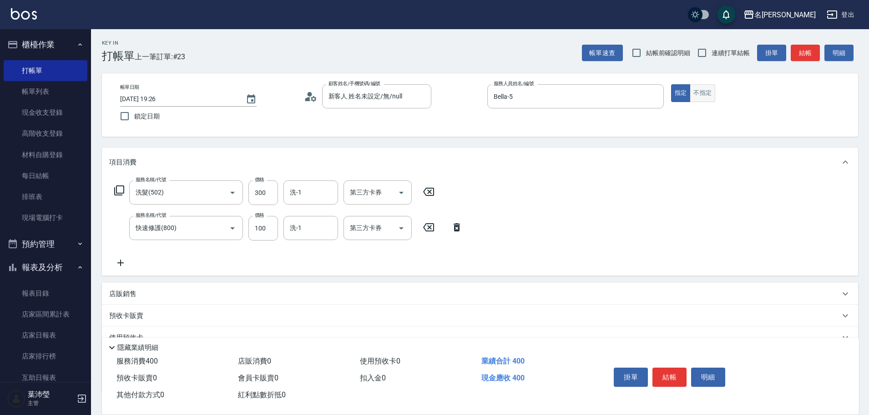
click at [412, 92] on button "不指定" at bounding box center [702, 93] width 25 height 18
click at [412, 52] on button "結帳" at bounding box center [805, 53] width 29 height 17
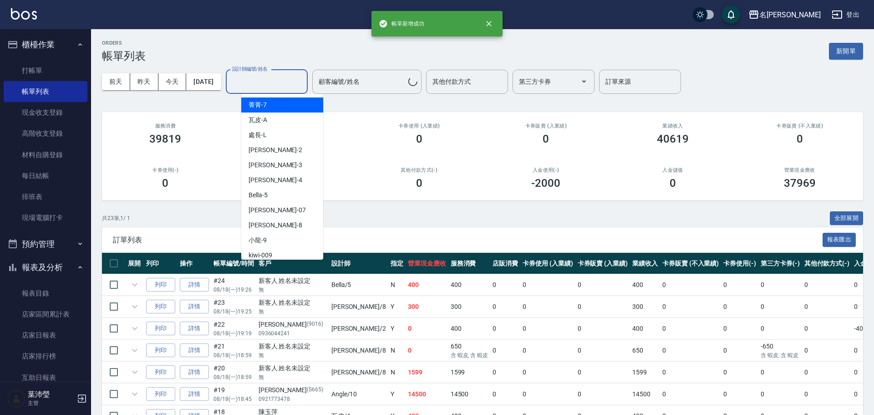
click at [274, 88] on input "設計師編號/姓名" at bounding box center [267, 82] width 74 height 16
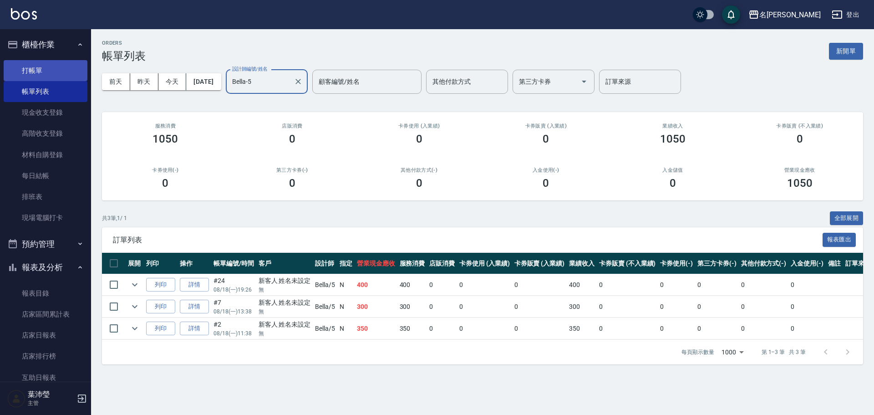
type input "Bella-5"
click at [40, 72] on link "打帳單" at bounding box center [46, 70] width 84 height 21
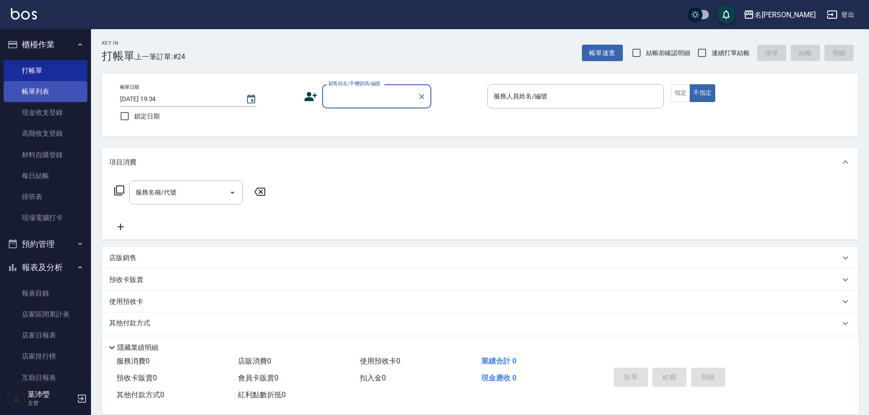
click at [76, 87] on link "帳單列表" at bounding box center [46, 91] width 84 height 21
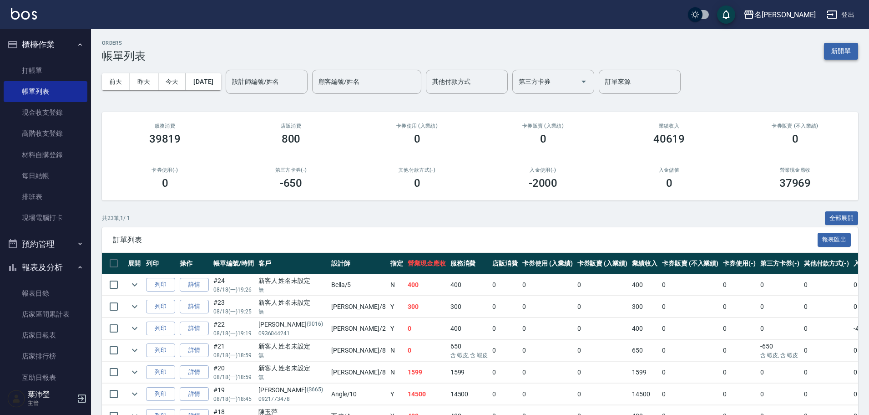
click at [412, 57] on button "新開單" at bounding box center [841, 51] width 34 height 17
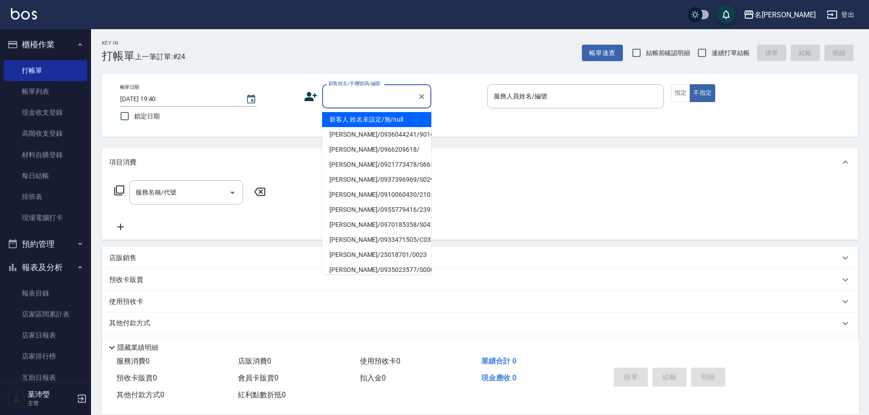
click at [389, 89] on input "顧客姓名/手機號碼/編號" at bounding box center [369, 96] width 87 height 16
click at [378, 117] on li "新客人 姓名未設定/無/null" at bounding box center [376, 119] width 109 height 15
type input "新客人 姓名未設定/無/null"
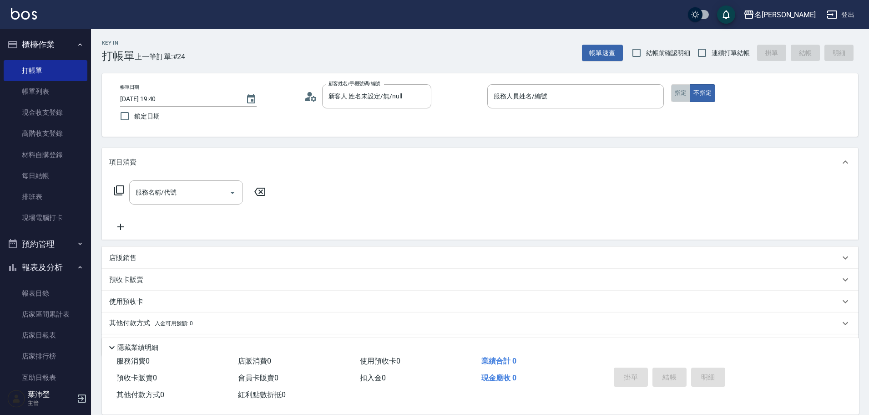
click at [412, 96] on button "指定" at bounding box center [681, 93] width 20 height 18
click at [412, 97] on div "服務人員姓名/編號" at bounding box center [575, 96] width 177 height 24
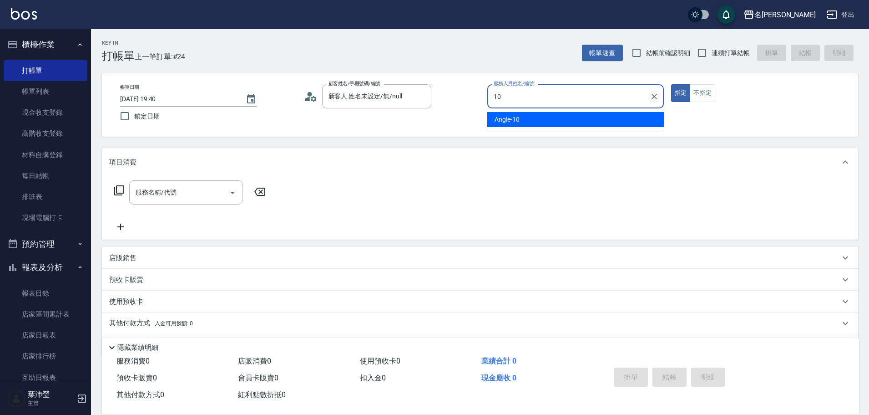
type input "Angle-10"
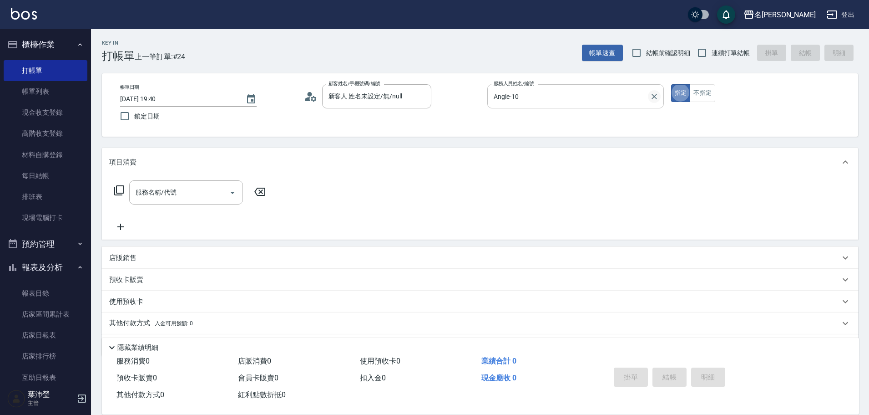
type button "true"
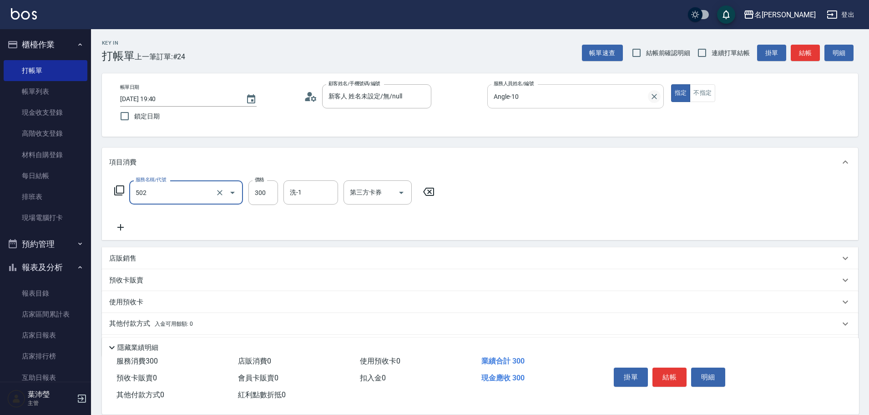
type input "洗髮(502)"
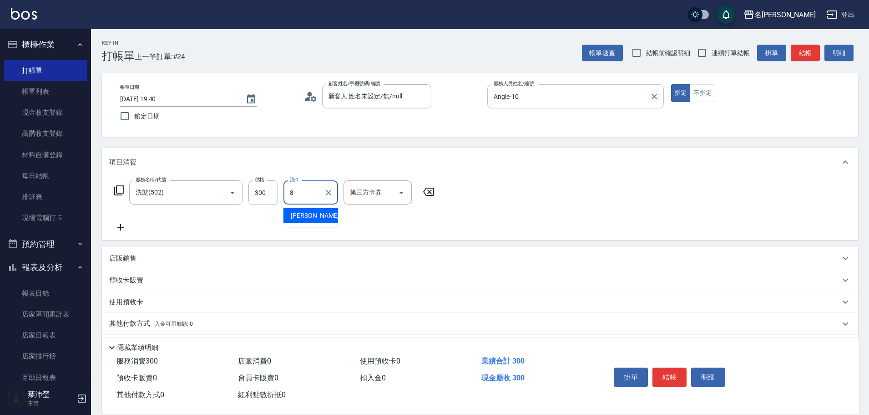
type input "Emma-8"
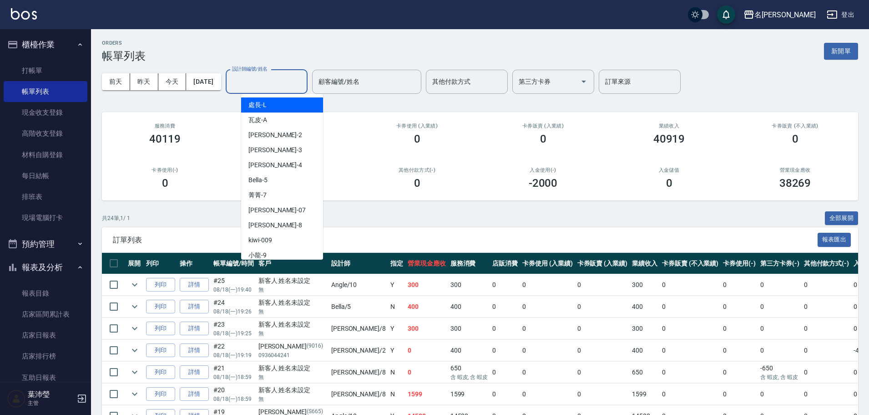
click at [264, 81] on input "設計師編號/姓名" at bounding box center [267, 82] width 74 height 16
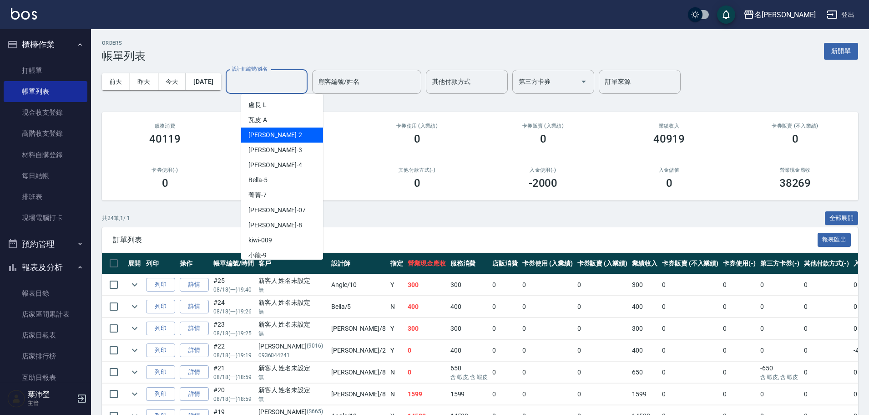
click at [272, 137] on div "敏卉 -2" at bounding box center [282, 134] width 82 height 15
type input "敏卉-2"
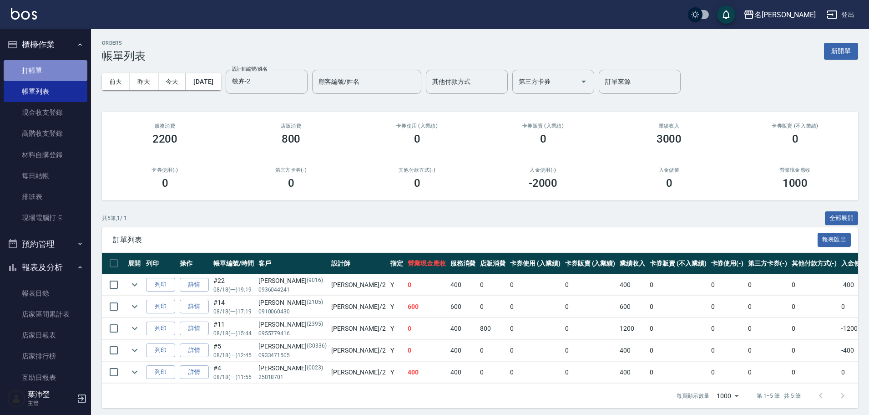
click at [56, 69] on link "打帳單" at bounding box center [46, 70] width 84 height 21
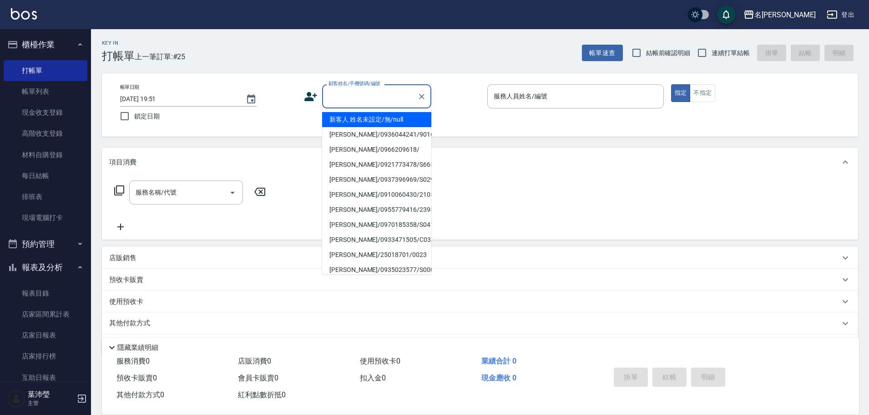
click at [351, 103] on input "顧客姓名/手機號碼/編號" at bounding box center [369, 96] width 87 height 16
click at [362, 157] on li "[PERSON_NAME]/0975592633/C0293" at bounding box center [376, 224] width 109 height 15
type input "[PERSON_NAME]/0975592633/C0293"
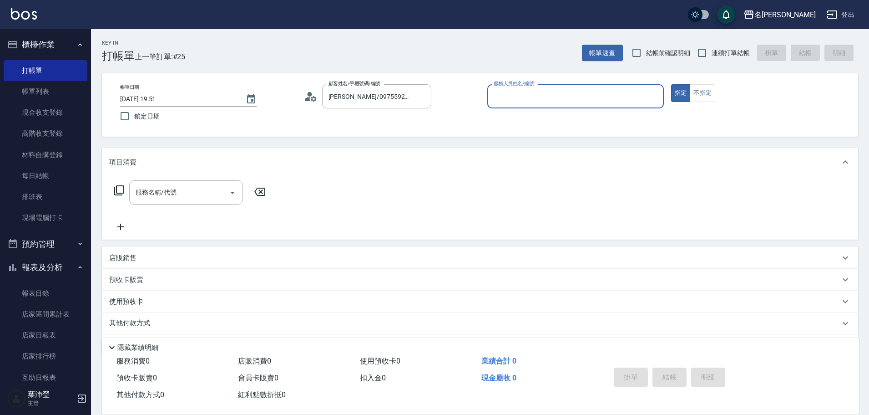
type input "敏卉-2"
click at [116, 157] on icon at bounding box center [119, 190] width 11 height 11
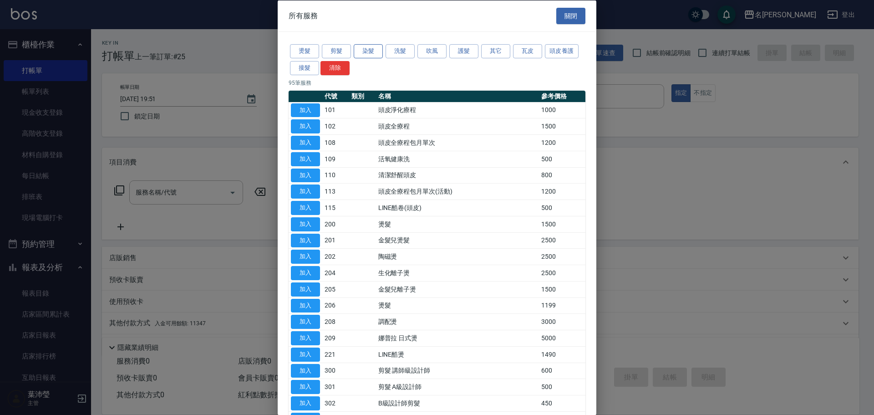
click at [365, 51] on button "染髮" at bounding box center [368, 51] width 29 height 14
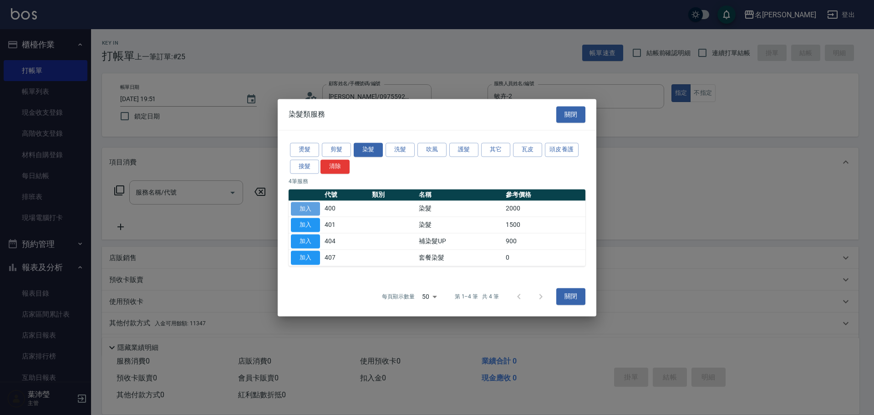
click at [310, 157] on button "加入" at bounding box center [305, 209] width 29 height 14
type input "染髮(400)"
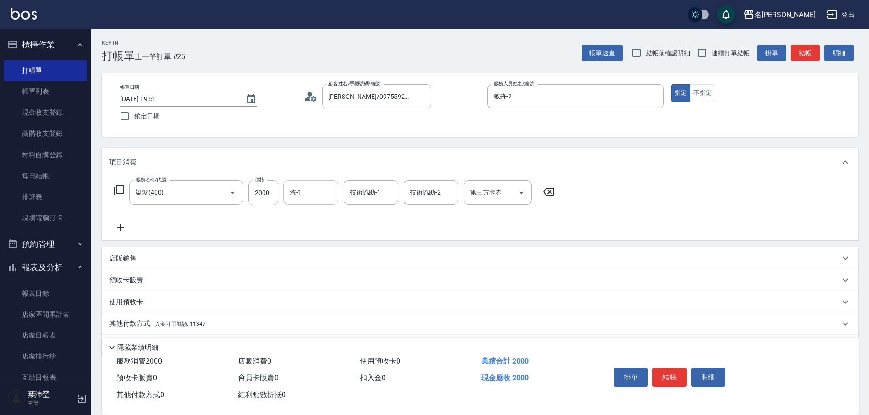
click at [314, 157] on input "洗-1" at bounding box center [311, 192] width 46 height 16
click at [324, 157] on div "慈均 -15" at bounding box center [311, 215] width 55 height 15
type input "慈均-15"
click at [137, 157] on p "其他付款方式 入金可用餘額: 11347" at bounding box center [157, 324] width 96 height 10
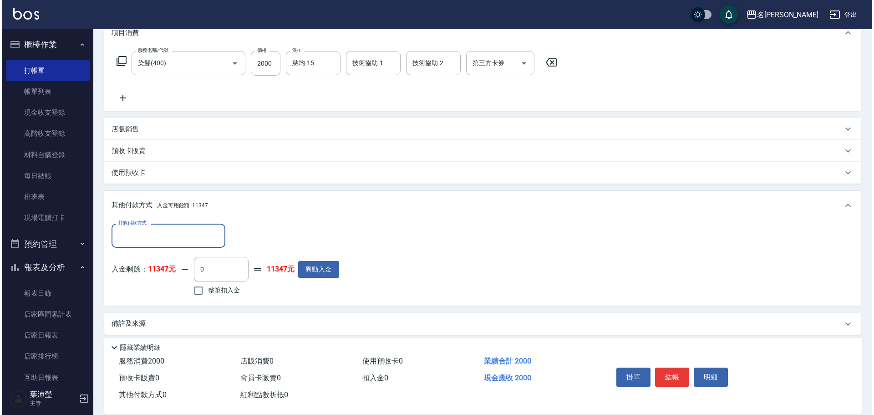
scroll to position [137, 0]
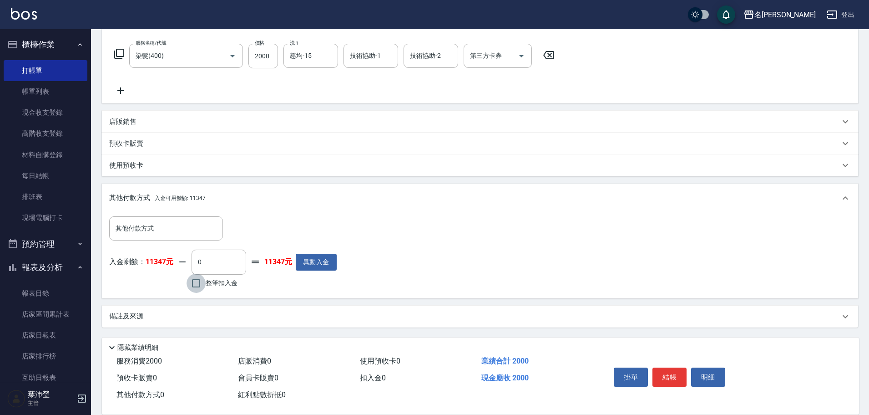
click at [194, 157] on input "整筆扣入金" at bounding box center [196, 282] width 19 height 19
checkbox input "true"
type input "2000"
click at [412, 157] on button "明細" at bounding box center [708, 376] width 34 height 19
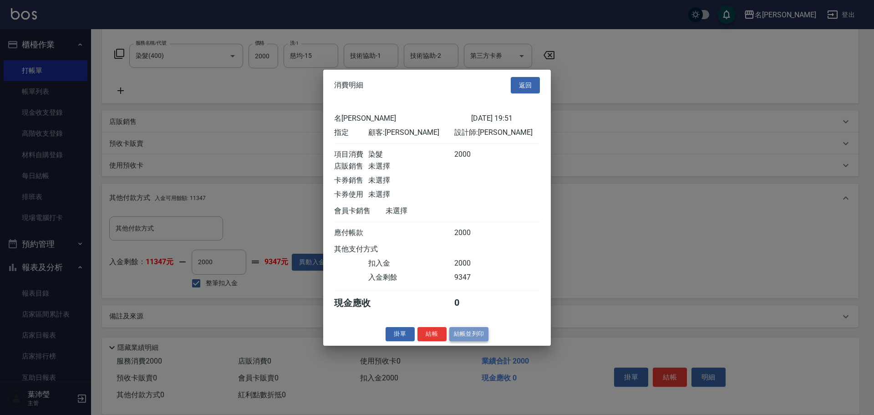
click at [412, 157] on button "結帳並列印" at bounding box center [469, 334] width 40 height 14
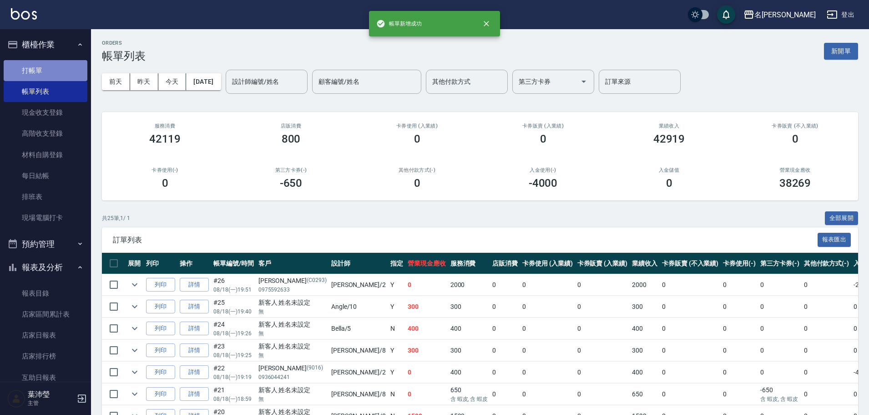
click at [65, 75] on link "打帳單" at bounding box center [46, 70] width 84 height 21
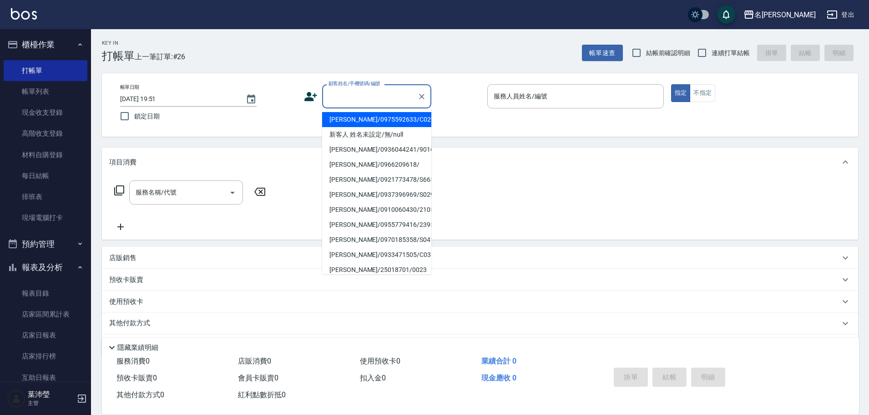
click at [366, 100] on input "顧客姓名/手機號碼/編號" at bounding box center [369, 96] width 87 height 16
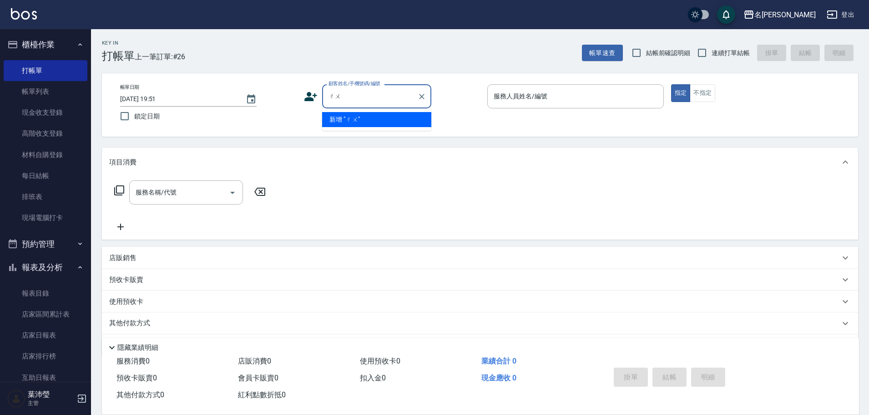
type input "處"
click at [412, 97] on div at bounding box center [421, 96] width 12 height 24
click at [412, 93] on icon "Clear" at bounding box center [421, 96] width 9 height 9
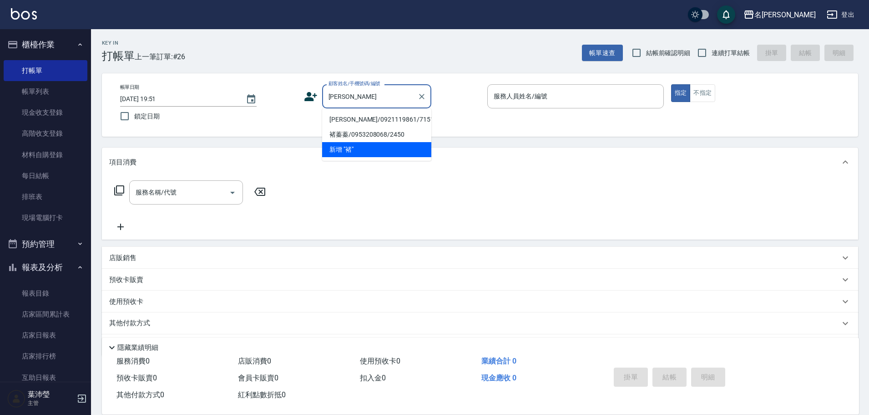
click at [359, 118] on li "[PERSON_NAME]/0921119861/7151" at bounding box center [376, 119] width 109 height 15
type input "[PERSON_NAME]/0921119861/7151"
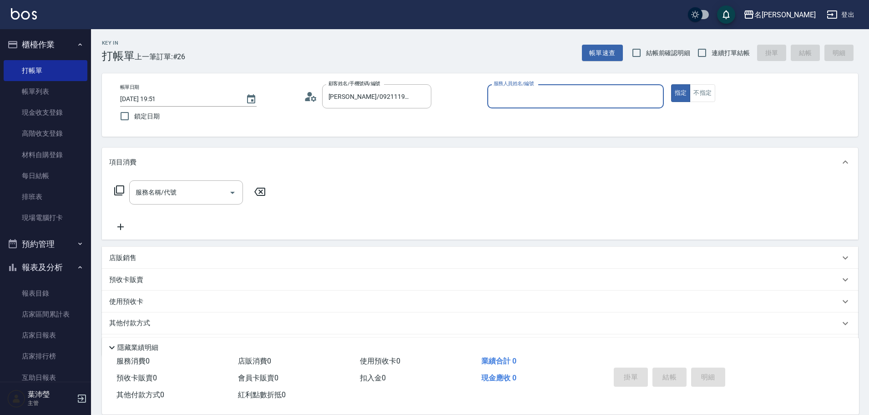
type input "敏卉-2"
click at [122, 157] on icon at bounding box center [119, 190] width 11 height 11
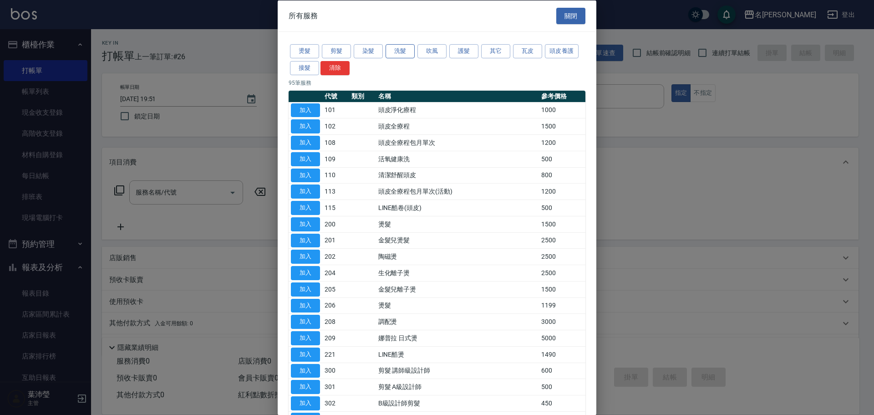
click at [391, 51] on button "洗髮" at bounding box center [399, 51] width 29 height 14
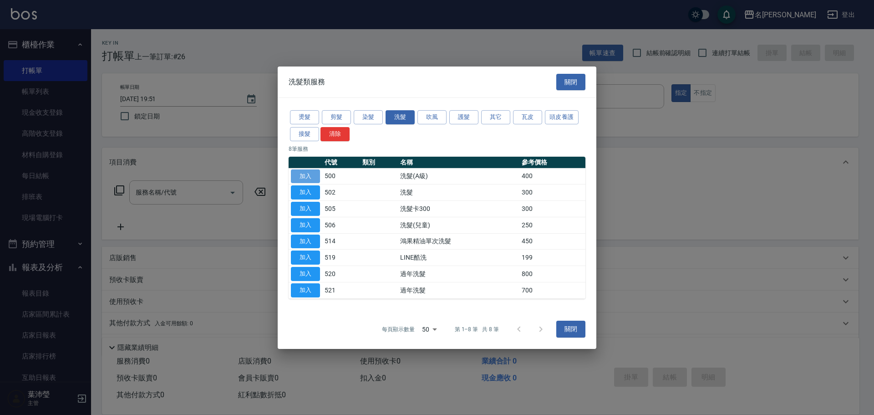
click at [314, 157] on button "加入" at bounding box center [305, 176] width 29 height 14
type input "洗髮(A級)(500)"
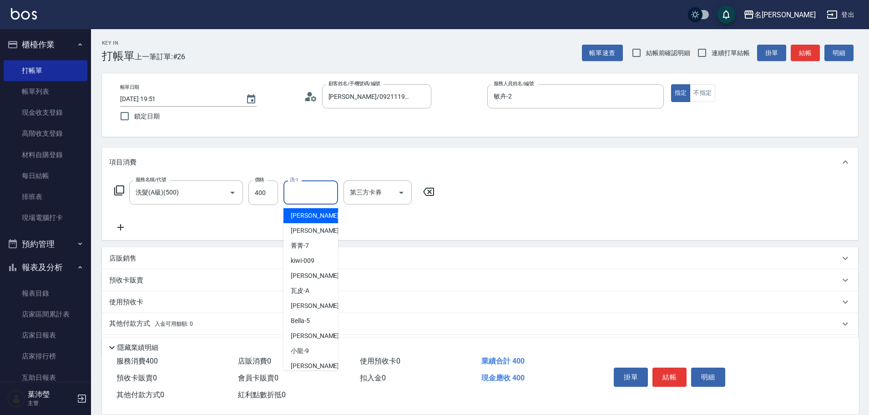
click at [302, 157] on input "洗-1" at bounding box center [311, 192] width 46 height 16
click at [331, 157] on div "慈均 -15" at bounding box center [311, 215] width 55 height 15
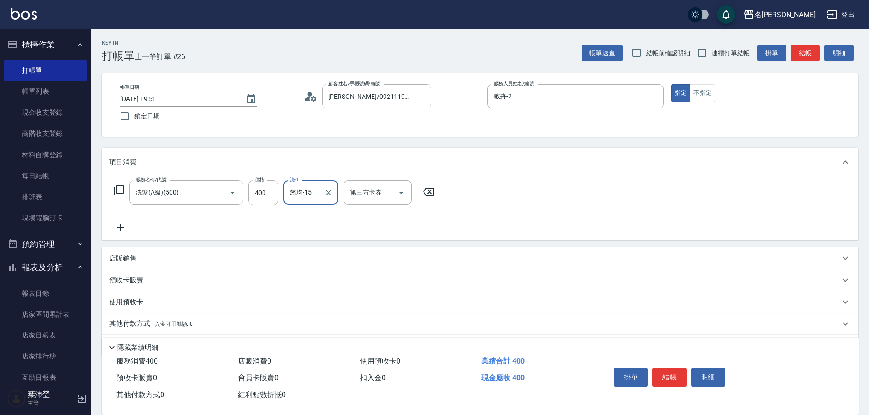
type input "慈均-15"
click at [119, 157] on icon at bounding box center [119, 190] width 11 height 11
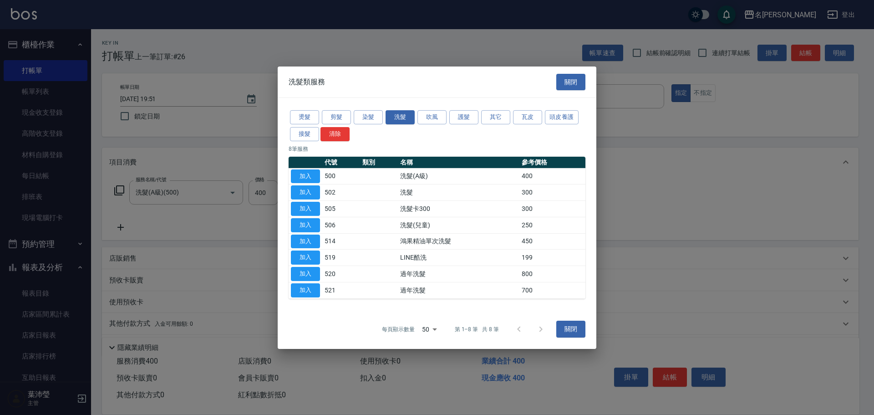
click at [412, 118] on div "燙髮 剪髮 染髮 洗髮 吹風 護髮 其它 瓦皮 頭皮養護 接髮 清除" at bounding box center [437, 126] width 297 height 34
click at [412, 117] on button "其它" at bounding box center [495, 117] width 29 height 14
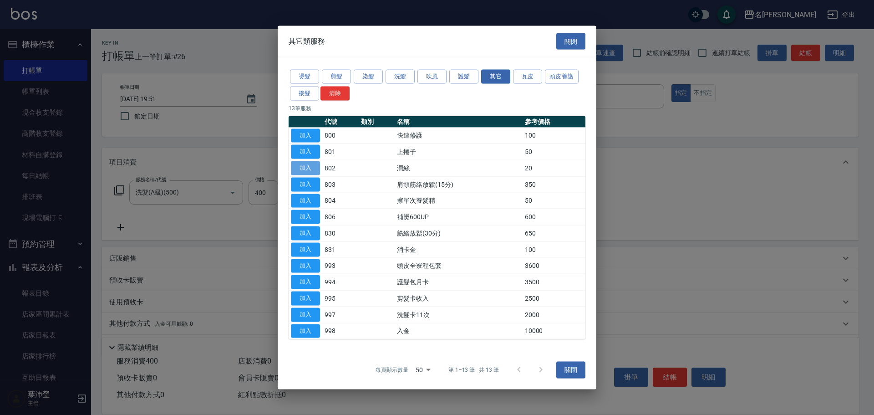
click at [313, 157] on button "加入" at bounding box center [305, 168] width 29 height 14
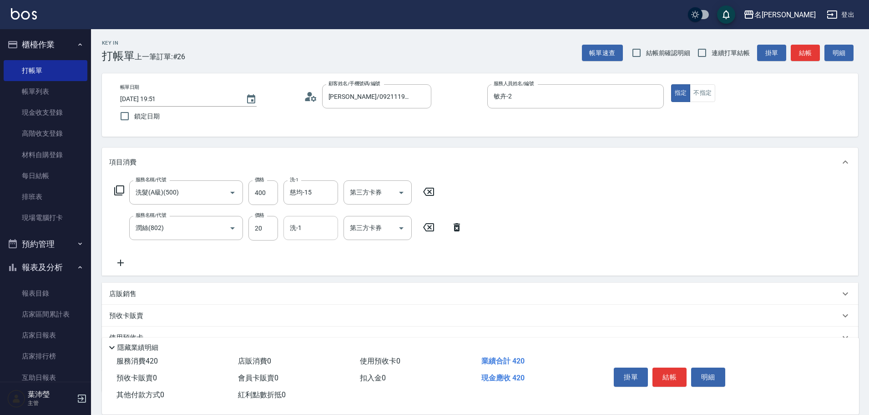
click at [319, 157] on input "洗-1" at bounding box center [311, 228] width 46 height 16
click at [314, 157] on div "慈均 -15" at bounding box center [311, 250] width 55 height 15
type input "慈均-15"
click at [412, 157] on button "結帳" at bounding box center [670, 376] width 34 height 19
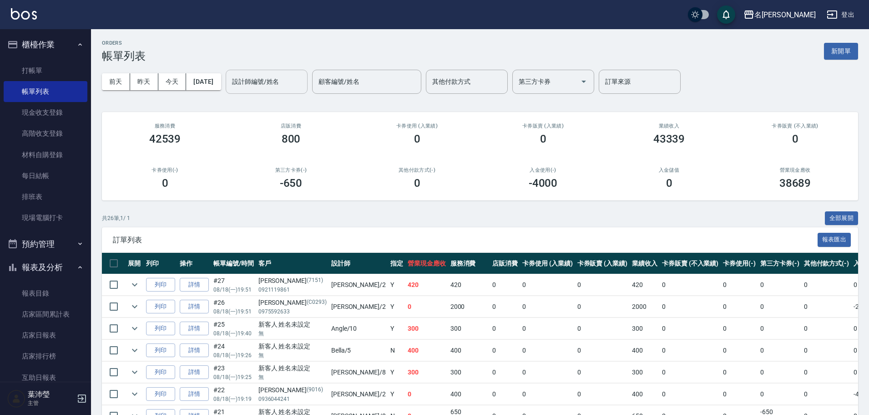
click at [257, 81] on input "設計師編號/姓名" at bounding box center [267, 82] width 74 height 16
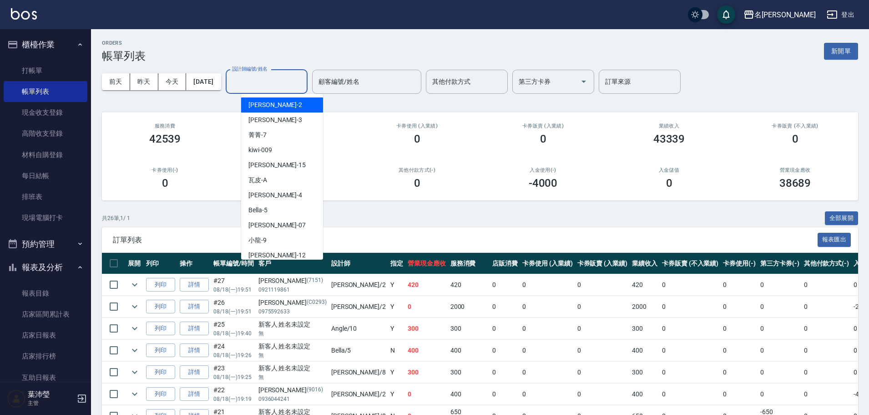
click at [268, 106] on div "敏卉 -2" at bounding box center [282, 104] width 82 height 15
type input "敏卉-2"
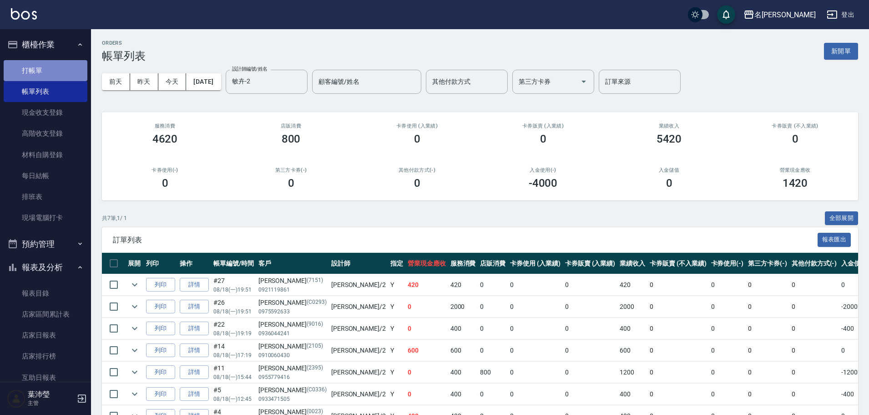
click at [47, 66] on link "打帳單" at bounding box center [46, 70] width 84 height 21
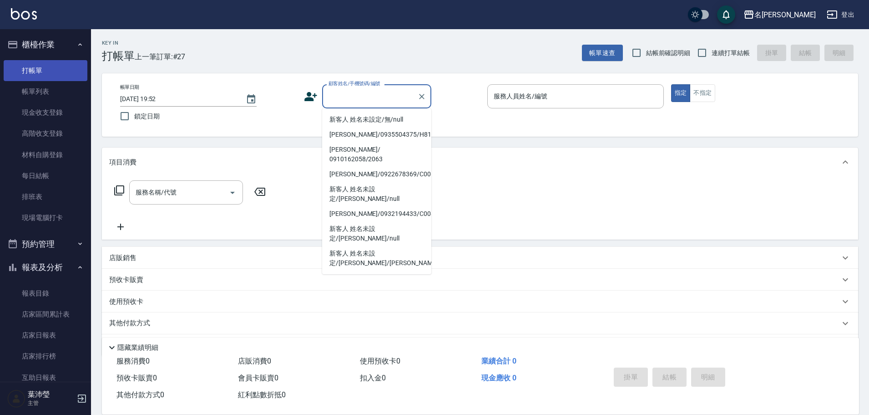
click at [67, 67] on link "打帳單" at bounding box center [46, 70] width 84 height 21
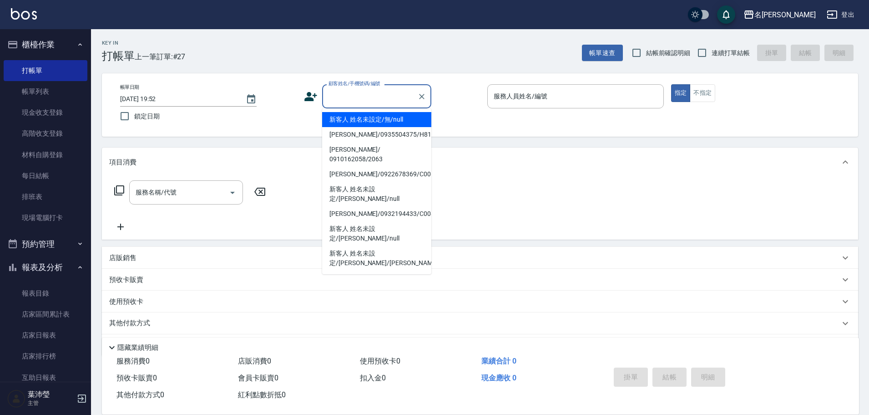
click at [357, 98] on input "顧客姓名/手機號碼/編號" at bounding box center [369, 96] width 87 height 16
click at [362, 120] on li "新客人 姓名未設定/無/null" at bounding box center [376, 119] width 109 height 15
type input "新客人 姓名未設定/無/null"
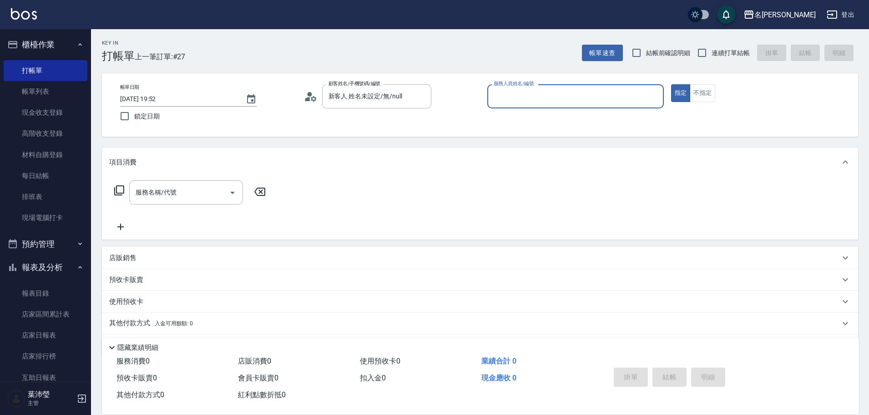
click at [412, 96] on input "服務人員姓名/編號" at bounding box center [575, 96] width 168 height 16
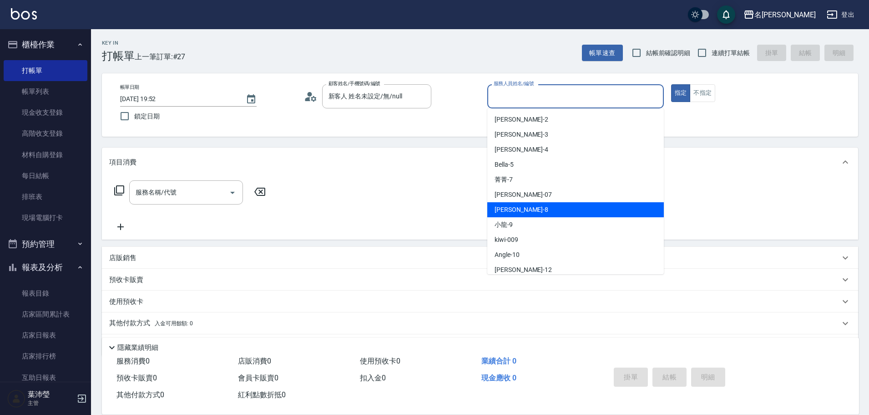
click at [412, 157] on div "Emma -8" at bounding box center [575, 209] width 177 height 15
type input "Emma-8"
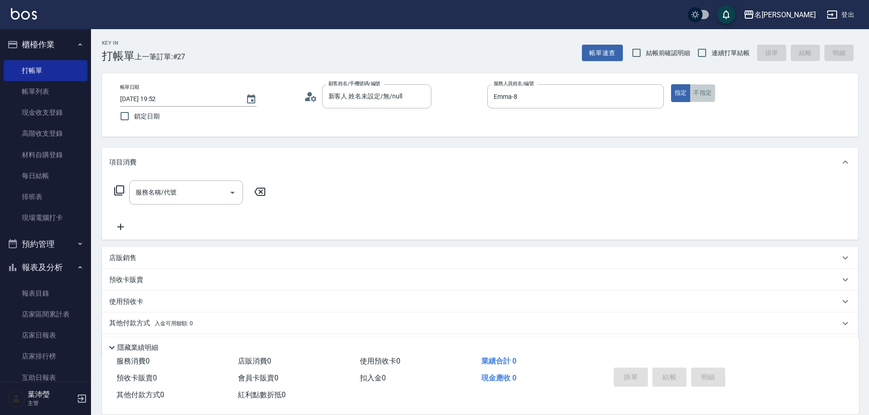
click at [412, 96] on button "不指定" at bounding box center [702, 93] width 25 height 18
click at [208, 157] on input "服務名稱/代號" at bounding box center [179, 192] width 92 height 16
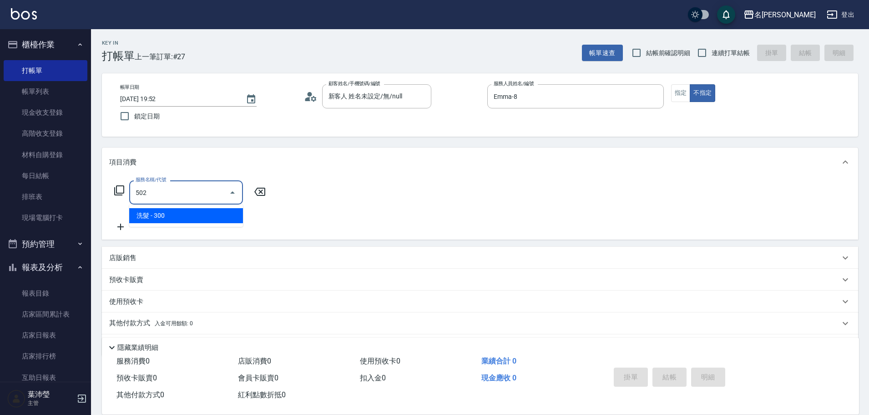
type input "洗髮(502)"
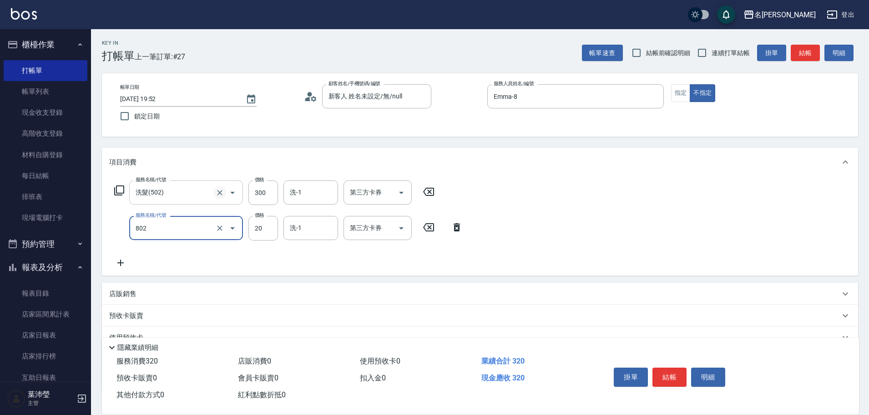
type input "潤絲(802)"
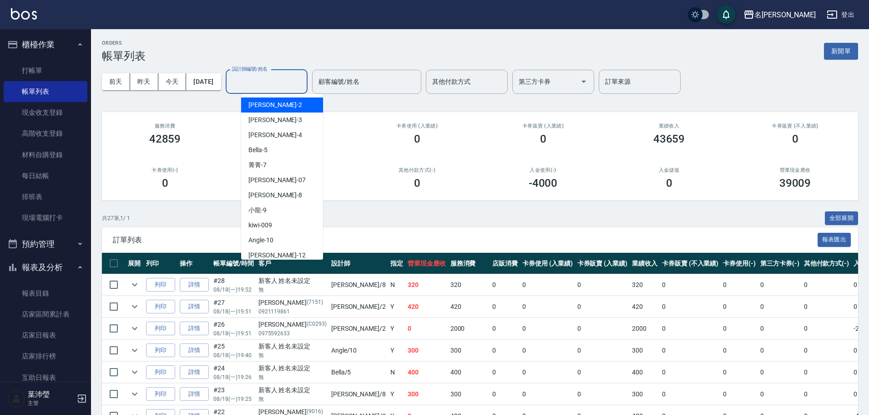
click at [258, 81] on input "設計師編號/姓名" at bounding box center [267, 82] width 74 height 16
click at [278, 157] on div "Emma -8" at bounding box center [282, 194] width 82 height 15
type input "Emma-8"
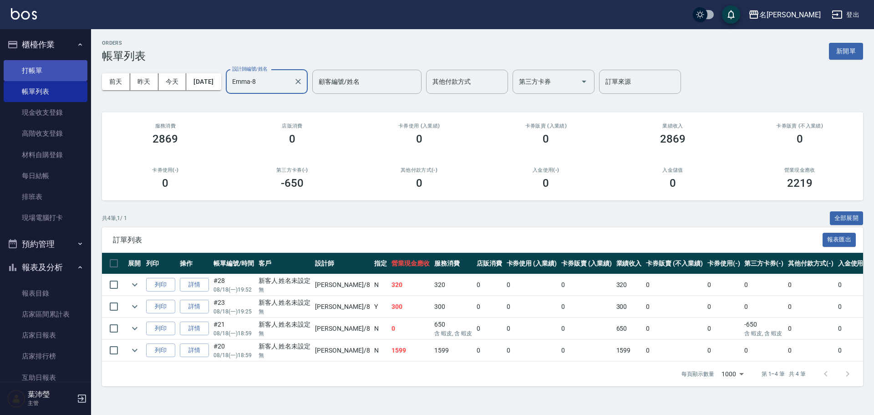
click at [25, 74] on link "打帳單" at bounding box center [46, 70] width 84 height 21
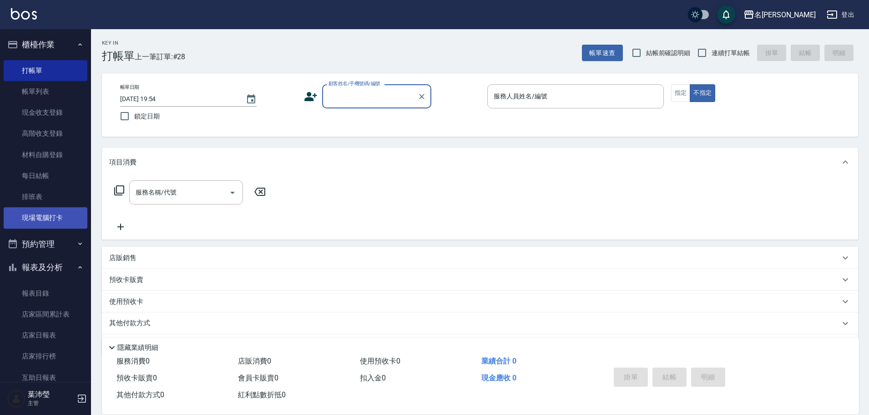
click at [55, 157] on link "現場電腦打卡" at bounding box center [46, 217] width 84 height 21
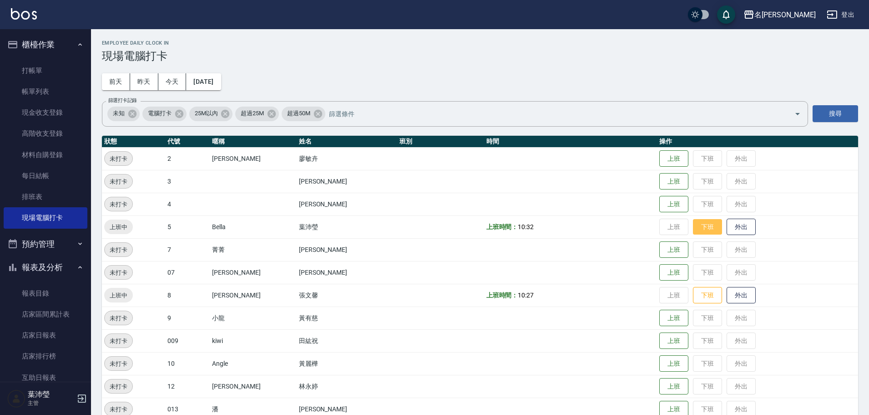
click at [412, 157] on button "下班" at bounding box center [707, 227] width 29 height 16
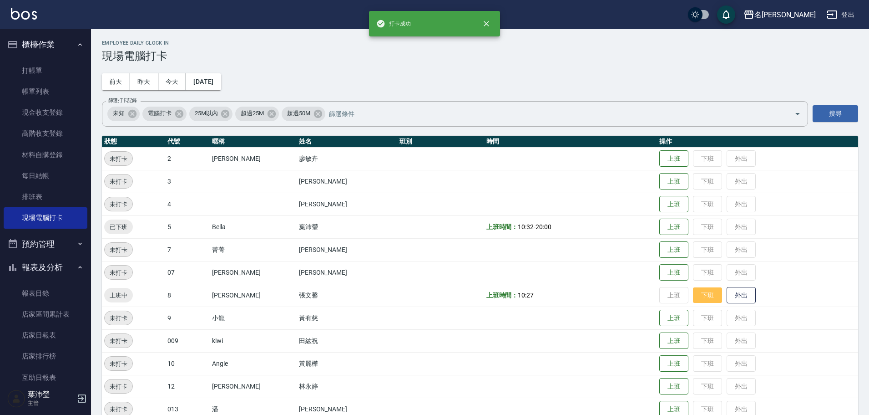
click at [412, 157] on button "下班" at bounding box center [707, 295] width 29 height 16
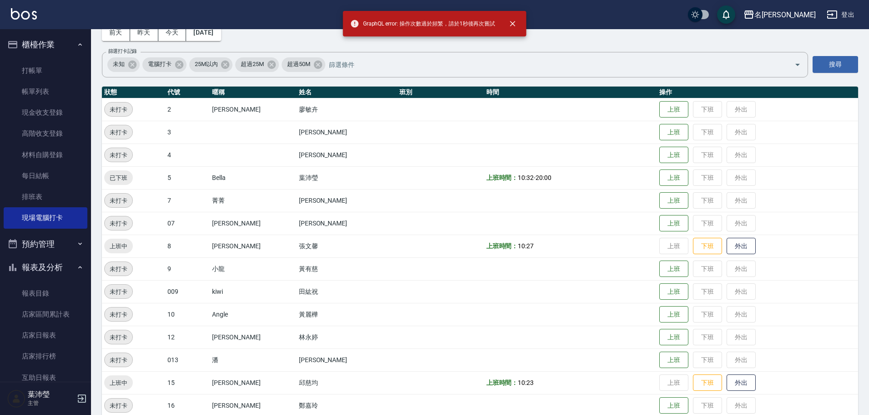
scroll to position [137, 0]
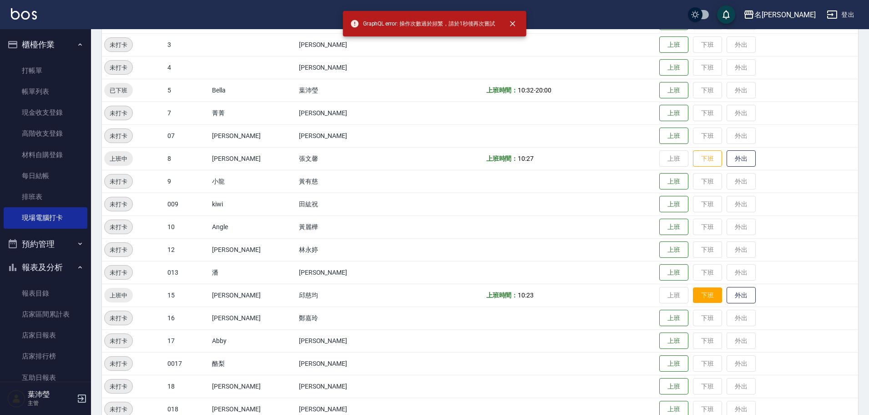
click at [412, 157] on button "下班" at bounding box center [707, 295] width 29 height 16
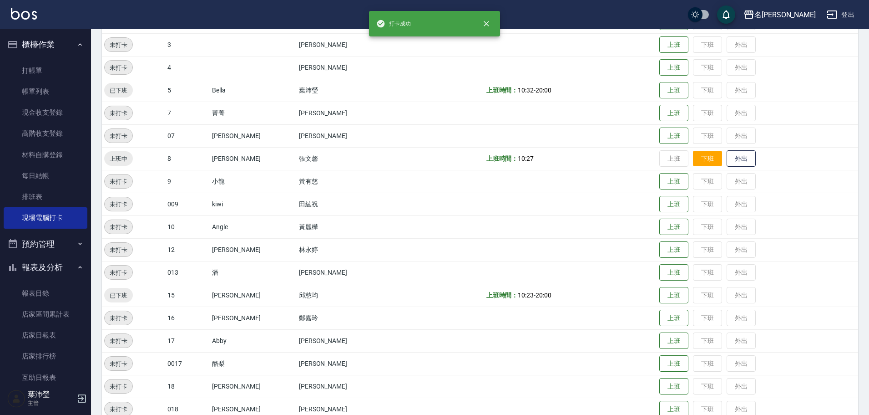
click at [412, 157] on button "下班" at bounding box center [707, 159] width 29 height 16
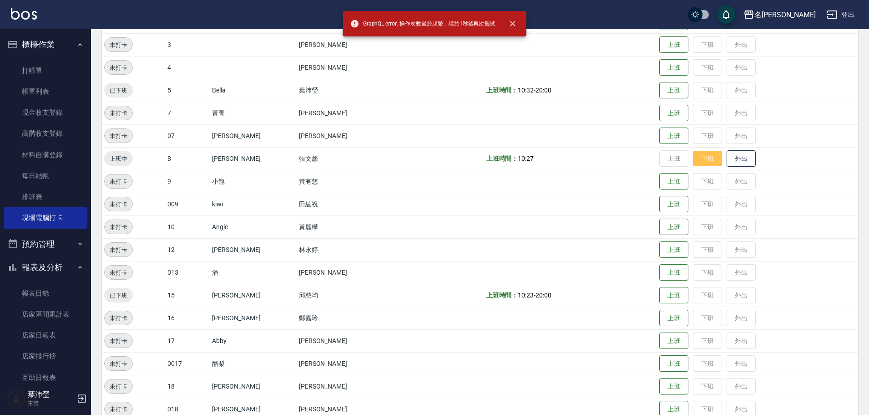
click at [412, 157] on button "下班" at bounding box center [707, 159] width 29 height 16
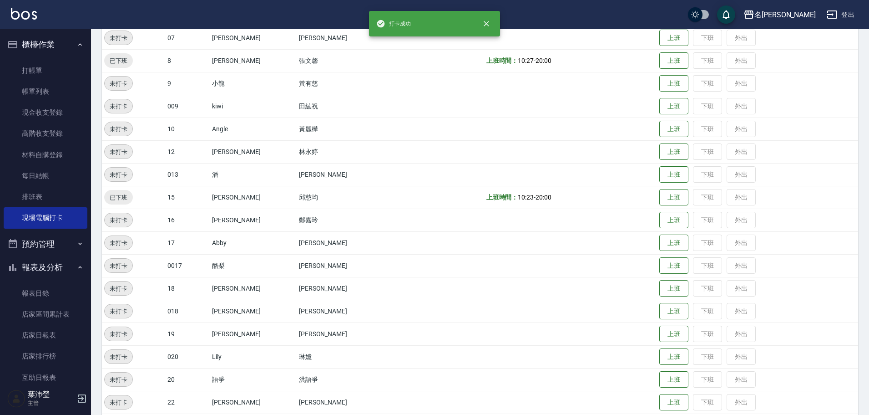
scroll to position [358, 0]
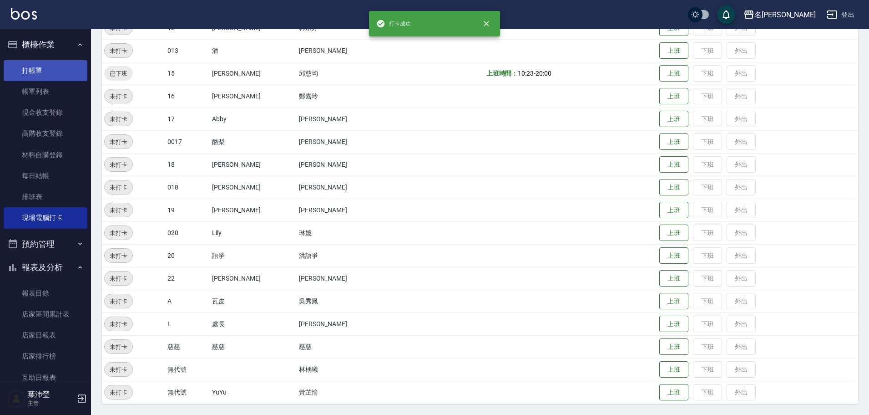
click at [63, 62] on link "打帳單" at bounding box center [46, 70] width 84 height 21
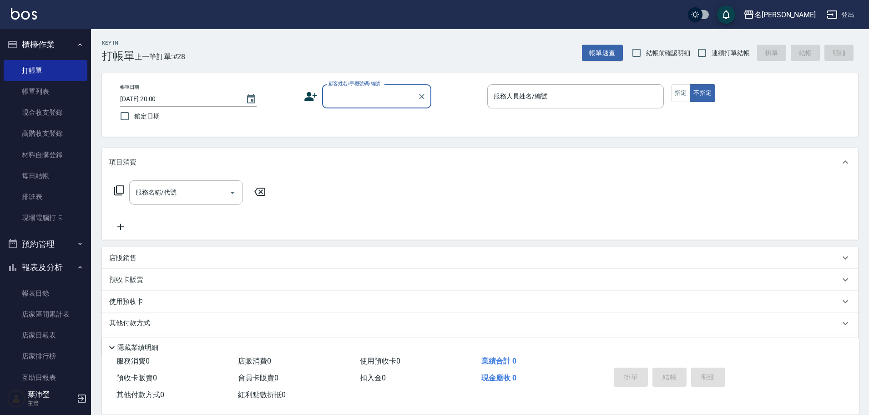
click at [354, 100] on input "顧客姓名/手機號碼/編號" at bounding box center [369, 96] width 87 height 16
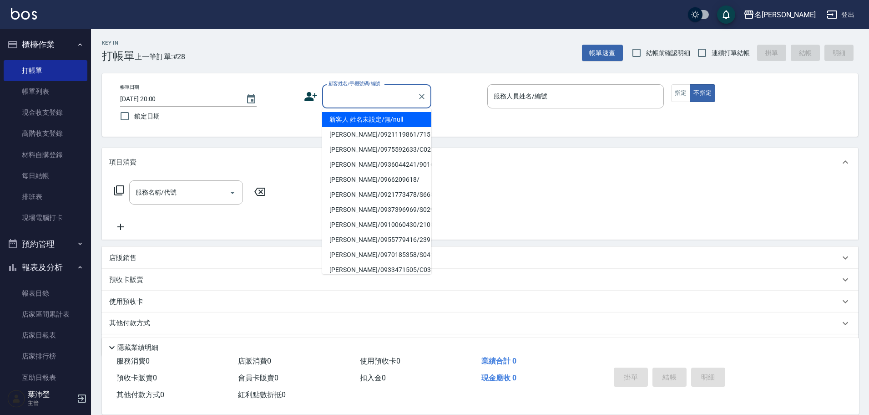
click at [354, 118] on li "新客人 姓名未設定/無/null" at bounding box center [376, 119] width 109 height 15
type input "新客人 姓名未設定/無/null"
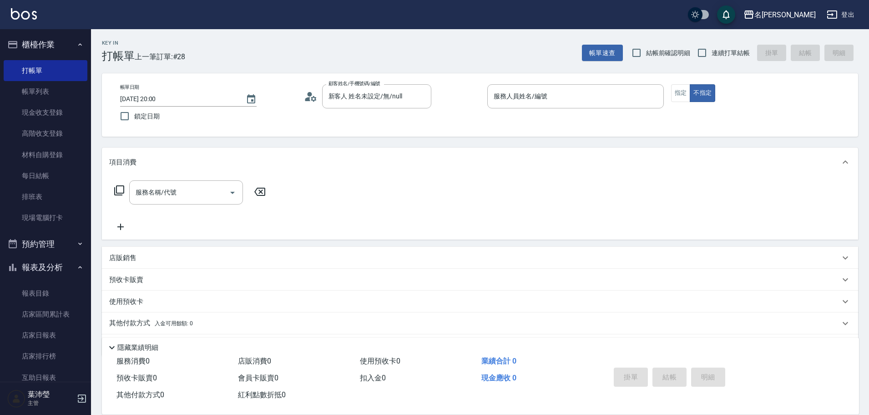
click at [412, 110] on p at bounding box center [575, 113] width 177 height 10
click at [412, 106] on div "服務人員姓名/編號" at bounding box center [575, 96] width 177 height 24
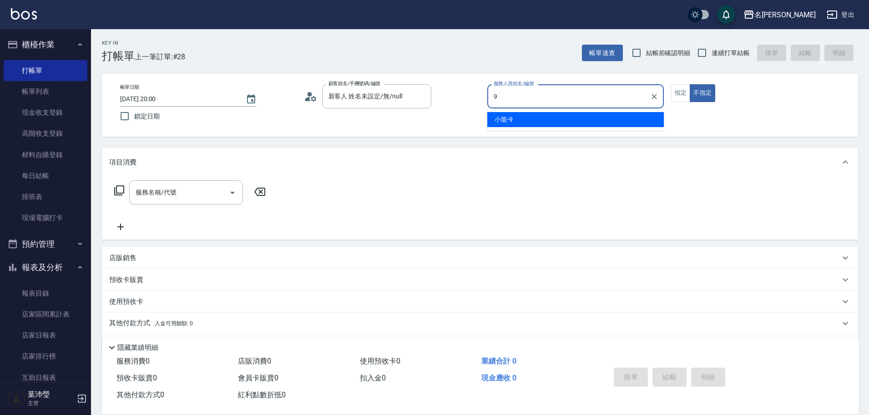
type input "小龍-9"
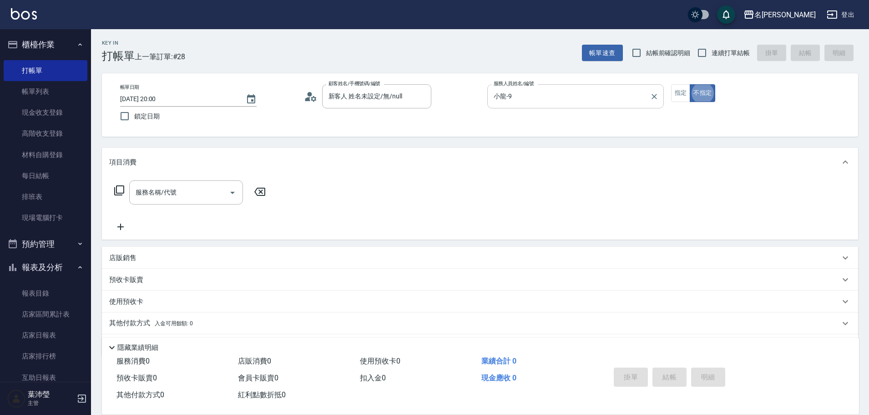
type button "false"
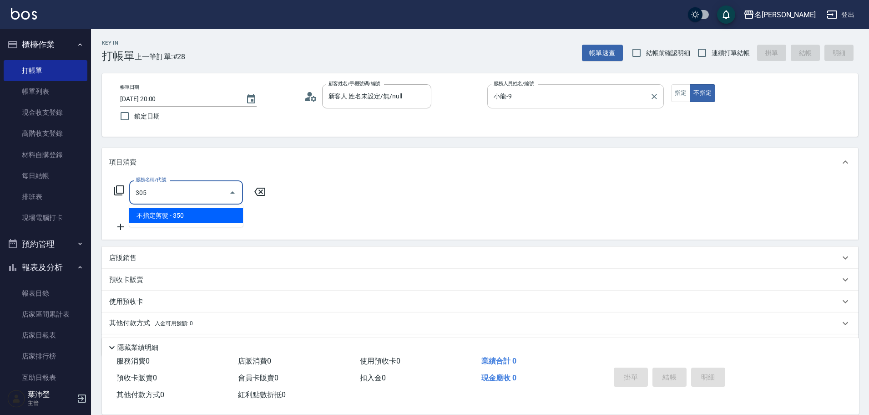
type input "不指定剪髮(305)"
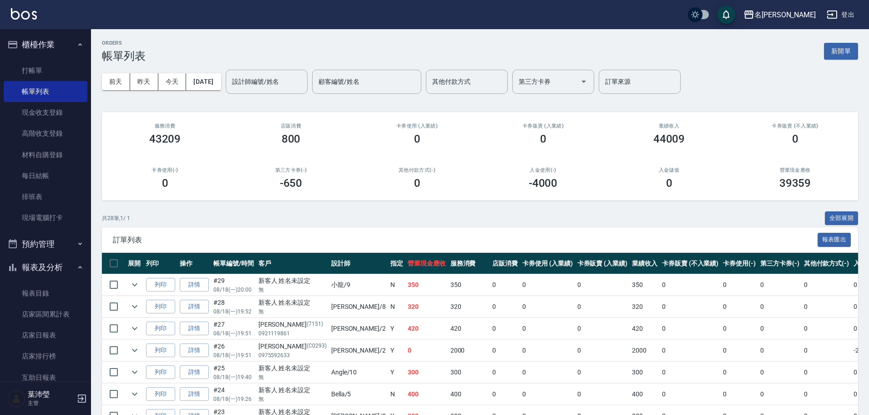
drag, startPoint x: 628, startPoint y: 101, endPoint x: 614, endPoint y: 98, distance: 14.9
click at [308, 72] on div "設計師編號/姓名" at bounding box center [267, 82] width 82 height 24
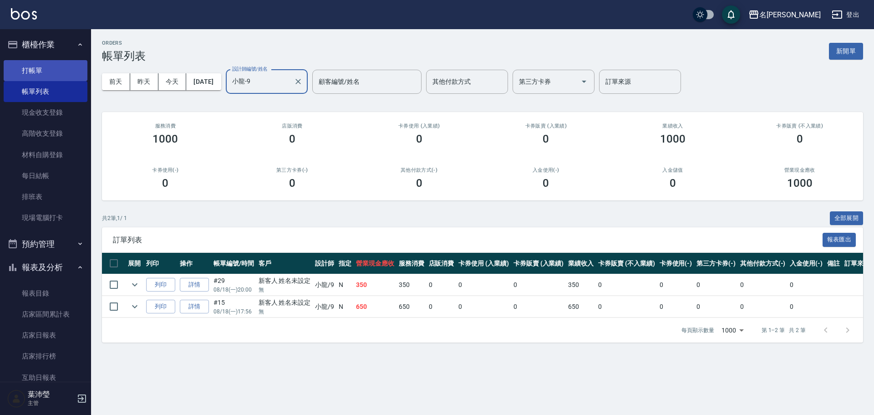
type input "小龍-9"
click at [45, 74] on link "打帳單" at bounding box center [46, 70] width 84 height 21
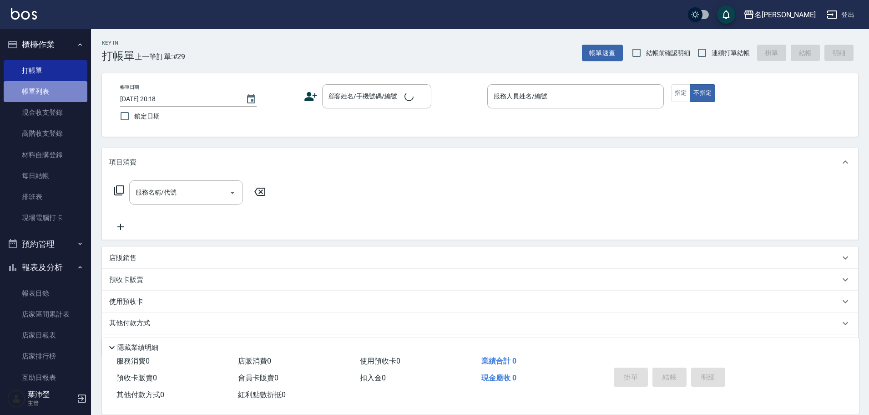
click at [60, 87] on link "帳單列表" at bounding box center [46, 91] width 84 height 21
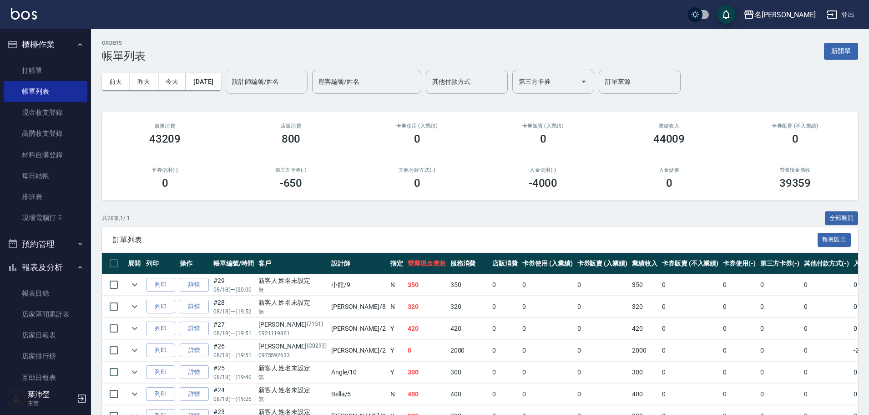
click at [276, 86] on input "設計師編號/姓名" at bounding box center [267, 82] width 74 height 16
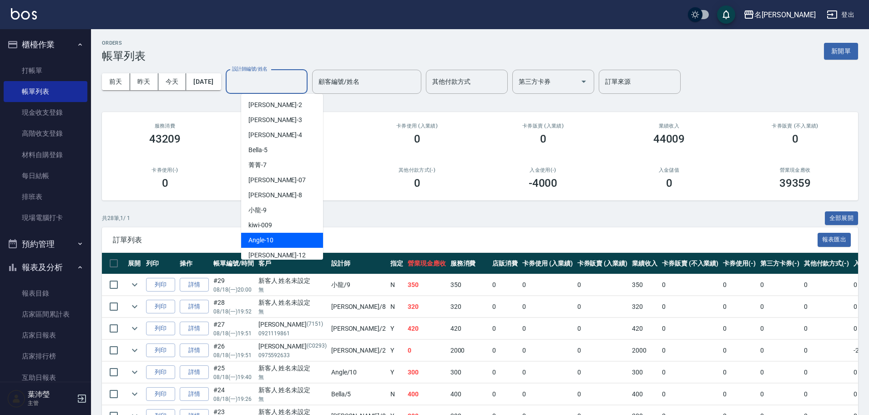
click at [264, 157] on span "Angle -10" at bounding box center [260, 240] width 25 height 10
type input "Angle-10"
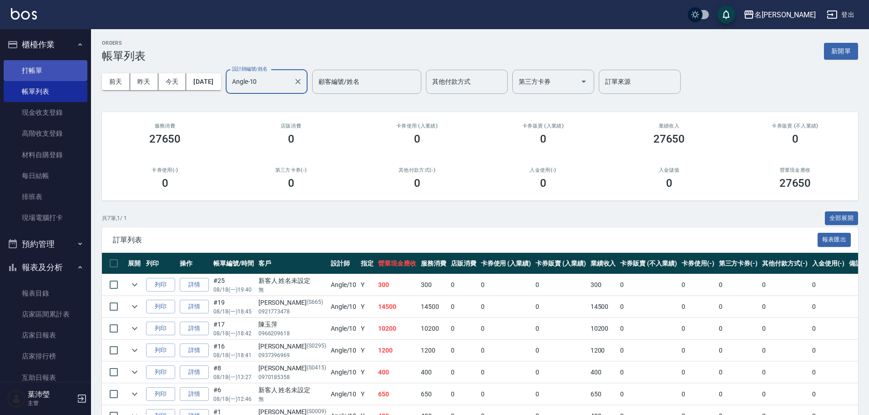
click at [43, 75] on link "打帳單" at bounding box center [46, 70] width 84 height 21
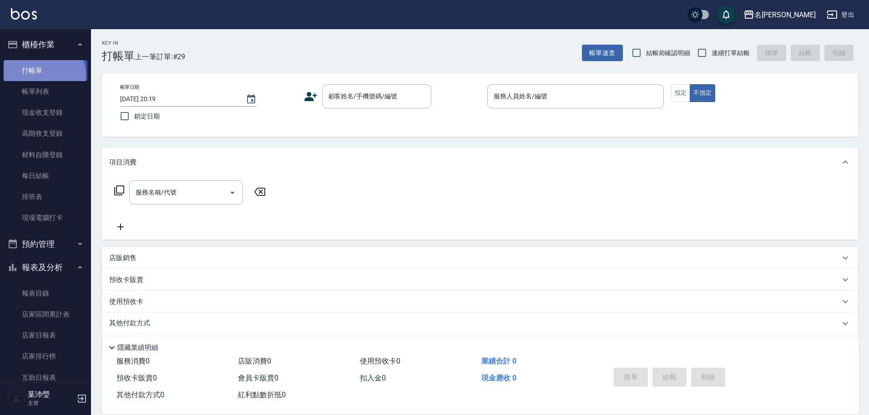
click at [43, 75] on link "打帳單" at bounding box center [46, 70] width 84 height 21
click at [38, 90] on link "帳單列表" at bounding box center [46, 91] width 84 height 21
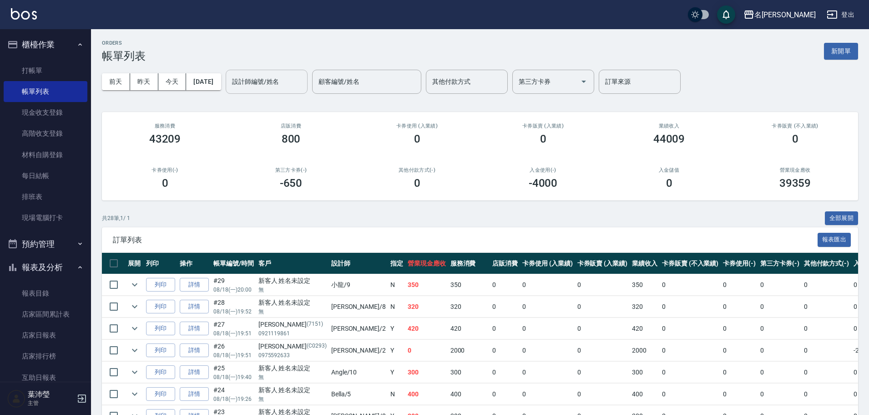
click at [261, 87] on input "設計師編號/姓名" at bounding box center [267, 82] width 74 height 16
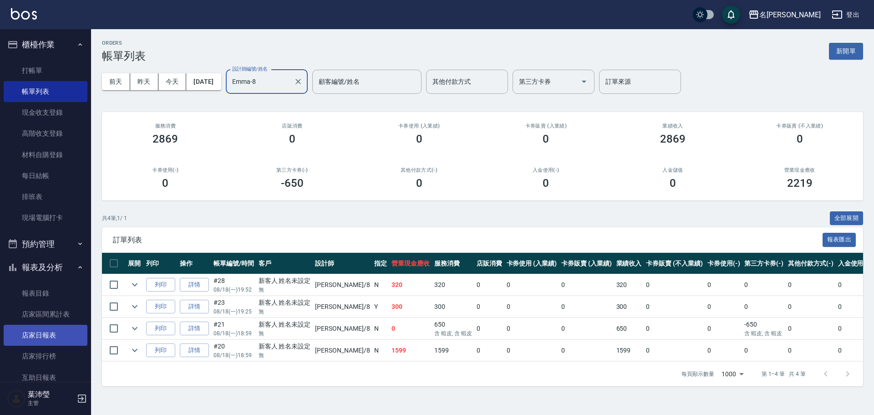
type input "Emma-8"
click at [39, 157] on link "店家日報表" at bounding box center [46, 334] width 84 height 21
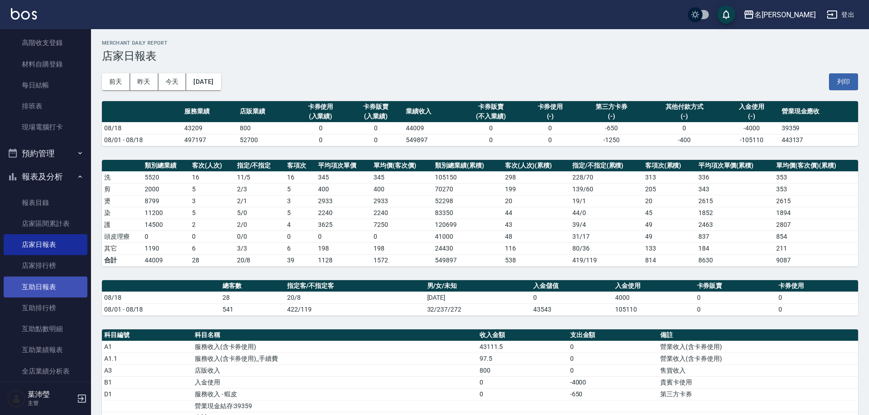
scroll to position [91, 0]
click at [33, 157] on link "互助日報表" at bounding box center [46, 286] width 84 height 21
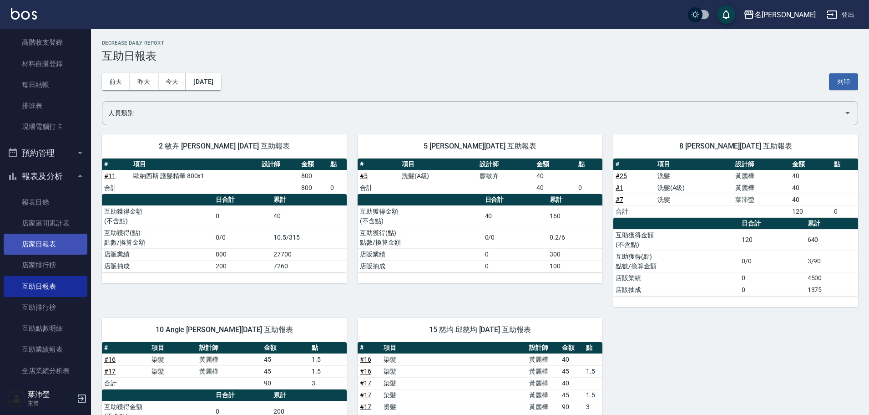
click at [46, 157] on link "店家日報表" at bounding box center [46, 243] width 84 height 21
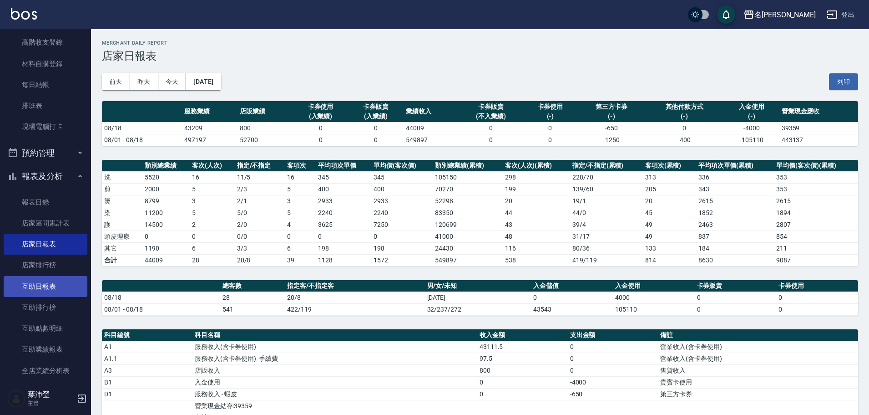
click at [64, 157] on link "互助日報表" at bounding box center [46, 286] width 84 height 21
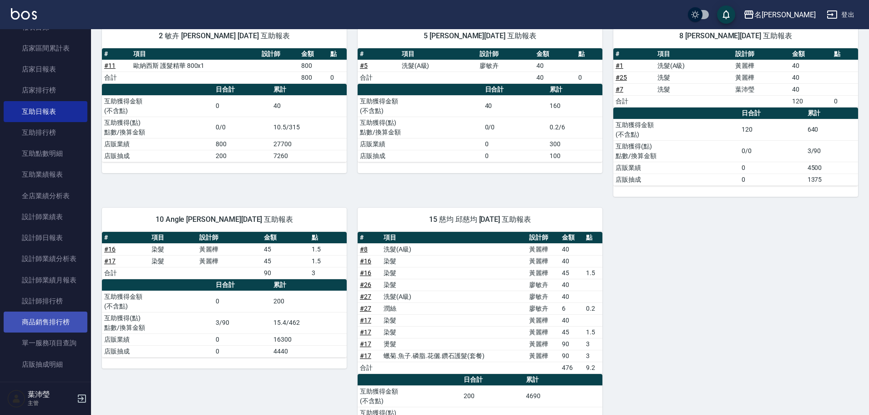
scroll to position [273, 0]
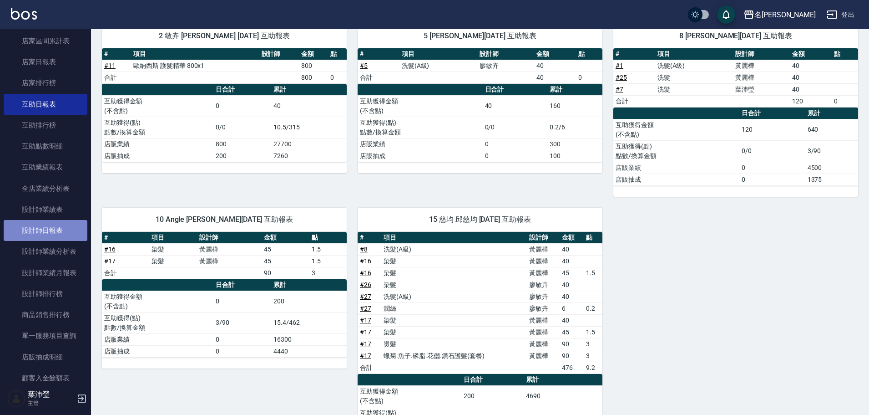
click at [53, 157] on link "設計師日報表" at bounding box center [46, 230] width 84 height 21
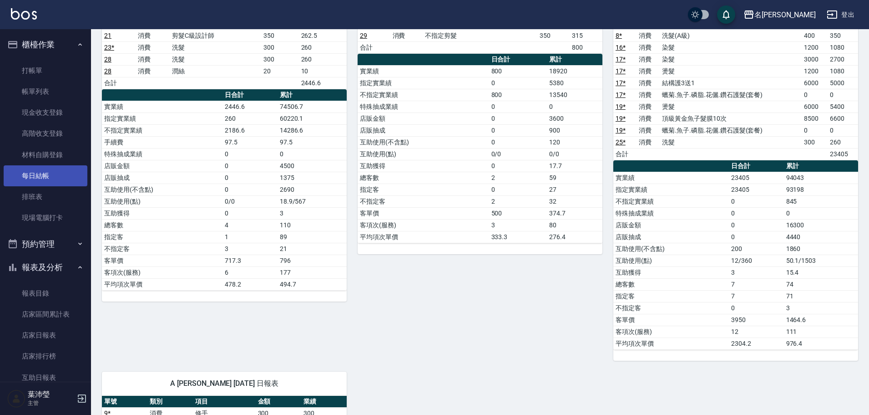
click at [47, 157] on link "每日結帳" at bounding box center [46, 175] width 84 height 21
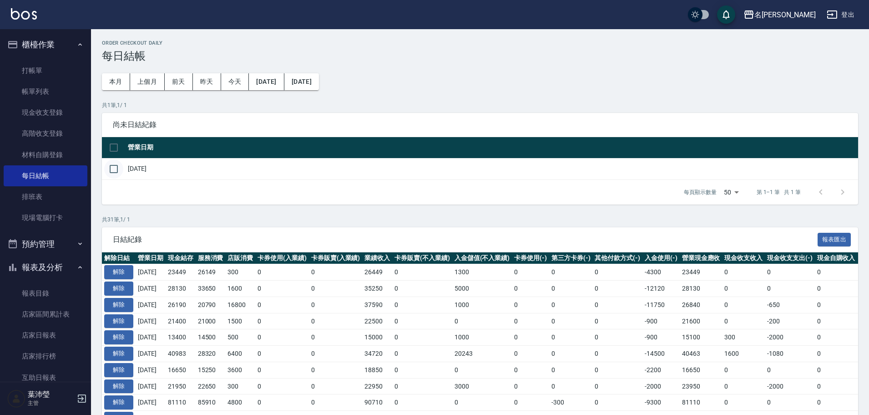
click at [114, 157] on input "checkbox" at bounding box center [113, 168] width 19 height 19
checkbox input "true"
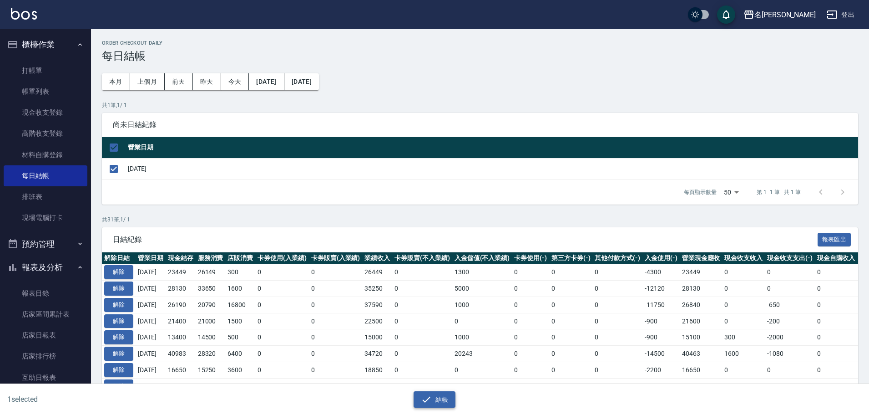
click at [412, 157] on icon "button" at bounding box center [426, 399] width 11 height 11
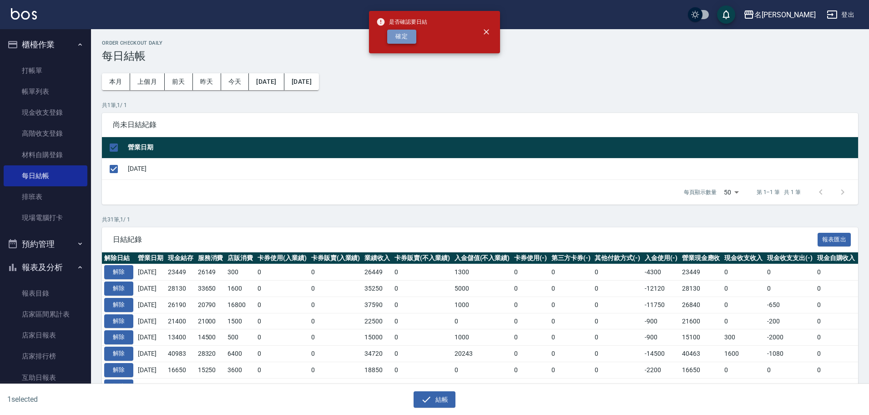
click at [409, 40] on button "確定" at bounding box center [401, 37] width 29 height 14
checkbox input "false"
